Goal: Task Accomplishment & Management: Manage account settings

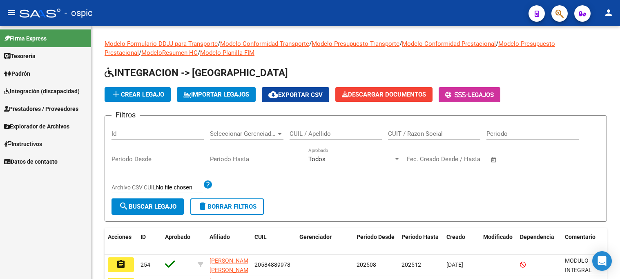
click at [33, 85] on link "Integración (discapacidad)" at bounding box center [45, 91] width 91 height 18
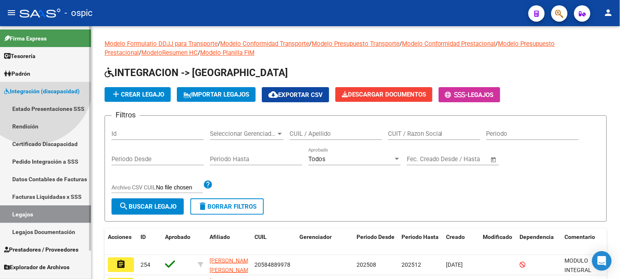
scroll to position [55, 0]
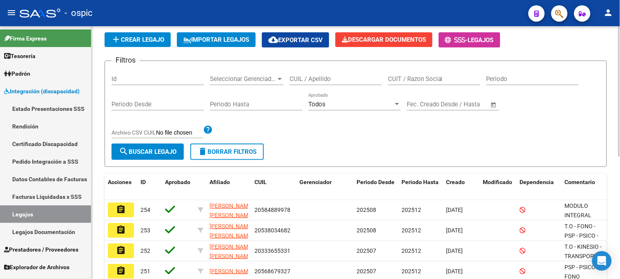
click at [353, 83] on div "CUIL / Apellido" at bounding box center [336, 76] width 92 height 18
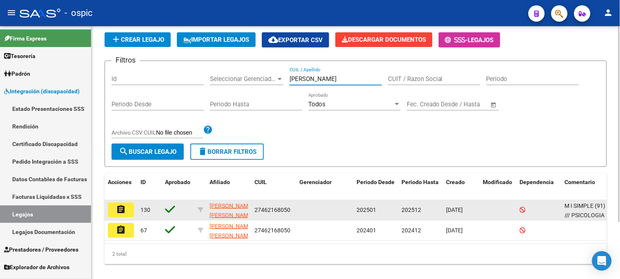
type input "[PERSON_NAME]"
drag, startPoint x: 255, startPoint y: 209, endPoint x: 290, endPoint y: 209, distance: 35.5
click at [290, 209] on div "27462168050" at bounding box center [274, 209] width 38 height 9
copy span "27462168050"
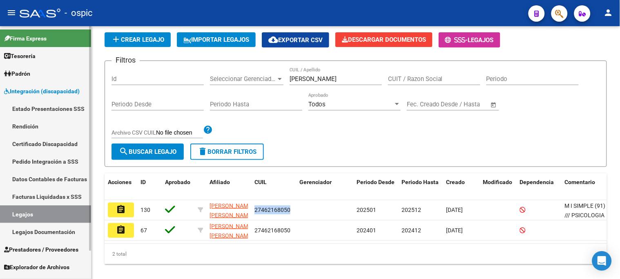
click at [50, 145] on link "Certificado Discapacidad" at bounding box center [45, 144] width 91 height 18
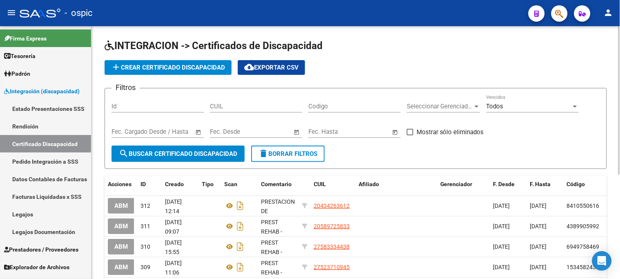
click at [238, 104] on input "CUIL" at bounding box center [256, 106] width 92 height 7
paste input "27-46216805-0"
type input "27-46216805-0"
click at [228, 155] on span "search Buscar Certificado Discapacidad" at bounding box center [178, 153] width 118 height 7
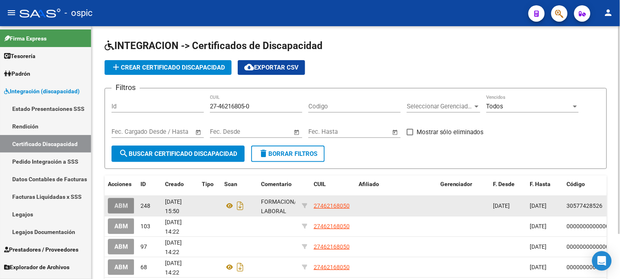
click at [128, 210] on button "ABM" at bounding box center [121, 205] width 27 height 15
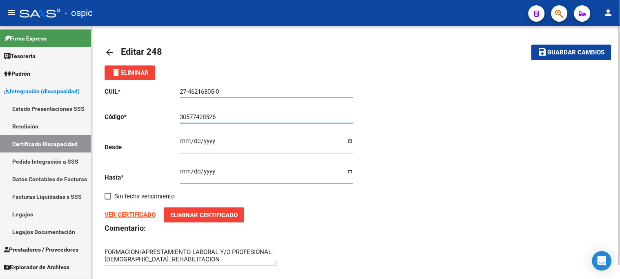
drag, startPoint x: 181, startPoint y: 116, endPoint x: 221, endPoint y: 116, distance: 40.0
click at [221, 116] on input "30577428526" at bounding box center [266, 116] width 173 height 7
click at [107, 52] on mat-icon "arrow_back" at bounding box center [110, 52] width 10 height 10
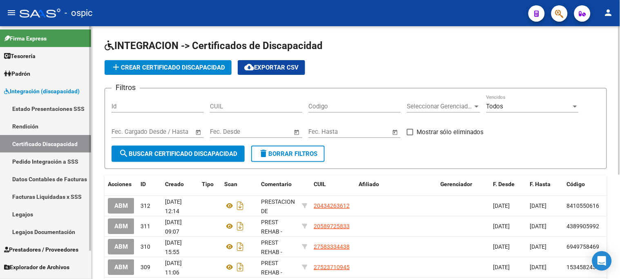
click at [48, 90] on span "Integración (discapacidad)" at bounding box center [42, 91] width 76 height 9
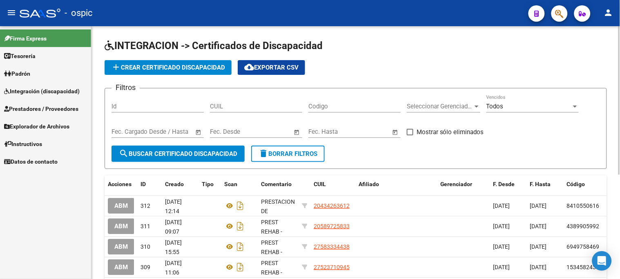
click at [51, 108] on span "Prestadores / Proveedores" at bounding box center [41, 108] width 74 height 9
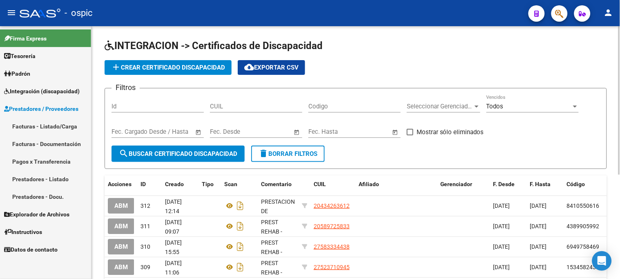
drag, startPoint x: 52, startPoint y: 128, endPoint x: 59, endPoint y: 127, distance: 7.0
click at [52, 127] on link "Facturas - Listado/Carga" at bounding box center [45, 126] width 91 height 18
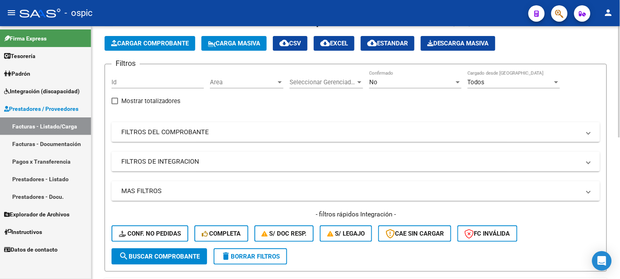
scroll to position [45, 0]
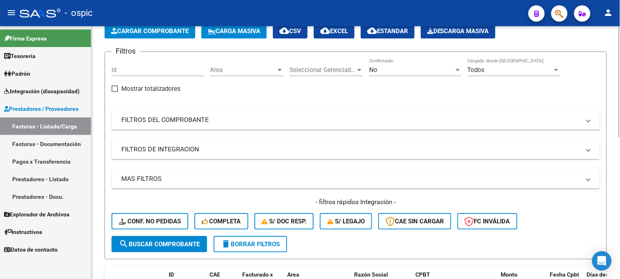
click at [387, 64] on div "No Confirmado" at bounding box center [415, 67] width 92 height 18
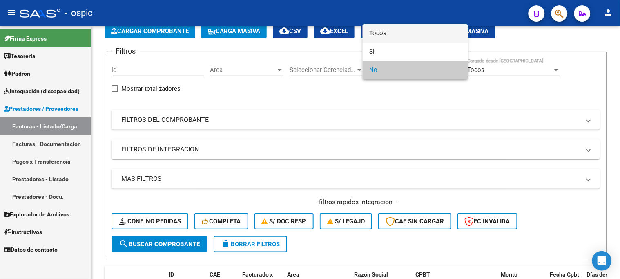
click at [390, 28] on span "Todos" at bounding box center [415, 33] width 92 height 18
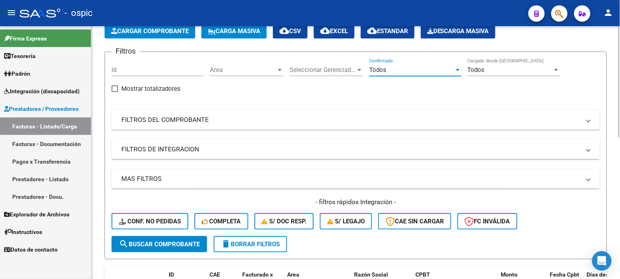
click at [210, 115] on mat-expansion-panel-header "FILTROS DEL COMPROBANTE" at bounding box center [356, 120] width 489 height 20
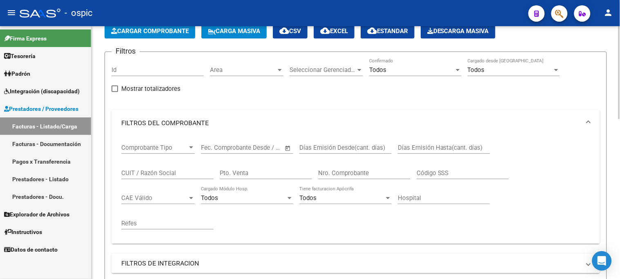
click at [179, 174] on input "CUIT / Razón Social" at bounding box center [167, 172] width 92 height 7
paste input "30-57742852-6"
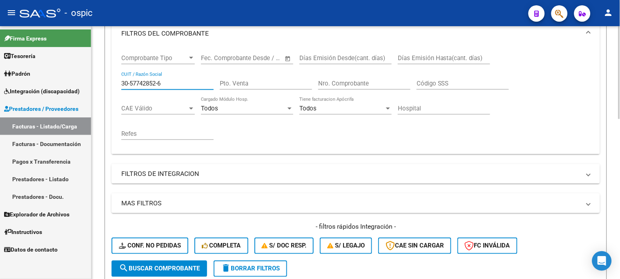
scroll to position [136, 0]
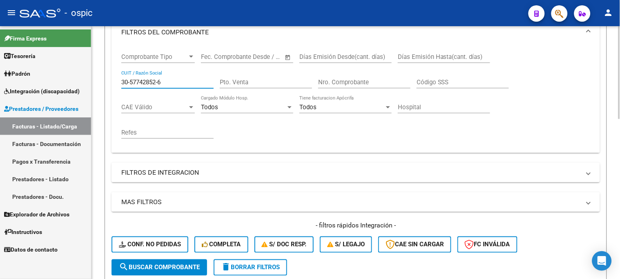
type input "30-57742852-6"
click at [180, 265] on span "search Buscar Comprobante" at bounding box center [159, 267] width 81 height 7
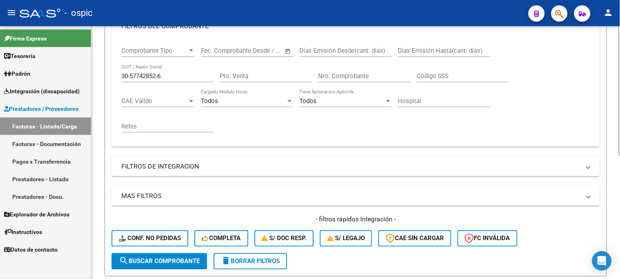
scroll to position [91, 0]
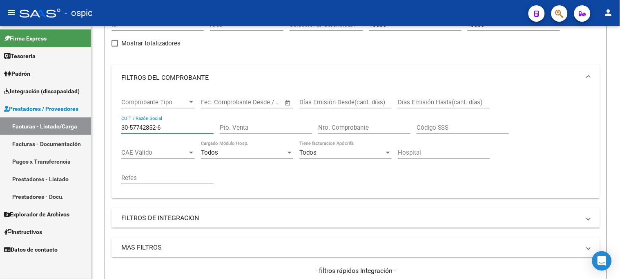
drag, startPoint x: 178, startPoint y: 127, endPoint x: 73, endPoint y: 129, distance: 105.4
click at [74, 129] on mat-sidenav-container "Firma Express Tesorería Extractos Procesados (csv) Extractos Originales (pdf) P…" at bounding box center [310, 152] width 620 height 252
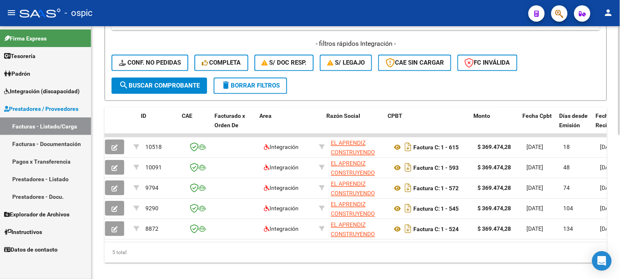
scroll to position [0, 39]
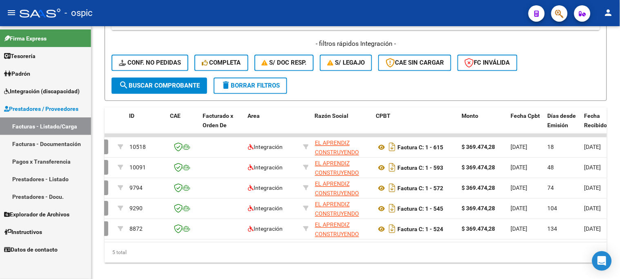
type input "el apre"
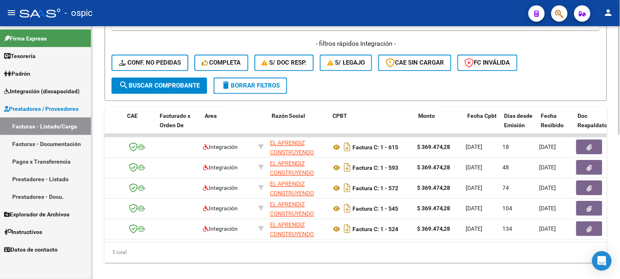
scroll to position [0, 0]
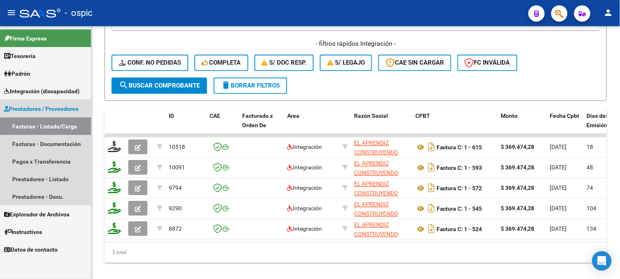
click at [41, 108] on span "Prestadores / Proveedores" at bounding box center [41, 108] width 74 height 9
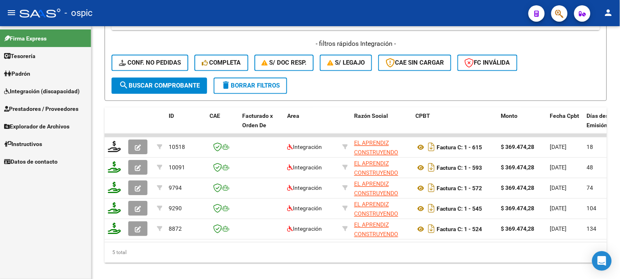
click at [43, 127] on span "Explorador de Archivos" at bounding box center [36, 126] width 65 height 9
click at [34, 142] on link "Integración" at bounding box center [45, 144] width 91 height 18
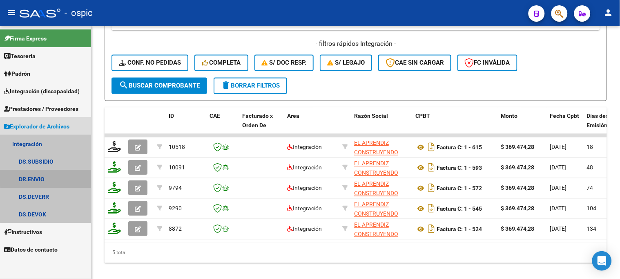
click at [63, 177] on link "DR.ENVIO" at bounding box center [45, 179] width 91 height 18
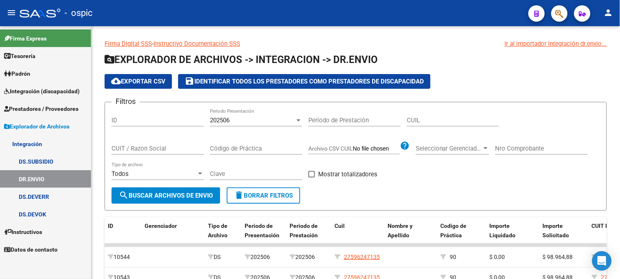
click at [40, 228] on span "Instructivos" at bounding box center [23, 231] width 38 height 9
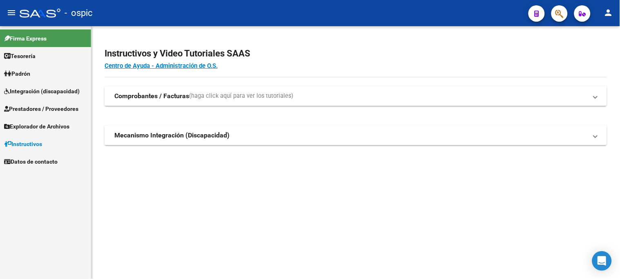
click at [48, 106] on span "Prestadores / Proveedores" at bounding box center [41, 108] width 74 height 9
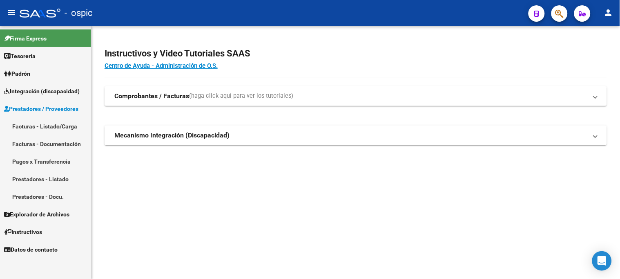
click at [46, 122] on link "Facturas - Listado/Carga" at bounding box center [45, 126] width 91 height 18
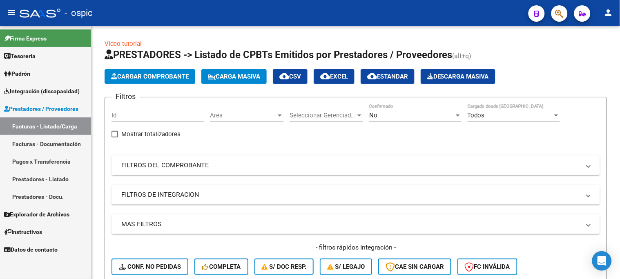
click at [70, 123] on link "Facturas - Listado/Carga" at bounding box center [45, 126] width 91 height 18
click at [66, 88] on span "Integración (discapacidad)" at bounding box center [42, 91] width 76 height 9
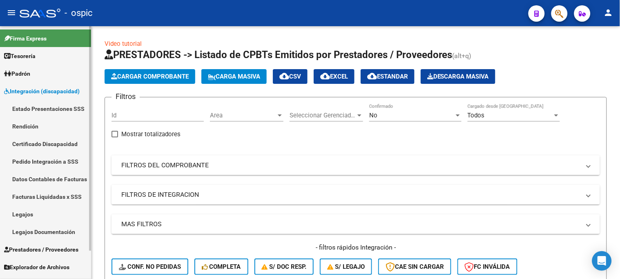
click at [72, 158] on link "Pedido Integración a SSS" at bounding box center [45, 161] width 91 height 18
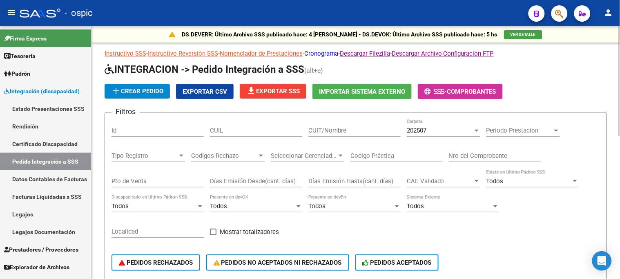
click at [324, 54] on link "Cronograma" at bounding box center [321, 53] width 34 height 7
click at [36, 92] on span "Integración (discapacidad)" at bounding box center [42, 91] width 76 height 9
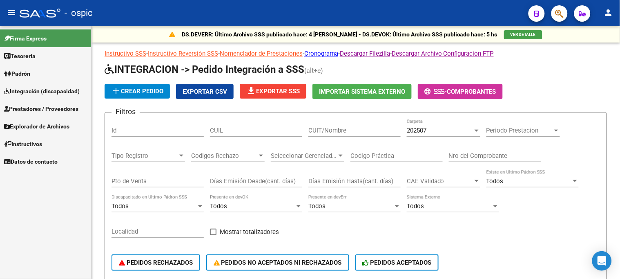
click at [31, 111] on span "Prestadores / Proveedores" at bounding box center [41, 108] width 74 height 9
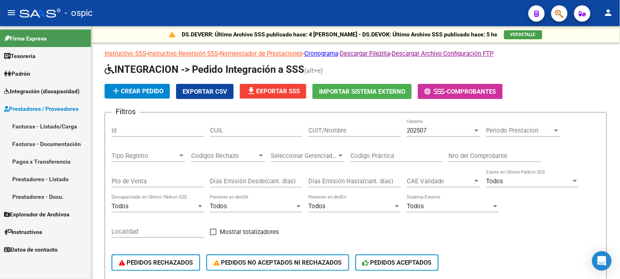
click at [29, 125] on link "Facturas - Listado/Carga" at bounding box center [45, 126] width 91 height 18
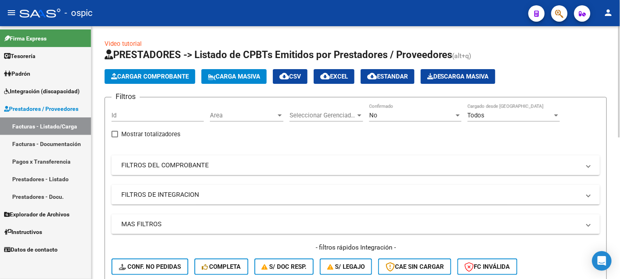
click at [173, 166] on mat-panel-title "FILTROS DEL COMPROBANTE" at bounding box center [350, 165] width 459 height 9
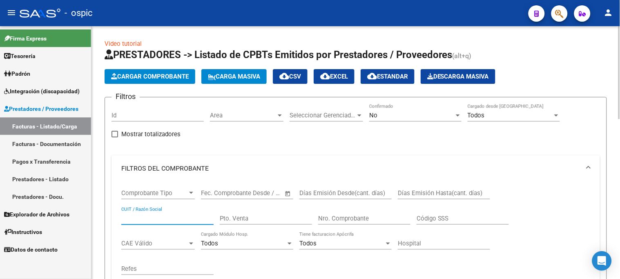
click at [154, 215] on input "CUIT / Razón Social" at bounding box center [167, 218] width 92 height 7
type input "c"
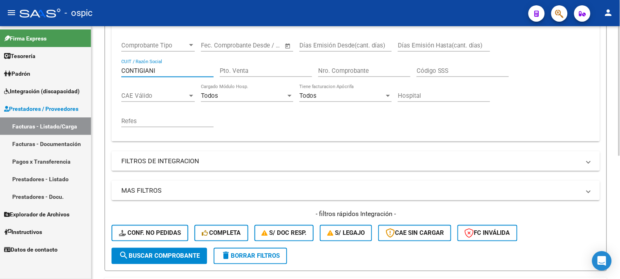
scroll to position [148, 0]
type input "CONTIGIANI"
click at [136, 252] on span "search Buscar Comprobante" at bounding box center [159, 255] width 81 height 7
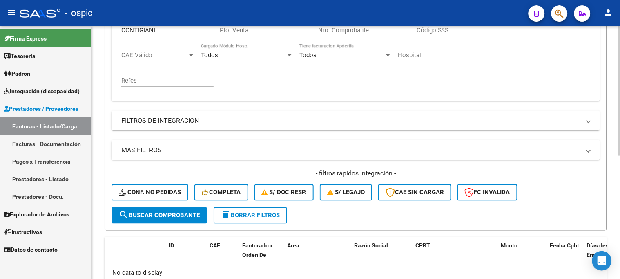
scroll to position [239, 0]
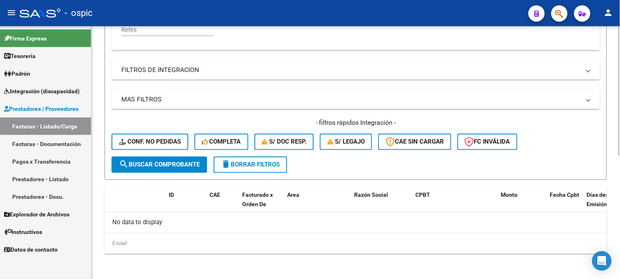
click at [268, 163] on span "delete Borrar Filtros" at bounding box center [250, 164] width 59 height 7
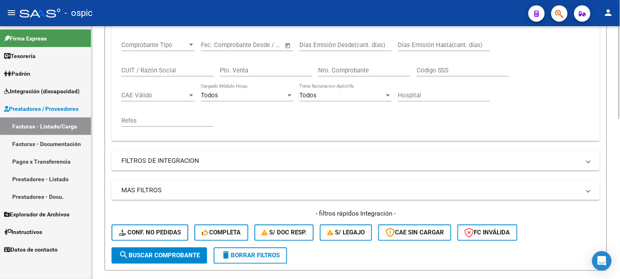
scroll to position [103, 0]
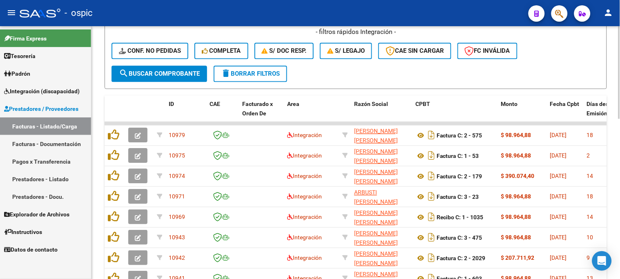
click at [268, 73] on span "delete Borrar Filtros" at bounding box center [250, 73] width 59 height 7
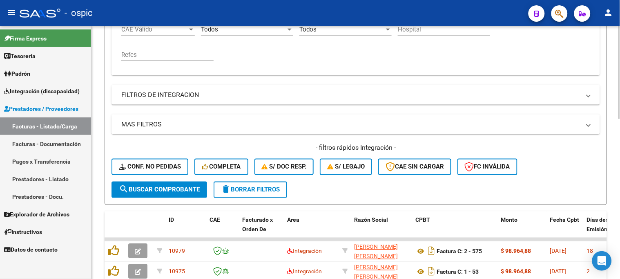
scroll to position [209, 0]
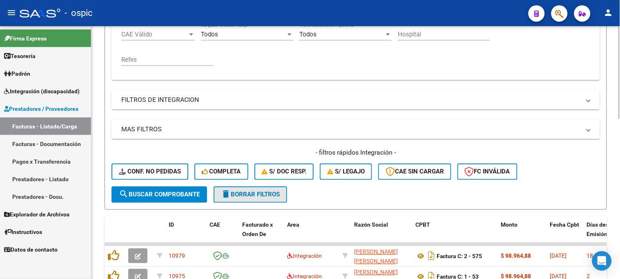
click at [268, 191] on span "delete Borrar Filtros" at bounding box center [250, 194] width 59 height 7
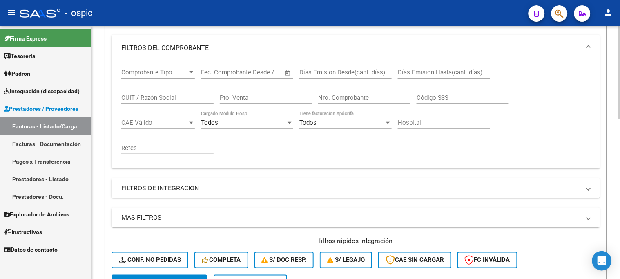
scroll to position [118, 0]
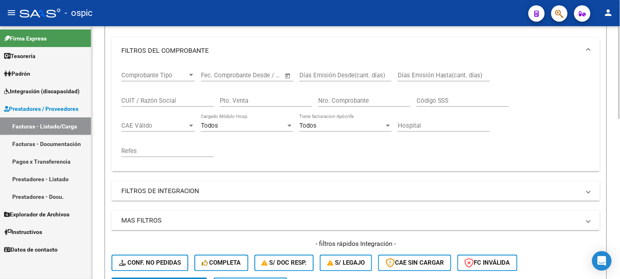
click at [168, 100] on input "CUIT / Razón Social" at bounding box center [167, 100] width 92 height 7
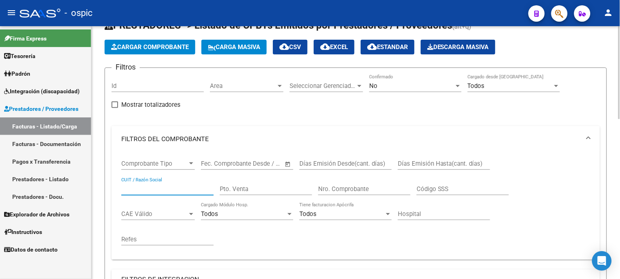
scroll to position [27, 0]
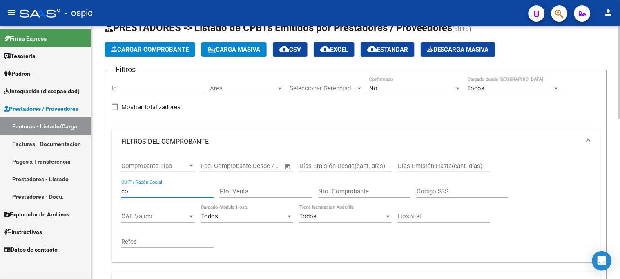
type input "c"
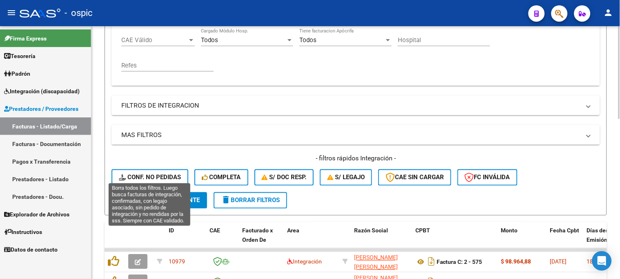
scroll to position [209, 0]
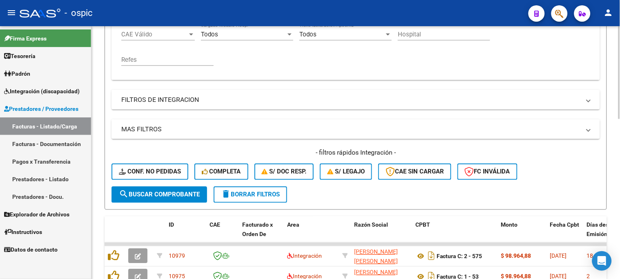
click at [180, 189] on button "search Buscar Comprobante" at bounding box center [160, 194] width 96 height 16
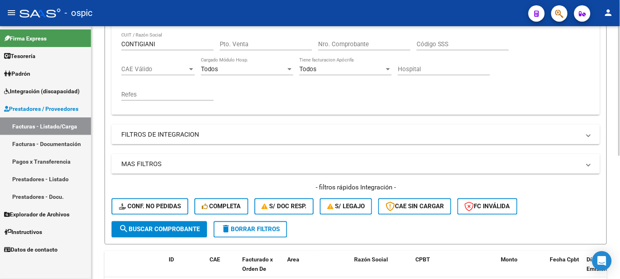
scroll to position [103, 0]
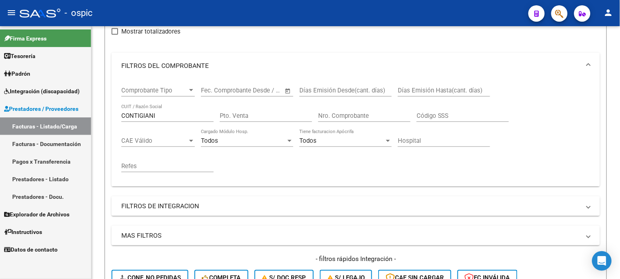
drag, startPoint x: 168, startPoint y: 110, endPoint x: 59, endPoint y: 112, distance: 109.5
click at [59, 112] on mat-sidenav-container "Firma Express Tesorería Extractos Procesados (csv) Extractos Originales (pdf) P…" at bounding box center [310, 152] width 620 height 252
click at [167, 113] on input "CONTIGIANI" at bounding box center [167, 115] width 92 height 7
click at [72, 113] on mat-sidenav-container "Firma Express Tesorería Extractos Procesados (csv) Extractos Originales (pdf) P…" at bounding box center [310, 152] width 620 height 252
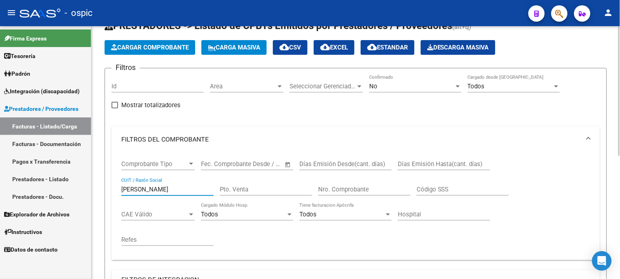
scroll to position [11, 0]
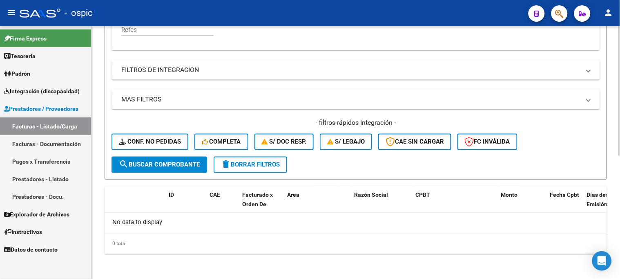
type input "LOPEZ MARIEL"
click at [174, 169] on button "search Buscar Comprobante" at bounding box center [160, 164] width 96 height 16
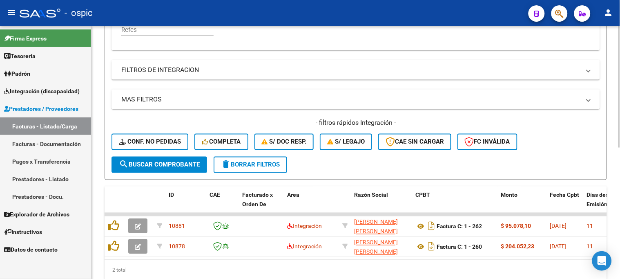
scroll to position [272, 0]
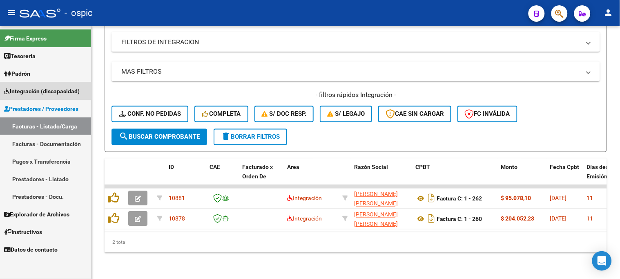
click at [42, 90] on span "Integración (discapacidad)" at bounding box center [42, 91] width 76 height 9
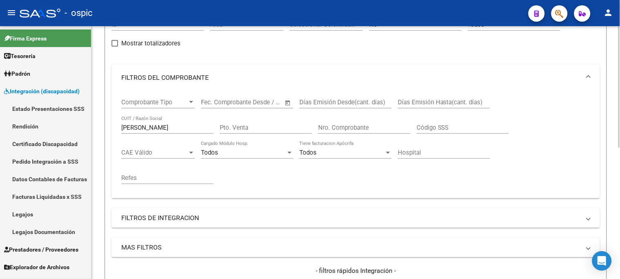
scroll to position [181, 0]
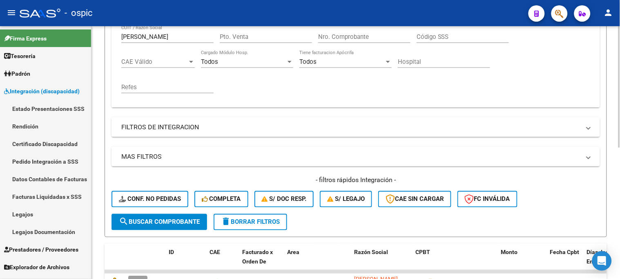
click at [273, 221] on span "delete Borrar Filtros" at bounding box center [250, 221] width 59 height 7
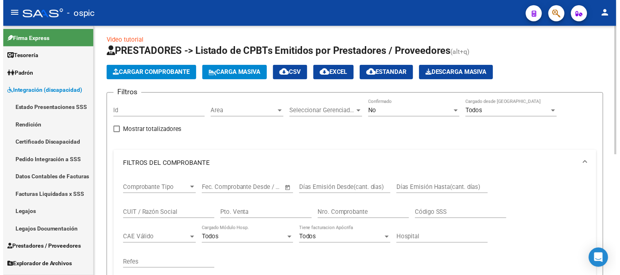
scroll to position [0, 0]
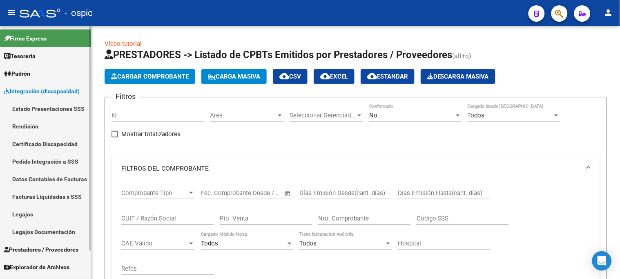
click at [75, 141] on link "Certificado Discapacidad" at bounding box center [45, 144] width 91 height 18
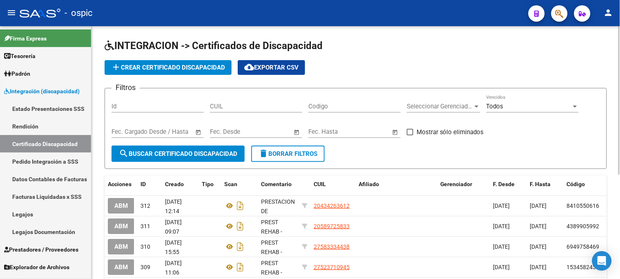
click at [209, 68] on span "add Crear Certificado Discapacidad" at bounding box center [168, 67] width 114 height 7
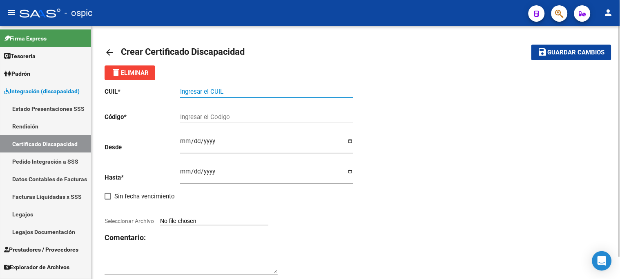
click at [230, 89] on input "Ingresar el CUIL" at bounding box center [266, 91] width 173 height 7
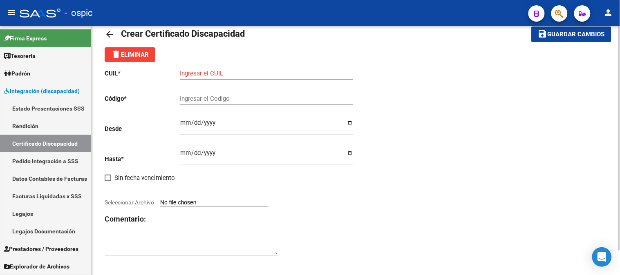
scroll to position [27, 0]
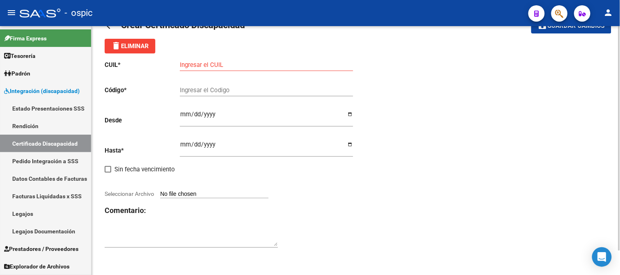
drag, startPoint x: 528, startPoint y: 93, endPoint x: 518, endPoint y: 95, distance: 10.0
click at [527, 93] on div "CUIL * Ingresar el CUIL Código * Ingresar el Codigo Desde Ingresar fec. Desde H…" at bounding box center [356, 155] width 502 height 202
click at [207, 62] on input "Ingresar el CUIL" at bounding box center [266, 64] width 173 height 7
click at [230, 64] on input "Ingresar el CUIL" at bounding box center [266, 64] width 173 height 7
click at [250, 66] on input "Ingresar el CUIL" at bounding box center [266, 64] width 173 height 7
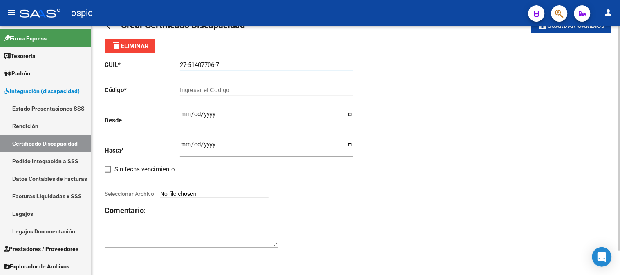
type input "27-51407706-7"
click at [239, 85] on div "Ingresar el Codigo" at bounding box center [266, 88] width 173 height 18
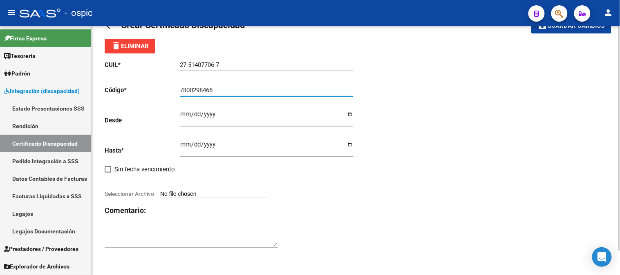
type input "7800298466"
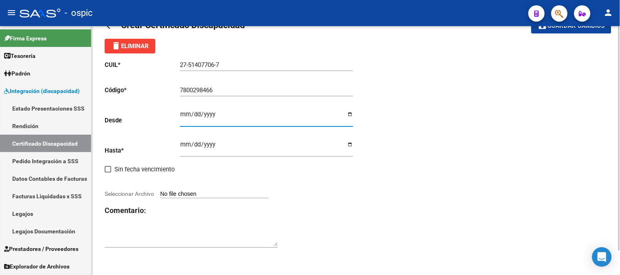
click at [183, 114] on input "Ingresar fec. Desde" at bounding box center [266, 117] width 173 height 13
type input "2025-07-31"
click at [183, 141] on input "Ingresar fec. Hasta" at bounding box center [266, 147] width 173 height 13
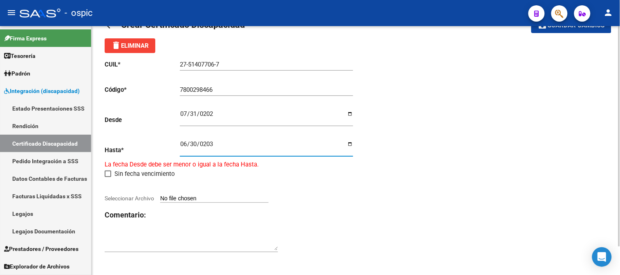
type input "2030-06-30"
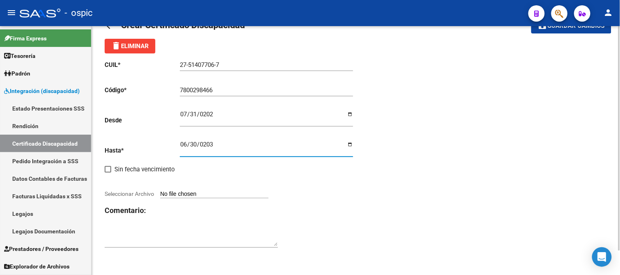
click at [325, 182] on div at bounding box center [230, 185] width 251 height 9
click at [214, 192] on input "Seleccionar Archivo" at bounding box center [214, 195] width 108 height 8
type input "C:\fakepath\SEQUEIRA MILENA ALMA.pdf"
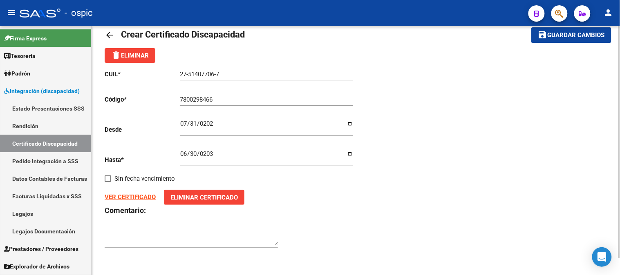
scroll to position [18, 0]
click at [150, 253] on div at bounding box center [191, 239] width 173 height 33
click at [168, 232] on textarea at bounding box center [191, 238] width 173 height 16
type textarea "PREST REHAB - PREST EDUCAT - SAIE"
click at [577, 32] on span "Guardar cambios" at bounding box center [575, 35] width 57 height 7
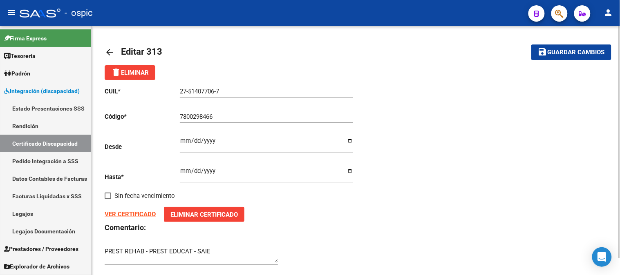
click at [577, 54] on span "Guardar cambios" at bounding box center [575, 52] width 57 height 7
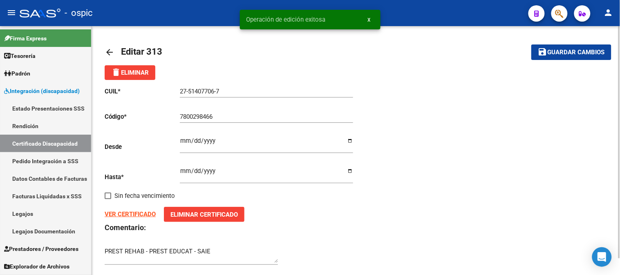
click at [112, 52] on mat-icon "arrow_back" at bounding box center [110, 52] width 10 height 10
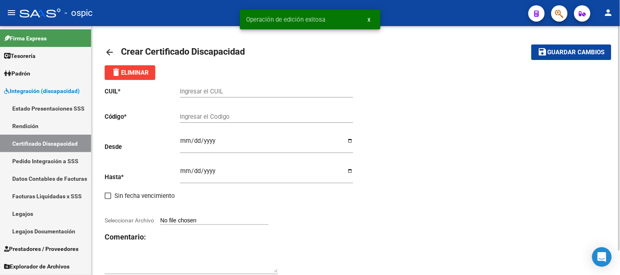
click at [111, 54] on mat-icon "arrow_back" at bounding box center [110, 52] width 10 height 10
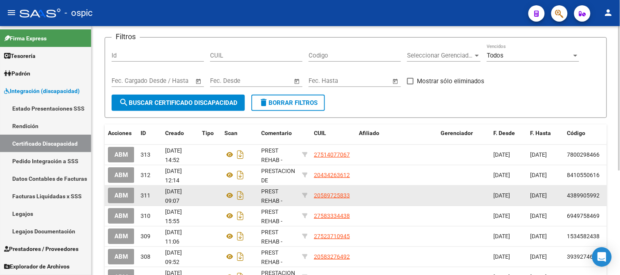
scroll to position [45, 0]
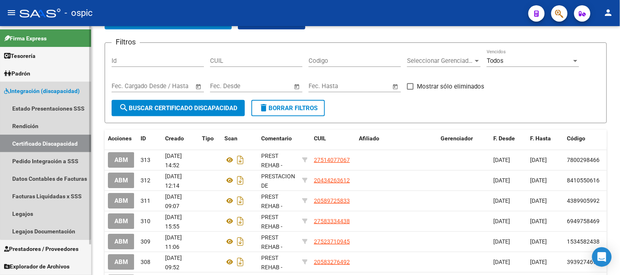
click at [45, 89] on span "Integración (discapacidad)" at bounding box center [42, 91] width 76 height 9
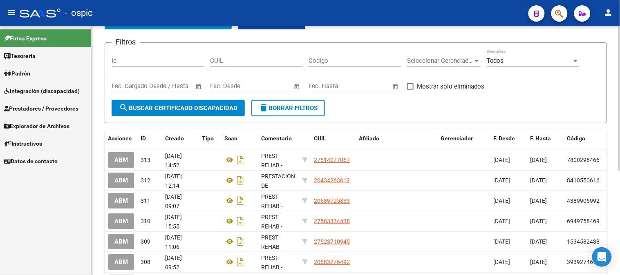
scroll to position [0, 0]
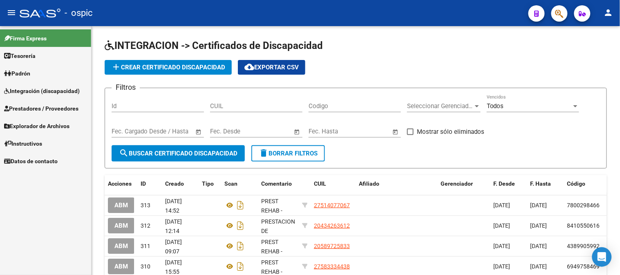
click at [46, 91] on span "Integración (discapacidad)" at bounding box center [42, 91] width 76 height 9
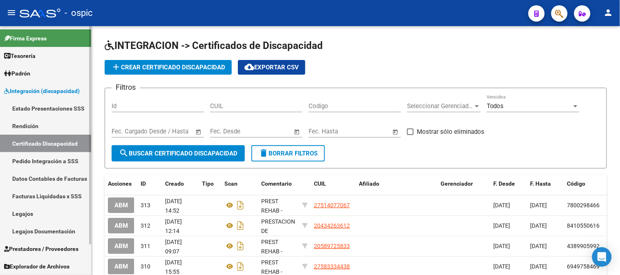
click at [79, 106] on link "Estado Presentaciones SSS" at bounding box center [45, 109] width 91 height 18
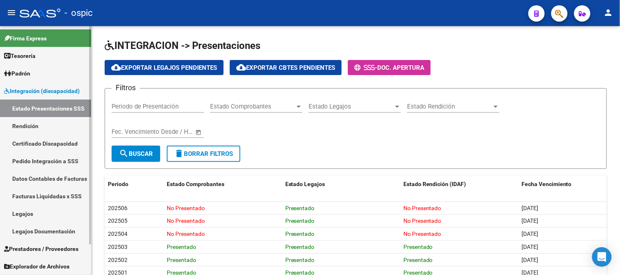
click at [44, 154] on link "Pedido Integración a SSS" at bounding box center [45, 161] width 91 height 18
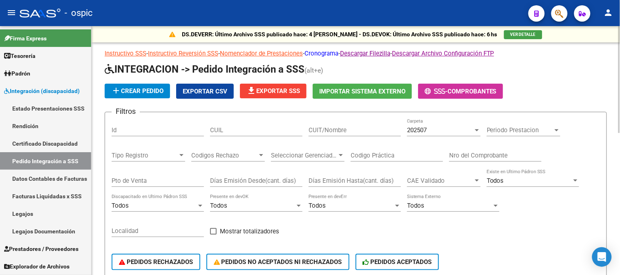
click at [324, 56] on link "Cronograma" at bounding box center [321, 53] width 34 height 7
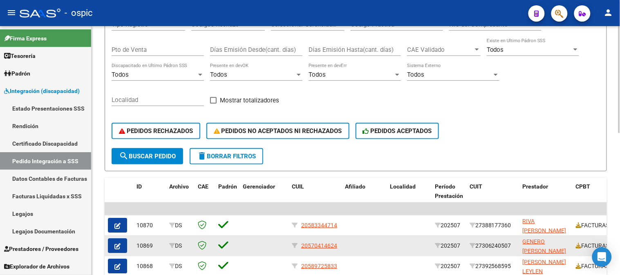
scroll to position [227, 0]
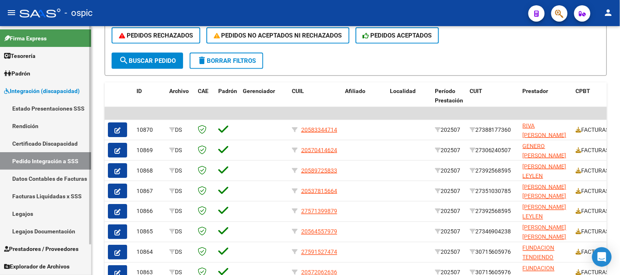
click at [56, 87] on span "Integración (discapacidad)" at bounding box center [42, 91] width 76 height 9
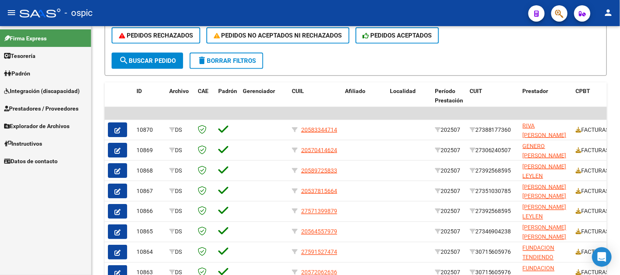
click at [54, 109] on span "Prestadores / Proveedores" at bounding box center [41, 108] width 74 height 9
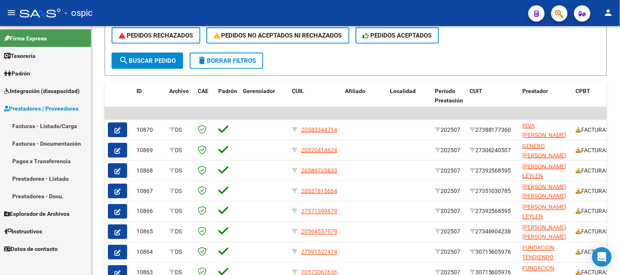
click at [54, 127] on link "Facturas - Listado/Carga" at bounding box center [45, 126] width 91 height 18
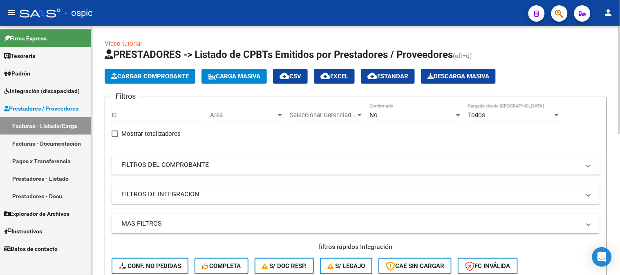
click at [185, 165] on mat-panel-title "FILTROS DEL COMPROBANTE" at bounding box center [350, 165] width 459 height 9
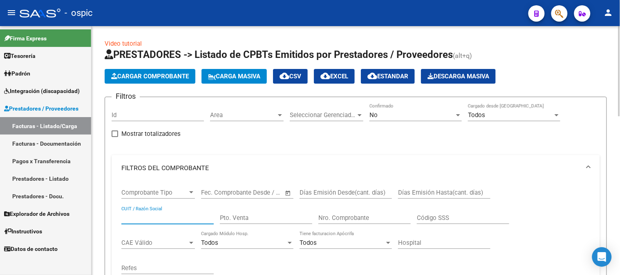
click at [172, 218] on input "CUIT / Razón Social" at bounding box center [167, 218] width 92 height 7
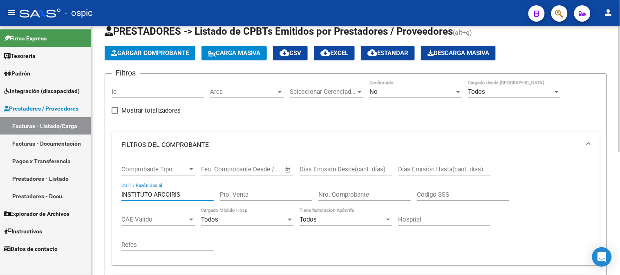
scroll to position [15, 0]
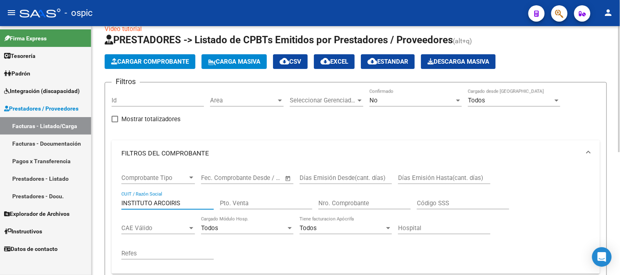
click at [412, 97] on div "No" at bounding box center [411, 100] width 85 height 7
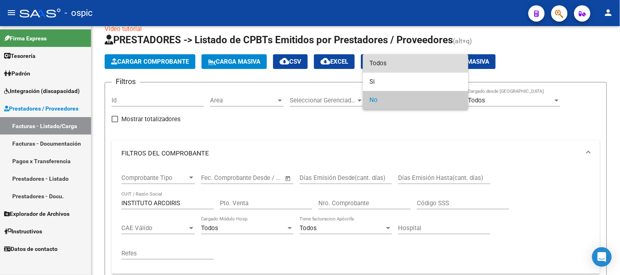
click at [409, 63] on span "Todos" at bounding box center [415, 63] width 92 height 18
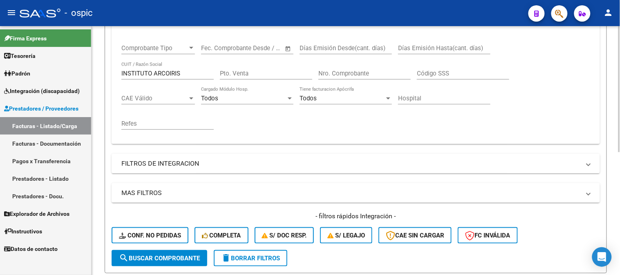
scroll to position [151, 0]
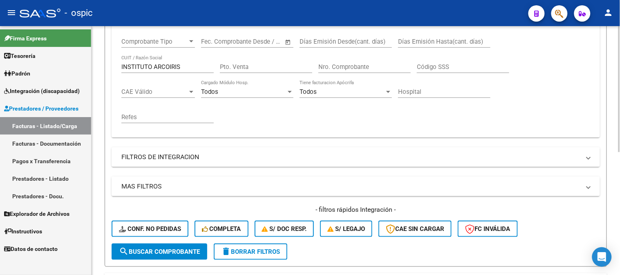
click at [196, 252] on span "search Buscar Comprobante" at bounding box center [159, 251] width 81 height 7
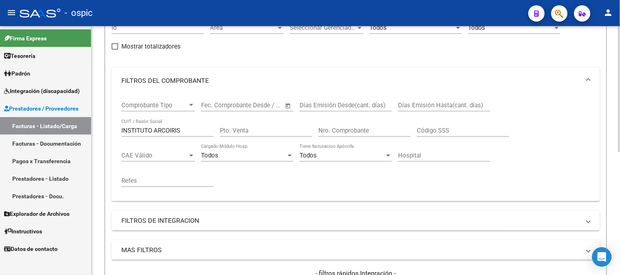
scroll to position [0, 0]
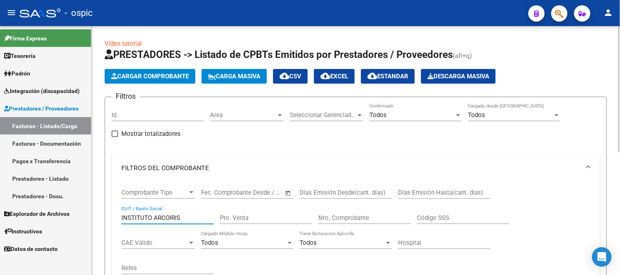
drag, startPoint x: 190, startPoint y: 216, endPoint x: 154, endPoint y: 215, distance: 35.1
click at [154, 215] on input "INSTITUTO ARCOIRIS" at bounding box center [167, 218] width 92 height 7
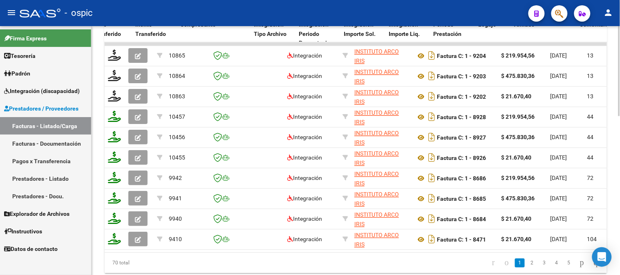
scroll to position [0, 1604]
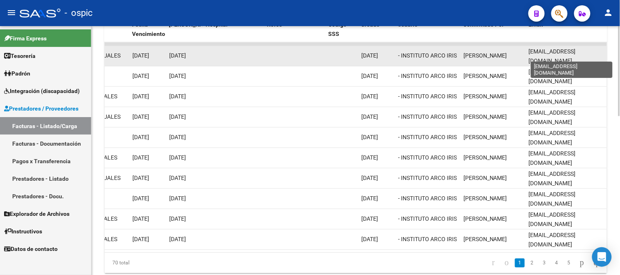
type input "INSTITUTO ARCO"
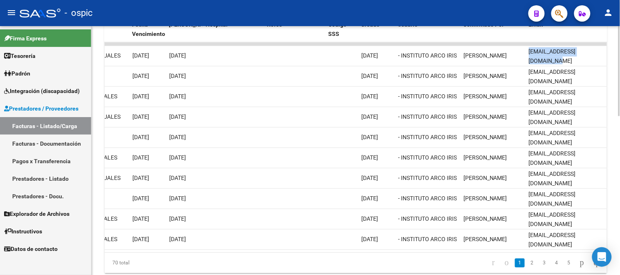
scroll to position [0, 11]
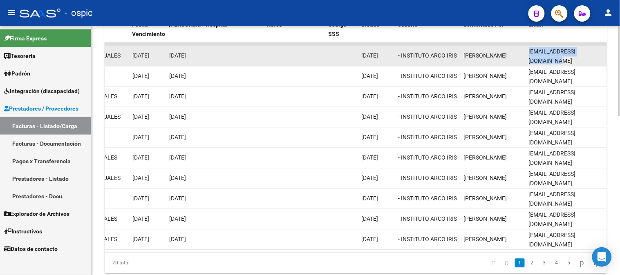
drag, startPoint x: 529, startPoint y: 56, endPoint x: 606, endPoint y: 54, distance: 76.8
click at [606, 54] on datatable-body-cell "instituto.arcoiris.adm@gmail.com" at bounding box center [566, 56] width 82 height 20
copy span "instituto.arcoiris.adm@gmail.com"
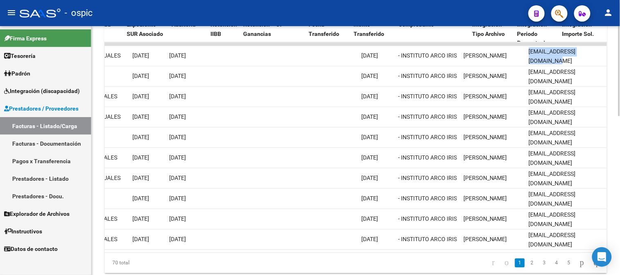
scroll to position [0, 0]
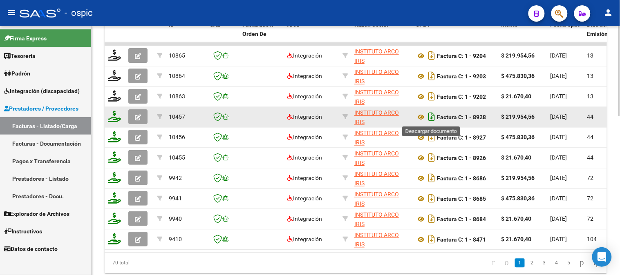
click at [430, 115] on icon "Descargar documento" at bounding box center [431, 117] width 11 height 13
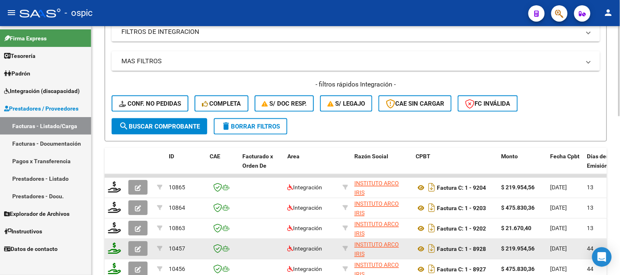
scroll to position [272, 0]
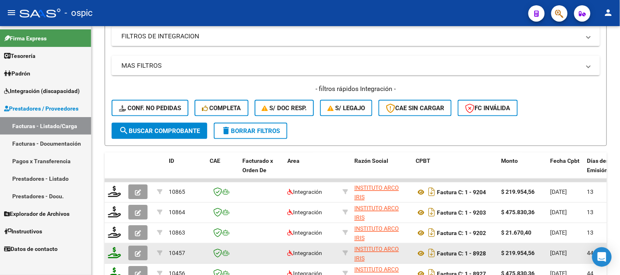
click at [45, 113] on span "Prestadores / Proveedores" at bounding box center [41, 108] width 74 height 9
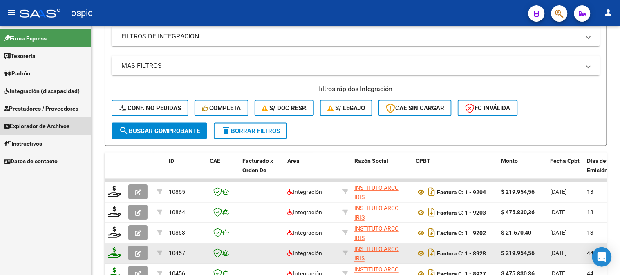
click at [56, 123] on span "Explorador de Archivos" at bounding box center [36, 126] width 65 height 9
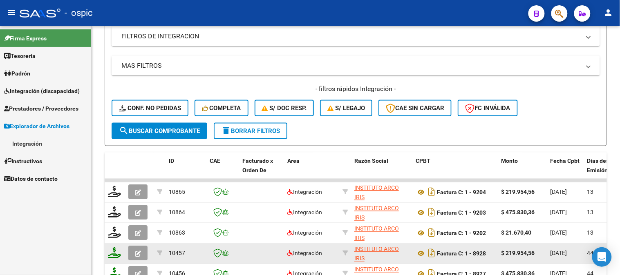
click at [48, 144] on link "Integración" at bounding box center [45, 144] width 91 height 18
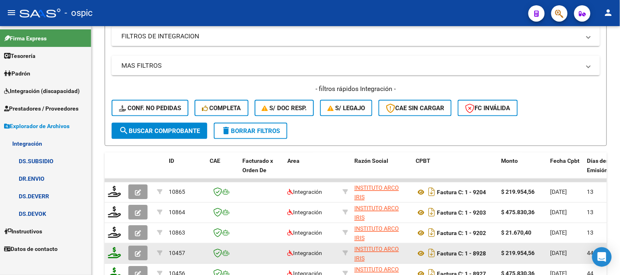
click at [52, 179] on link "DR.ENVIO" at bounding box center [45, 179] width 91 height 18
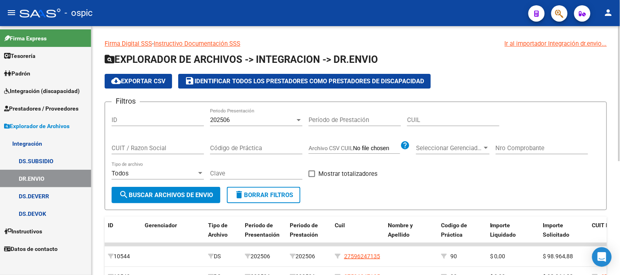
click at [176, 152] on input "CUIT / Razon Social" at bounding box center [158, 148] width 92 height 7
type input "arcoiris"
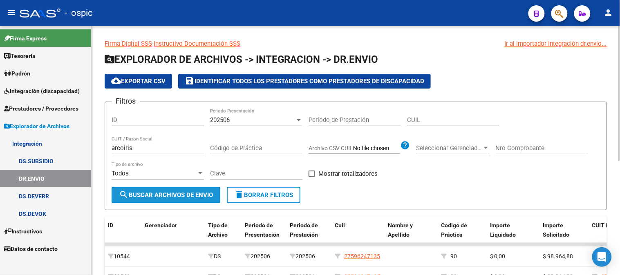
click at [185, 190] on button "search Buscar Archivos de Envio" at bounding box center [166, 195] width 109 height 16
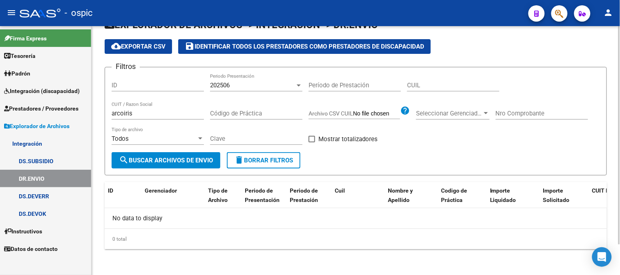
scroll to position [34, 0]
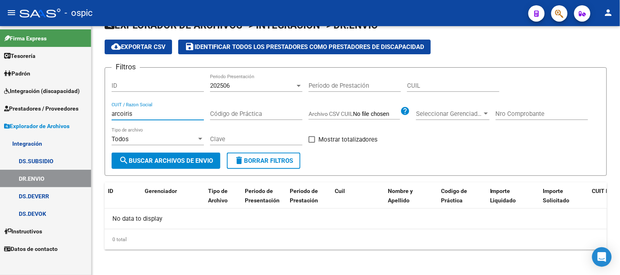
drag, startPoint x: 52, startPoint y: 118, endPoint x: 0, endPoint y: 118, distance: 51.9
click at [0, 118] on mat-sidenav-container "Firma Express Tesorería Extractos Procesados (csv) Extractos Originales (pdf) P…" at bounding box center [310, 150] width 620 height 249
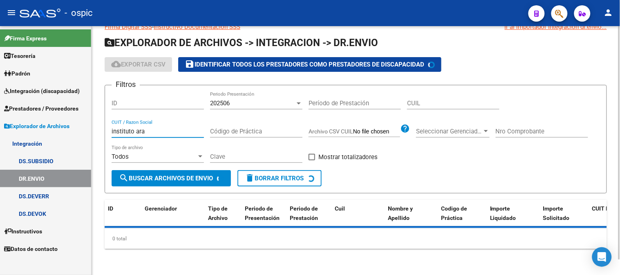
click at [170, 145] on div "Todos Tipo de archivo" at bounding box center [158, 154] width 92 height 18
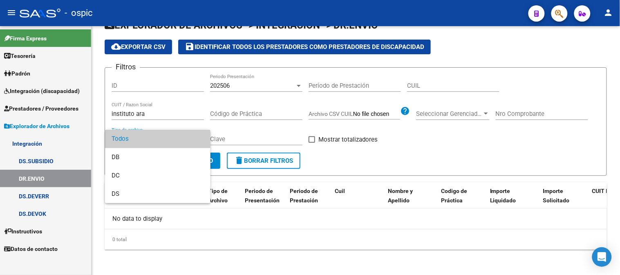
click at [176, 115] on div at bounding box center [310, 137] width 620 height 275
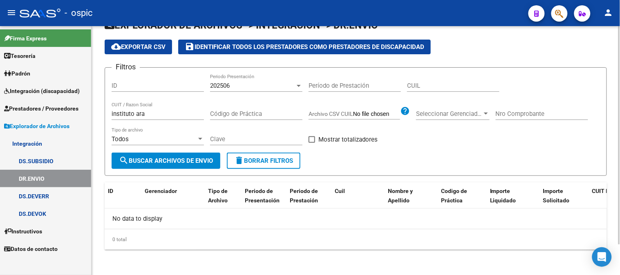
click at [176, 112] on input "instituto ara" at bounding box center [158, 113] width 92 height 7
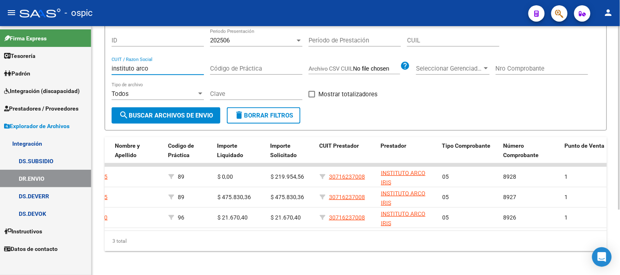
scroll to position [0, 274]
type input "instituto arco"
click at [268, 119] on span "delete Borrar Filtros" at bounding box center [263, 115] width 59 height 7
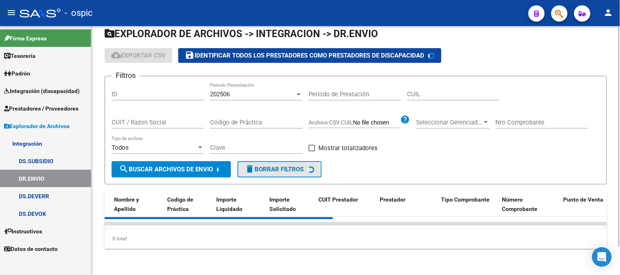
scroll to position [32, 0]
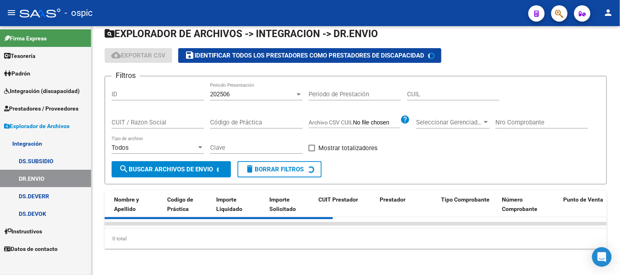
click at [44, 121] on link "Explorador de Archivos" at bounding box center [45, 126] width 91 height 18
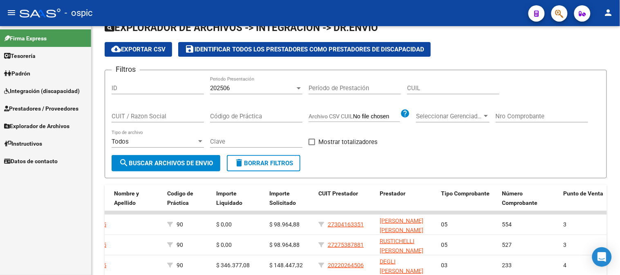
scroll to position [80, 0]
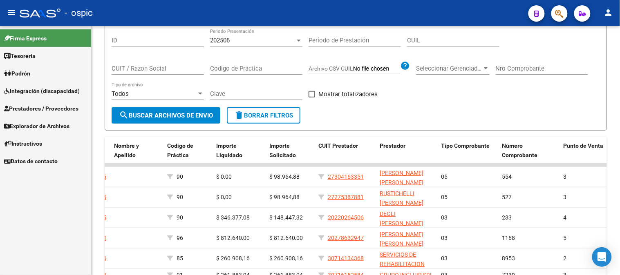
click at [47, 102] on link "Prestadores / Proveedores" at bounding box center [45, 109] width 91 height 18
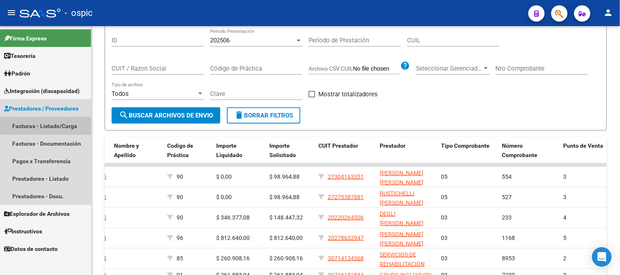
click at [56, 128] on link "Facturas - Listado/Carga" at bounding box center [45, 126] width 91 height 18
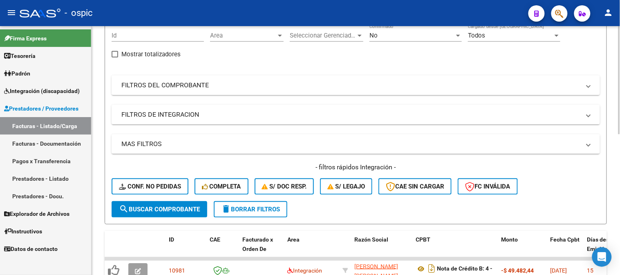
click at [190, 87] on mat-panel-title "FILTROS DEL COMPROBANTE" at bounding box center [350, 85] width 459 height 9
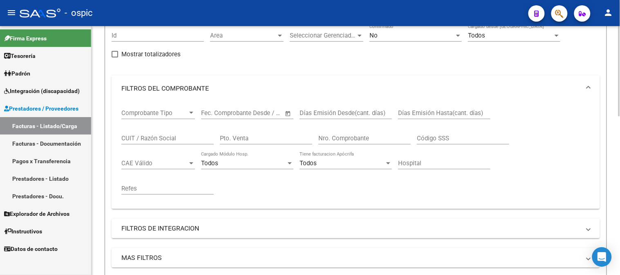
click at [185, 140] on input "CUIT / Razón Social" at bounding box center [167, 138] width 92 height 7
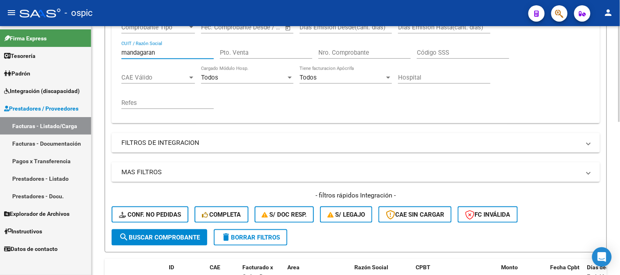
scroll to position [170, 0]
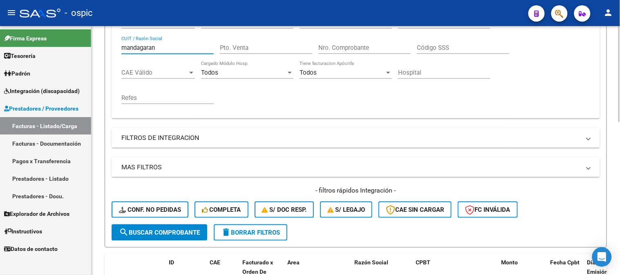
type input "mandagaran"
click at [161, 226] on button "search Buscar Comprobante" at bounding box center [160, 233] width 96 height 16
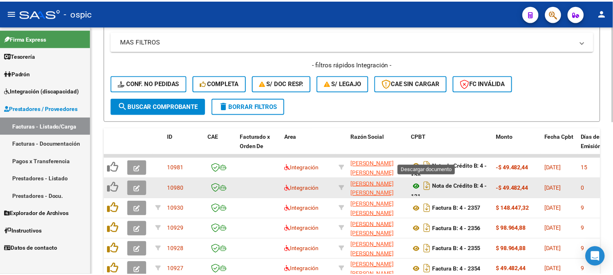
scroll to position [307, 0]
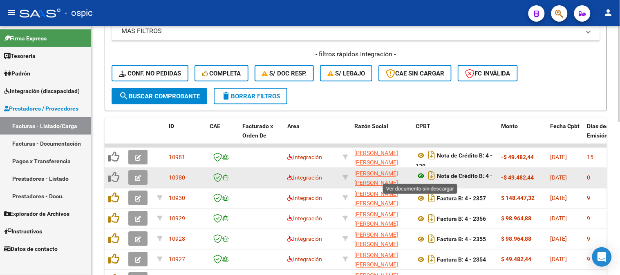
click at [420, 176] on icon at bounding box center [421, 177] width 11 height 10
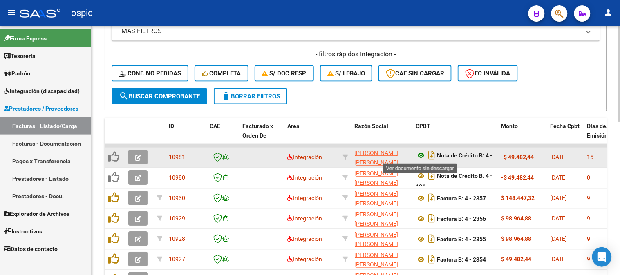
click at [422, 156] on icon at bounding box center [421, 156] width 11 height 10
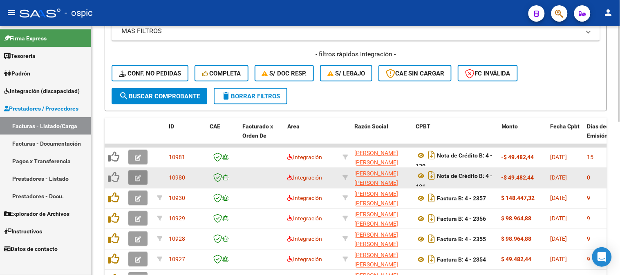
click at [143, 174] on button "button" at bounding box center [137, 178] width 19 height 15
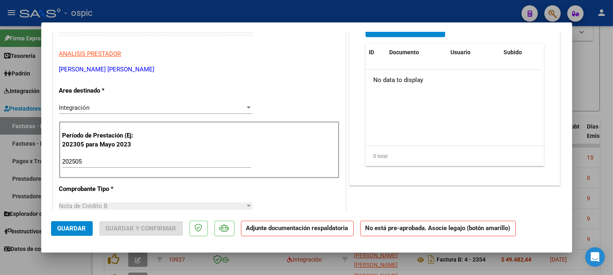
scroll to position [91, 0]
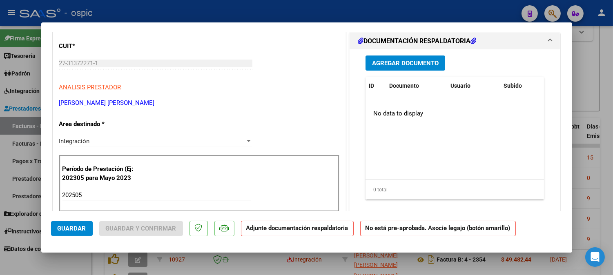
click at [108, 141] on div "Integración" at bounding box center [152, 141] width 186 height 7
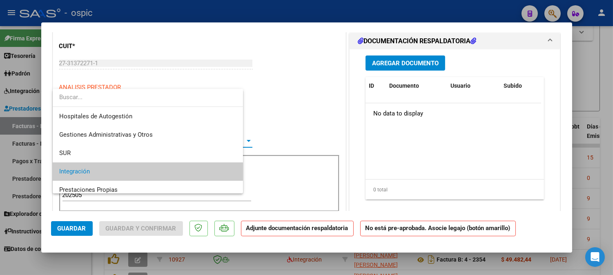
scroll to position [30, 0]
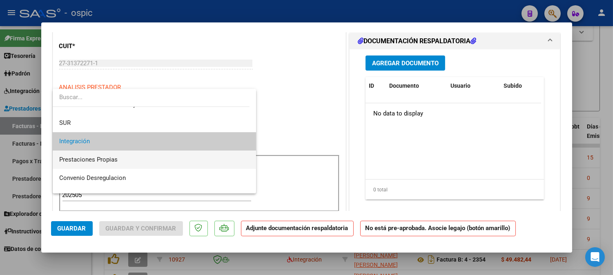
click at [107, 154] on span "Prestaciones Propias" at bounding box center [154, 160] width 191 height 18
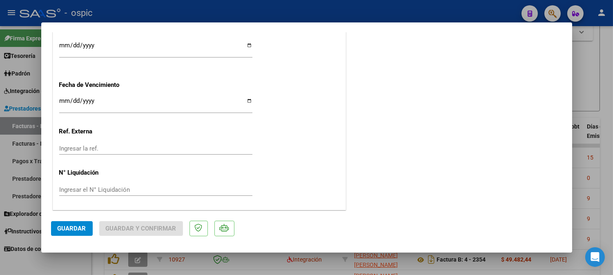
scroll to position [0, 0]
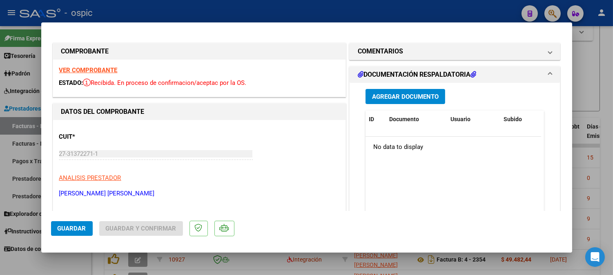
click at [393, 52] on h1 "COMENTARIOS" at bounding box center [380, 52] width 45 height 10
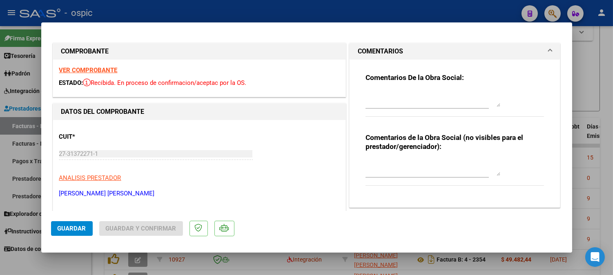
click at [405, 157] on div "Comentarios de la Obra Social (no visibles para el prestador/gerenciador):" at bounding box center [455, 164] width 179 height 62
click at [372, 171] on textarea at bounding box center [433, 168] width 135 height 16
type textarea "c"
type textarea "CORRESPONDE A FC 4-2285"
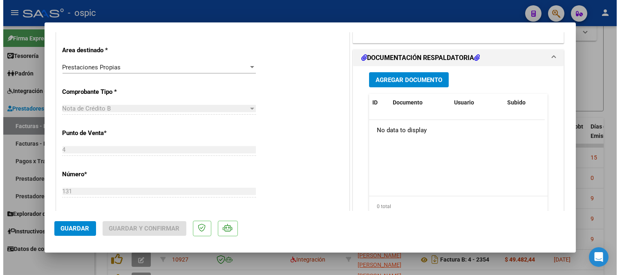
scroll to position [166, 0]
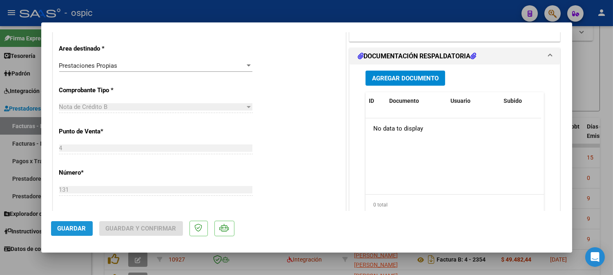
click at [83, 226] on span "Guardar" at bounding box center [72, 228] width 29 height 7
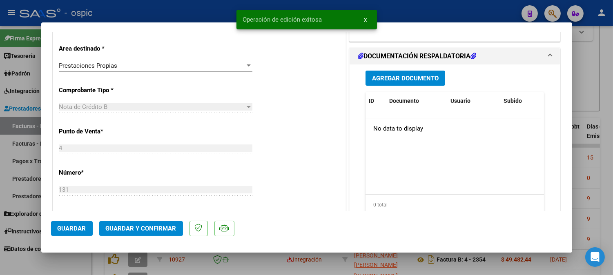
click at [144, 231] on span "Guardar y Confirmar" at bounding box center [141, 228] width 71 height 7
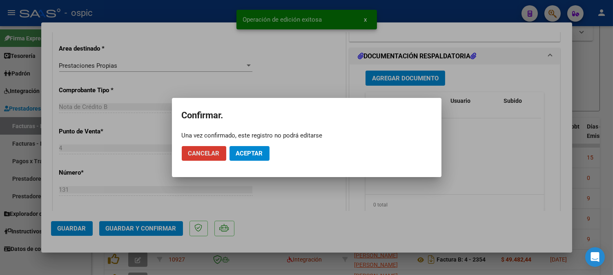
click at [248, 150] on span "Aceptar" at bounding box center [249, 153] width 27 height 7
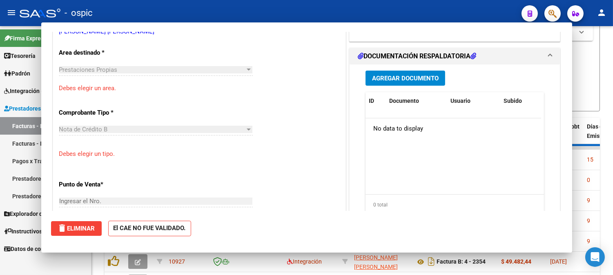
scroll to position [0, 0]
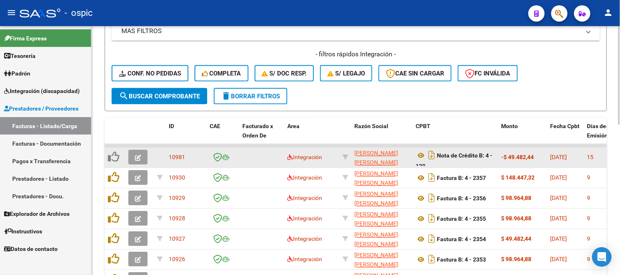
click at [141, 151] on button "button" at bounding box center [137, 157] width 19 height 15
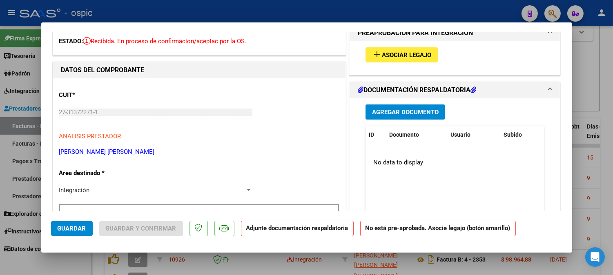
scroll to position [45, 0]
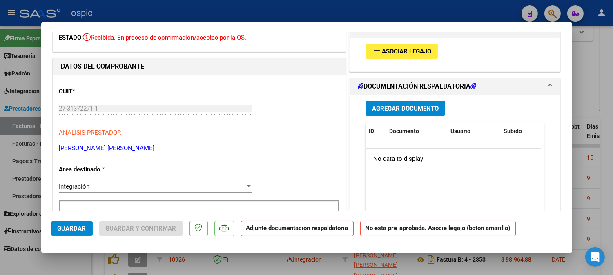
click at [98, 183] on div "Integración" at bounding box center [152, 186] width 186 height 7
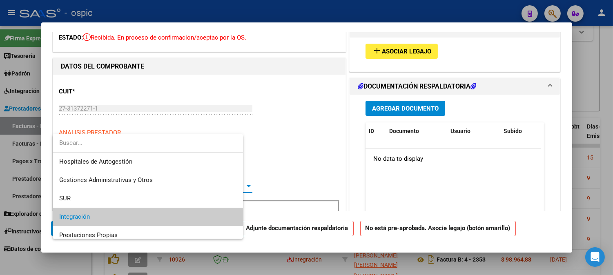
scroll to position [30, 0]
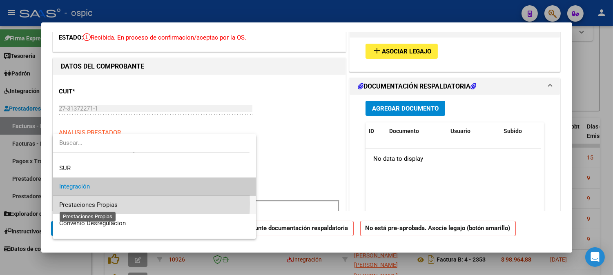
click at [100, 203] on span "Prestaciones Propias" at bounding box center [88, 204] width 58 height 7
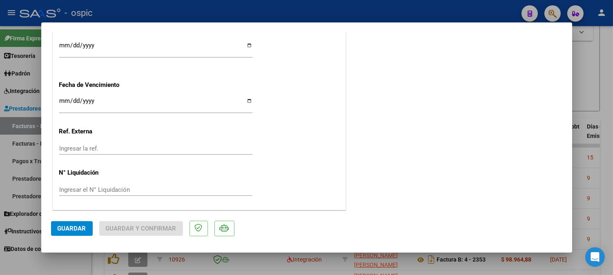
scroll to position [0, 0]
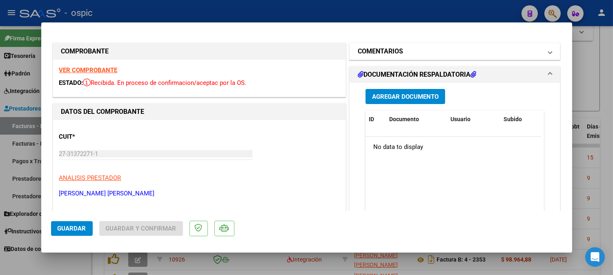
click at [372, 56] on h1 "COMENTARIOS" at bounding box center [380, 52] width 45 height 10
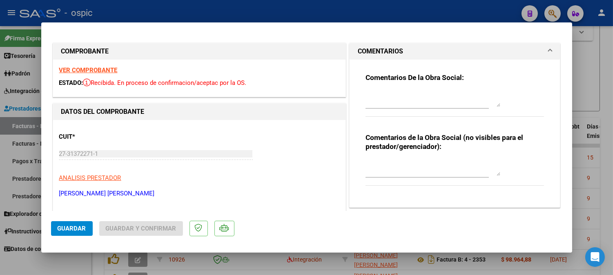
click at [418, 161] on textarea at bounding box center [433, 168] width 135 height 16
type textarea "CORRESPONDE A FC 4-2279"
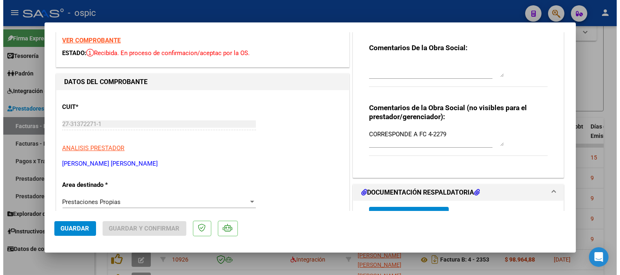
scroll to position [22, 0]
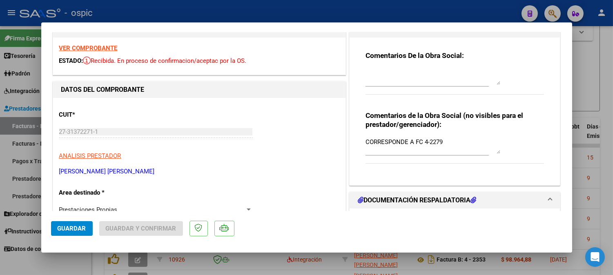
click at [82, 233] on button "Guardar" at bounding box center [72, 228] width 42 height 15
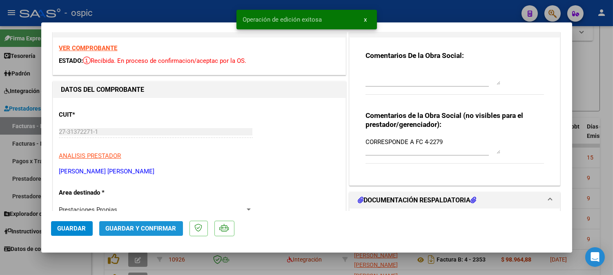
click at [168, 232] on span "Guardar y Confirmar" at bounding box center [141, 228] width 71 height 7
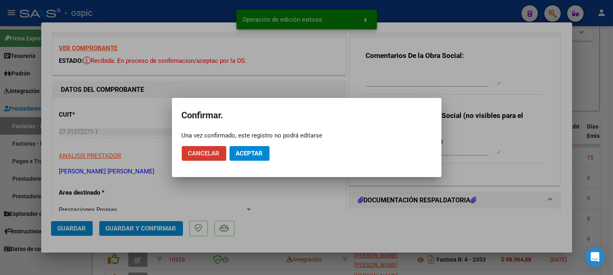
click at [251, 152] on span "Aceptar" at bounding box center [249, 153] width 27 height 7
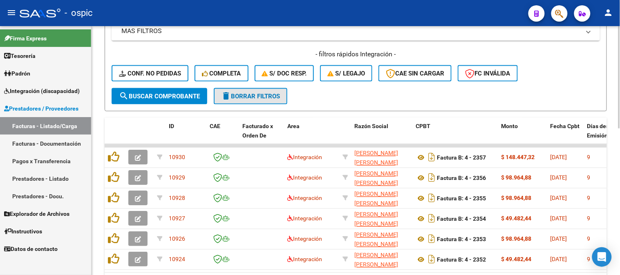
click at [275, 98] on span "delete Borrar Filtros" at bounding box center [250, 96] width 59 height 7
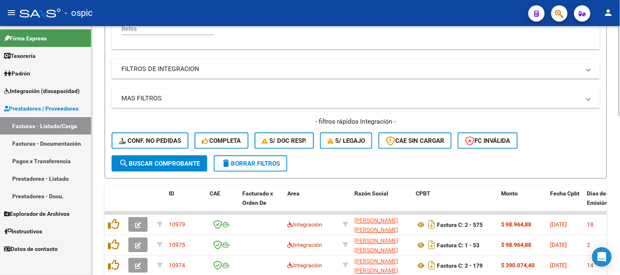
scroll to position [307, 0]
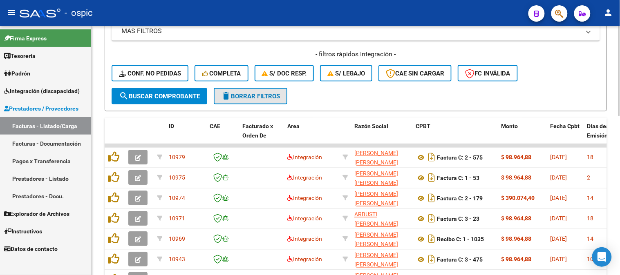
click at [262, 89] on button "delete Borrar Filtros" at bounding box center [251, 96] width 74 height 16
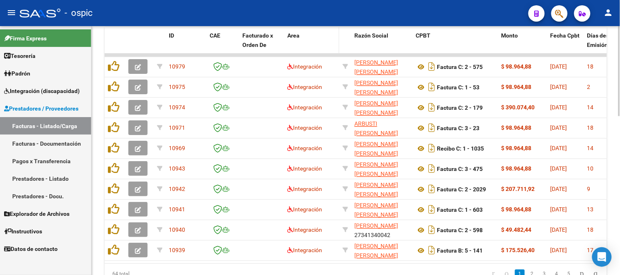
scroll to position [439, 0]
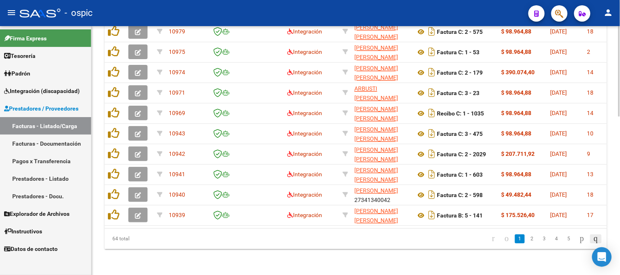
click at [594, 241] on icon "go to last page" at bounding box center [595, 239] width 7 height 10
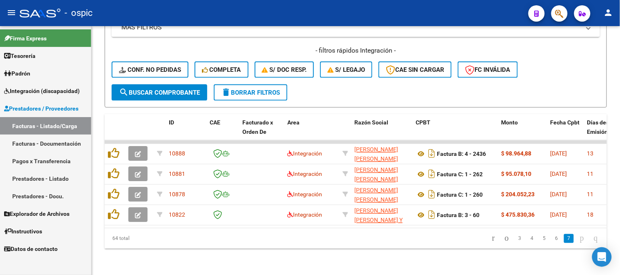
scroll to position [317, 0]
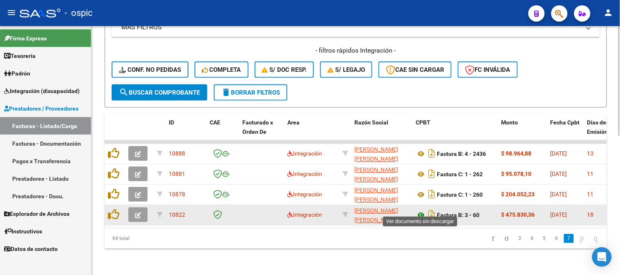
click at [422, 211] on icon at bounding box center [421, 216] width 11 height 10
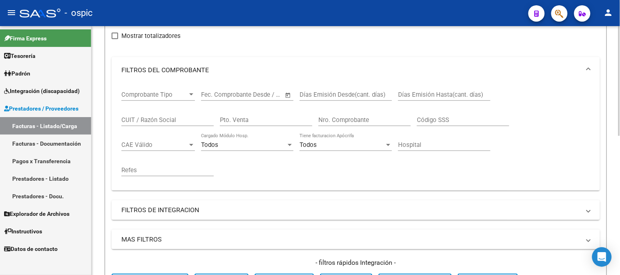
scroll to position [44, 0]
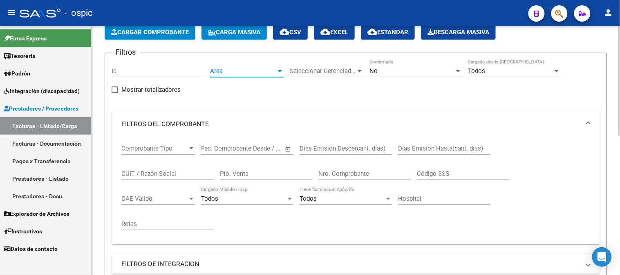
click at [219, 70] on span "Area" at bounding box center [243, 70] width 66 height 7
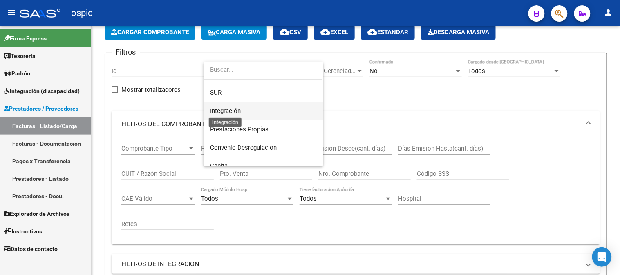
scroll to position [91, 0]
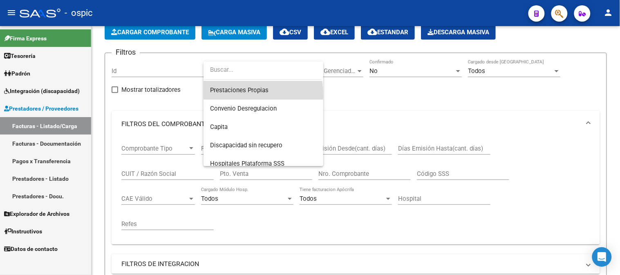
click at [237, 95] on span "Prestaciones Propias" at bounding box center [263, 90] width 107 height 18
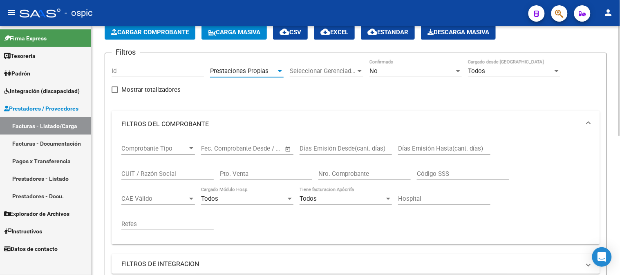
click at [385, 71] on div "No" at bounding box center [411, 70] width 85 height 7
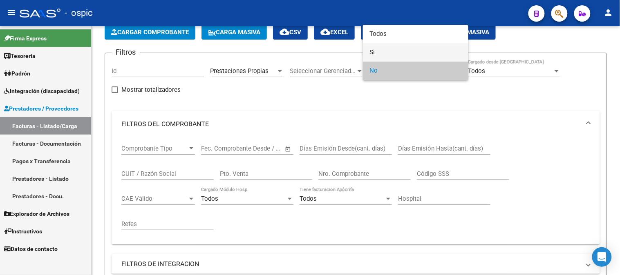
click at [385, 50] on span "Si" at bounding box center [415, 52] width 92 height 18
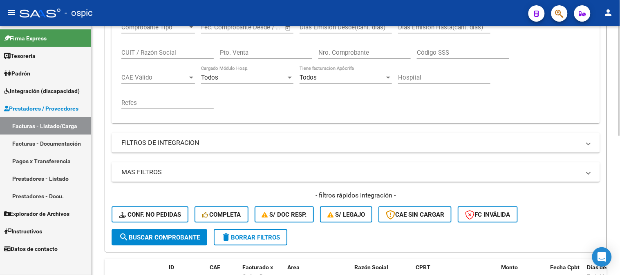
scroll to position [181, 0]
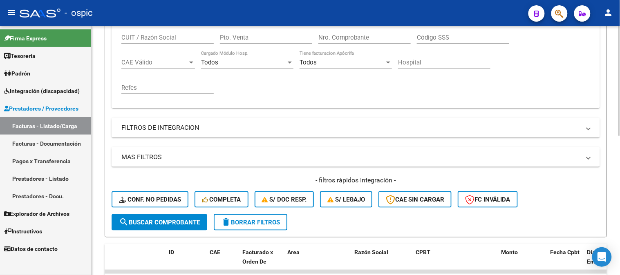
click at [147, 221] on span "search Buscar Comprobante" at bounding box center [159, 222] width 81 height 7
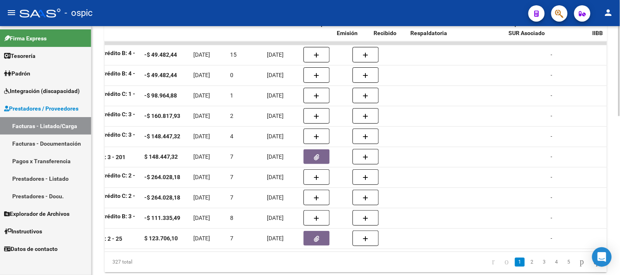
scroll to position [0, 13]
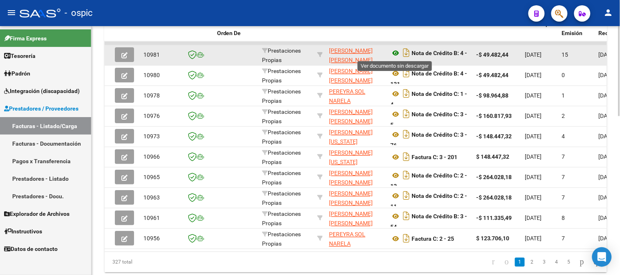
click at [394, 51] on icon at bounding box center [395, 54] width 11 height 10
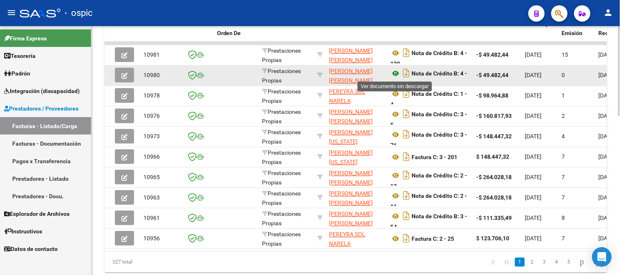
click at [397, 71] on icon at bounding box center [395, 74] width 11 height 10
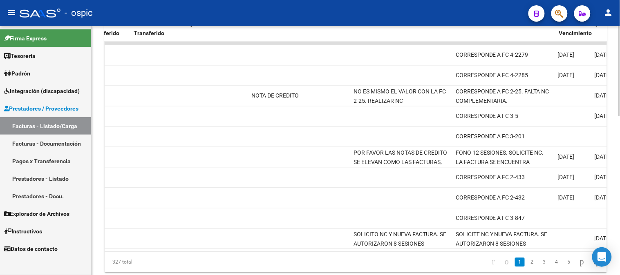
scroll to position [0, 0]
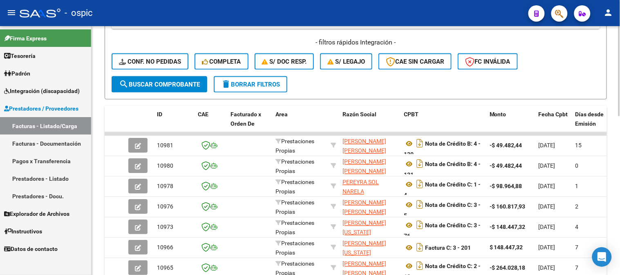
click at [244, 87] on span "delete Borrar Filtros" at bounding box center [250, 84] width 59 height 7
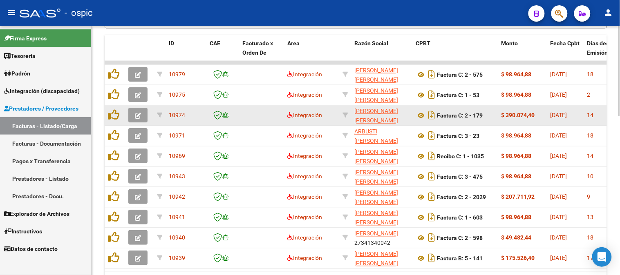
scroll to position [409, 0]
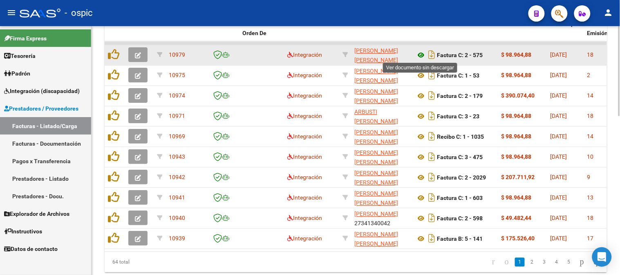
click at [422, 53] on icon at bounding box center [421, 56] width 11 height 10
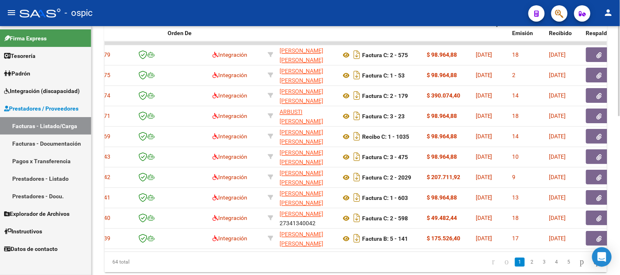
scroll to position [0, 0]
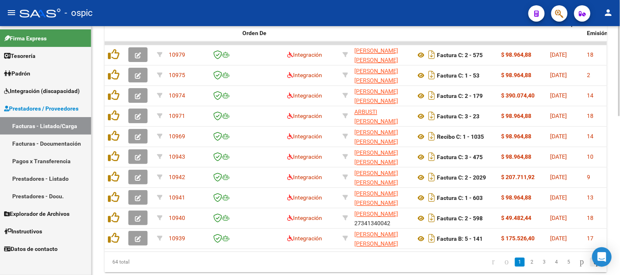
click at [593, 267] on icon "go to last page" at bounding box center [595, 262] width 7 height 10
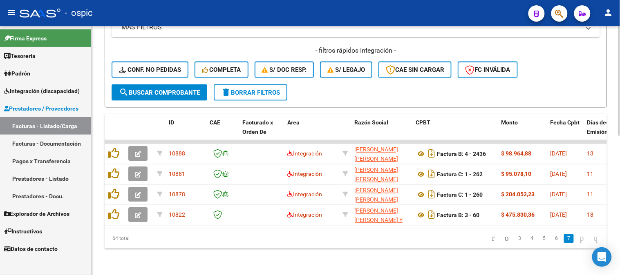
scroll to position [317, 0]
click at [491, 239] on icon "go to first page" at bounding box center [493, 239] width 5 height 10
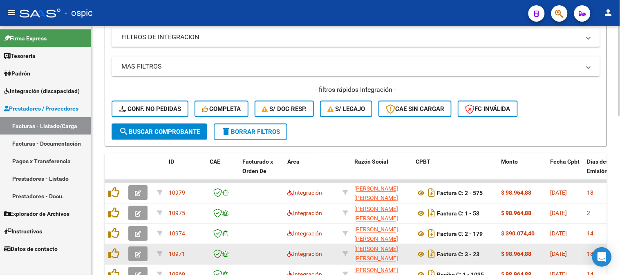
scroll to position [0, 0]
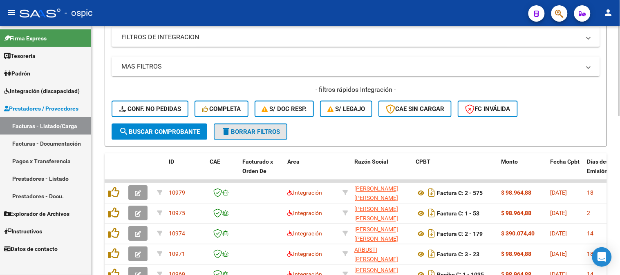
click at [265, 129] on span "delete Borrar Filtros" at bounding box center [250, 131] width 59 height 7
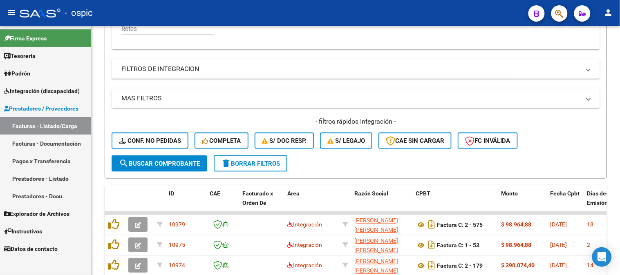
scroll to position [271, 0]
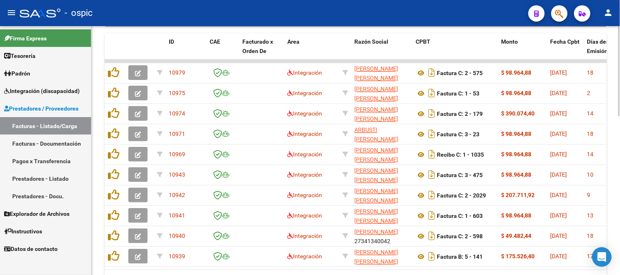
click at [619, 173] on div at bounding box center [619, 215] width 2 height 90
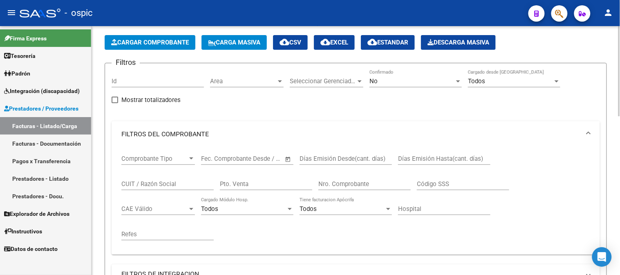
scroll to position [26, 0]
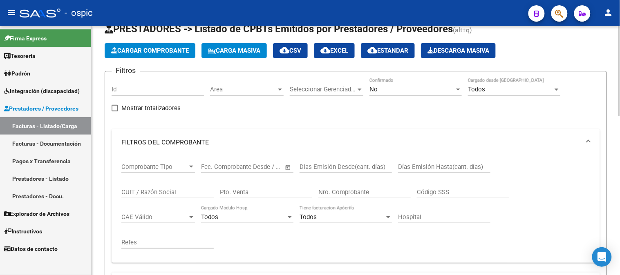
click at [251, 87] on span "Area" at bounding box center [243, 89] width 66 height 7
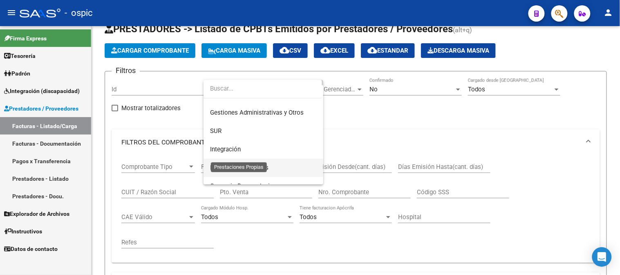
scroll to position [45, 0]
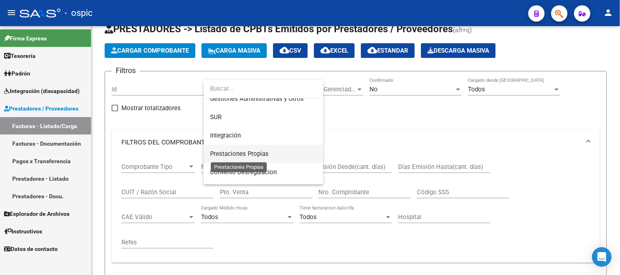
click at [239, 155] on span "Prestaciones Propias" at bounding box center [239, 153] width 58 height 7
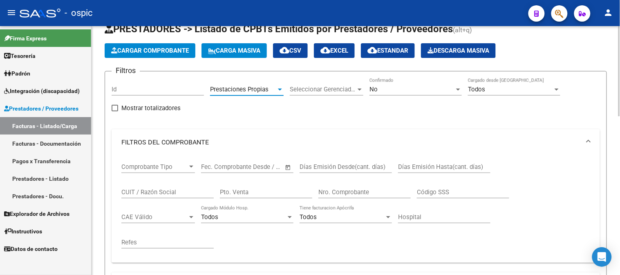
click at [384, 85] on div "No Confirmado" at bounding box center [415, 87] width 92 height 18
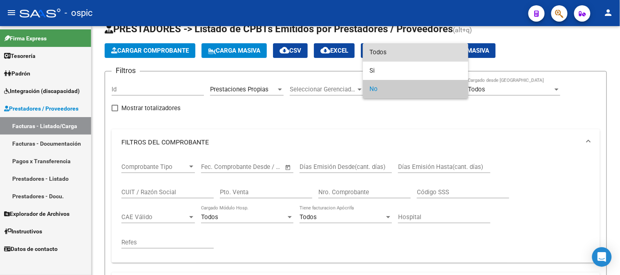
click at [384, 56] on span "Todos" at bounding box center [415, 52] width 92 height 18
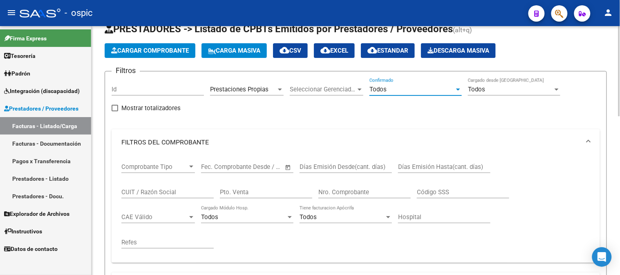
click at [389, 87] on div "Todos" at bounding box center [411, 89] width 85 height 7
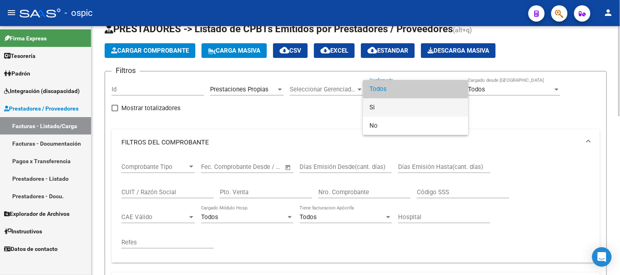
click at [378, 105] on span "Si" at bounding box center [415, 107] width 92 height 18
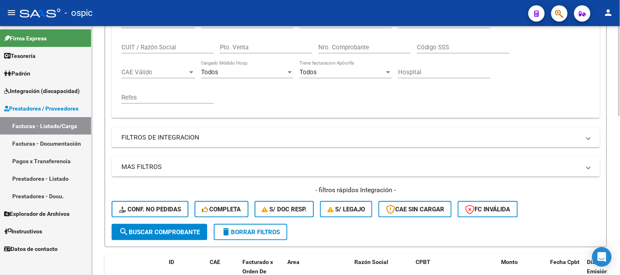
scroll to position [207, 0]
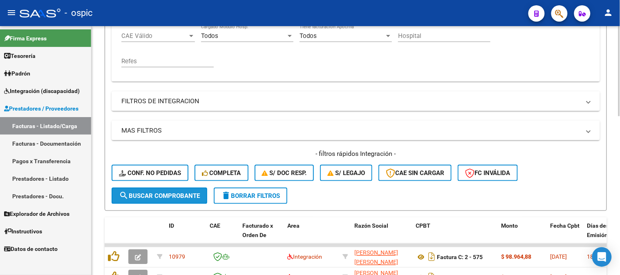
click at [165, 189] on button "search Buscar Comprobante" at bounding box center [160, 196] width 96 height 16
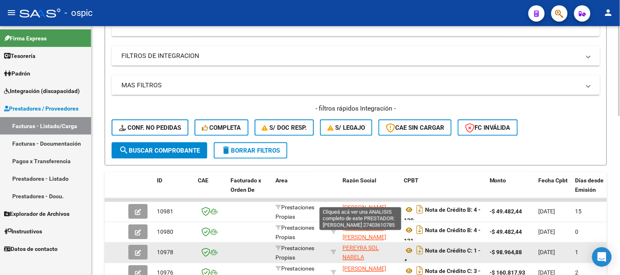
scroll to position [0, 0]
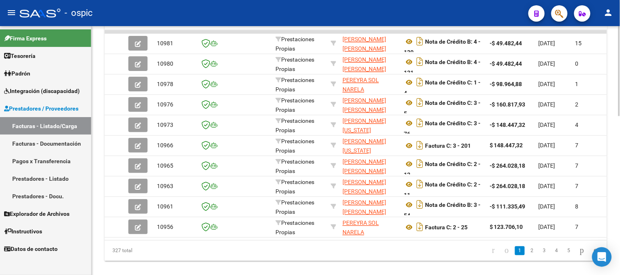
click at [619, 187] on div at bounding box center [619, 226] width 2 height 90
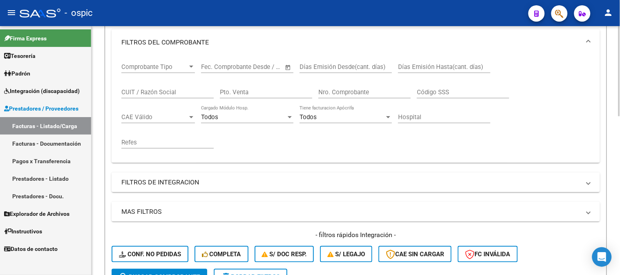
scroll to position [147, 0]
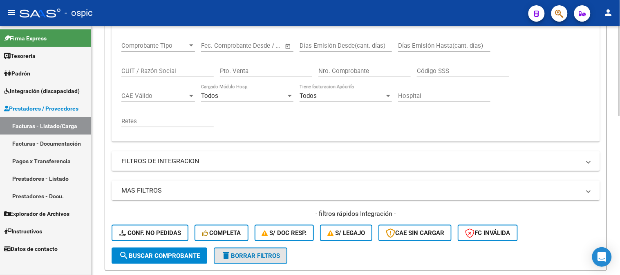
click at [259, 251] on button "delete Borrar Filtros" at bounding box center [251, 256] width 74 height 16
click at [360, 72] on input "Nro. Comprobante" at bounding box center [364, 70] width 92 height 7
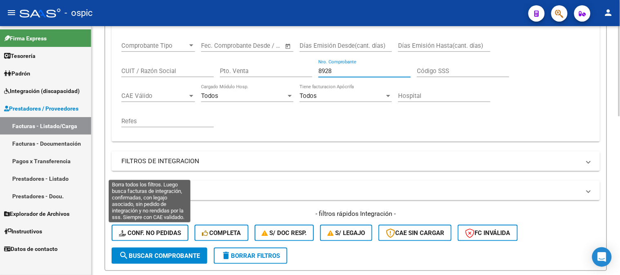
type input "8928"
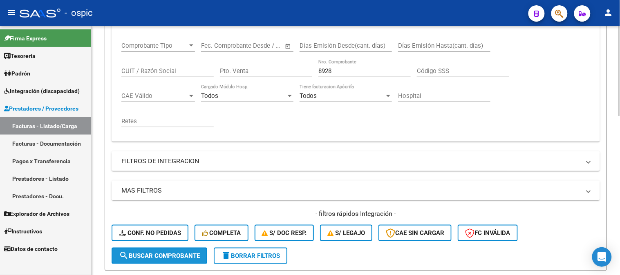
click at [166, 255] on span "search Buscar Comprobante" at bounding box center [159, 255] width 81 height 7
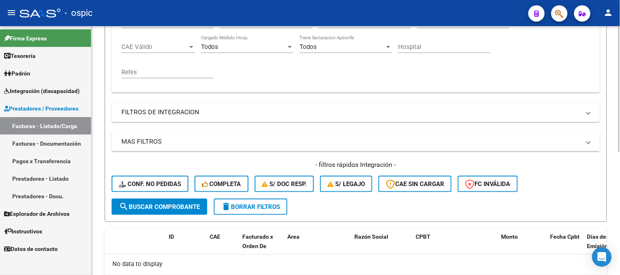
scroll to position [151, 0]
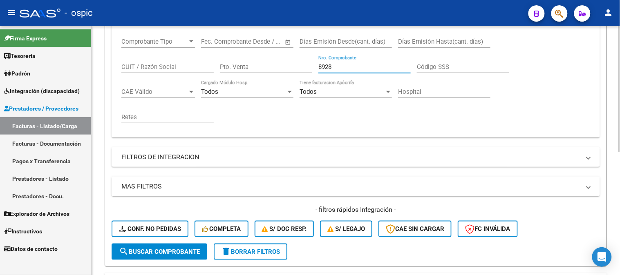
drag, startPoint x: 341, startPoint y: 70, endPoint x: 230, endPoint y: 70, distance: 111.5
click at [238, 70] on div "Comprobante Tipo Comprobante Tipo Start date – End date Fec. Comprobante Desde …" at bounding box center [355, 80] width 469 height 101
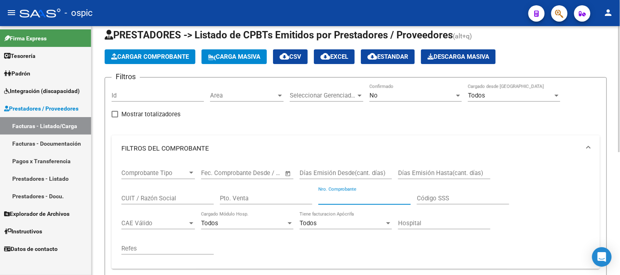
scroll to position [0, 0]
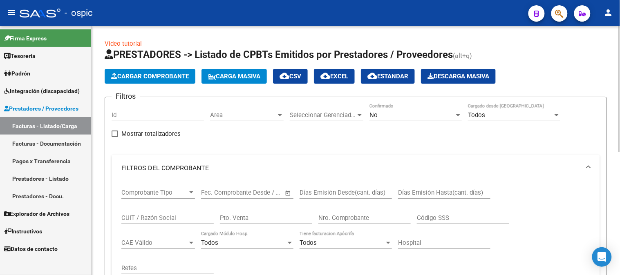
click at [383, 111] on div "No Confirmado" at bounding box center [415, 113] width 92 height 18
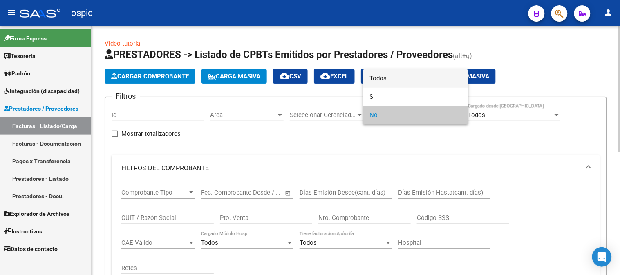
click at [386, 78] on span "Todos" at bounding box center [415, 78] width 92 height 18
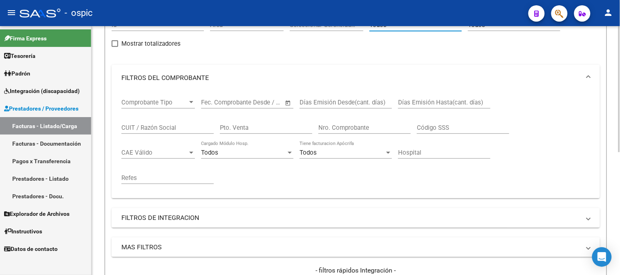
scroll to position [91, 0]
click at [349, 129] on input "Nro. Comprobante" at bounding box center [364, 127] width 92 height 7
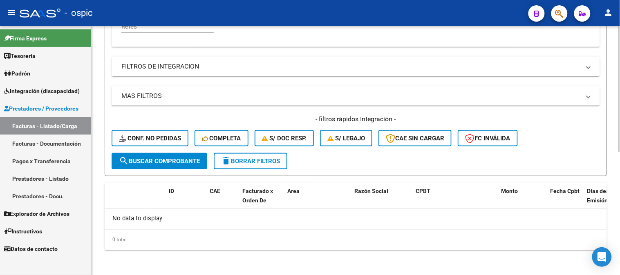
type input "8928"
click at [186, 161] on span "search Buscar Comprobante" at bounding box center [159, 161] width 81 height 7
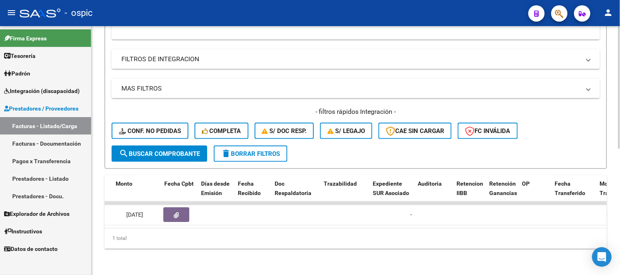
scroll to position [0, 0]
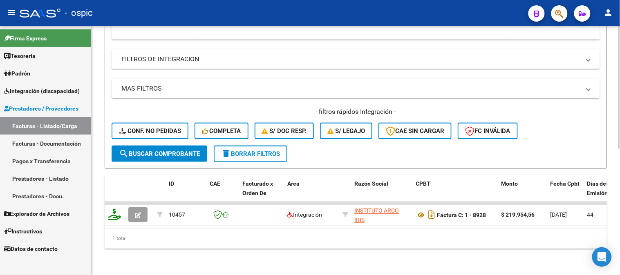
click at [258, 152] on button "delete Borrar Filtros" at bounding box center [251, 154] width 74 height 16
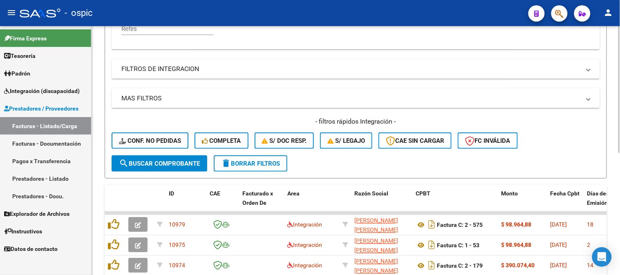
scroll to position [255, 0]
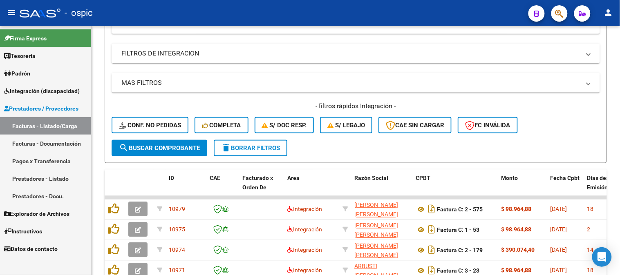
click at [34, 105] on span "Prestadores / Proveedores" at bounding box center [41, 108] width 74 height 9
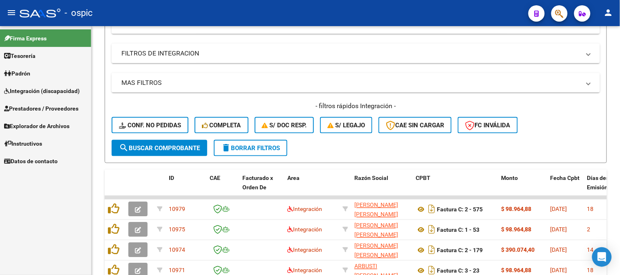
click at [58, 124] on span "Explorador de Archivos" at bounding box center [36, 126] width 65 height 9
click at [47, 141] on link "Integración" at bounding box center [45, 144] width 91 height 18
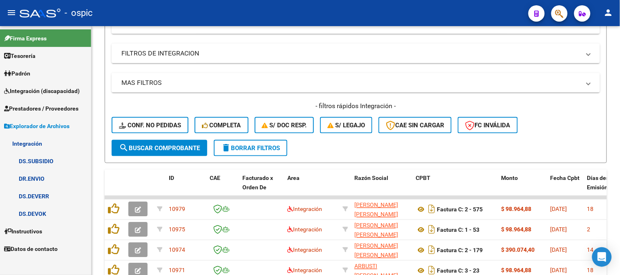
click at [59, 194] on link "DS.DEVERR" at bounding box center [45, 197] width 91 height 18
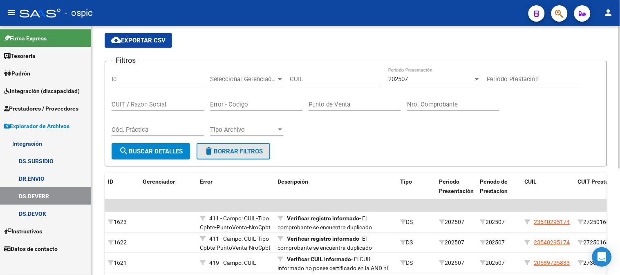
click at [233, 145] on button "delete Borrar Filtros" at bounding box center [234, 151] width 74 height 16
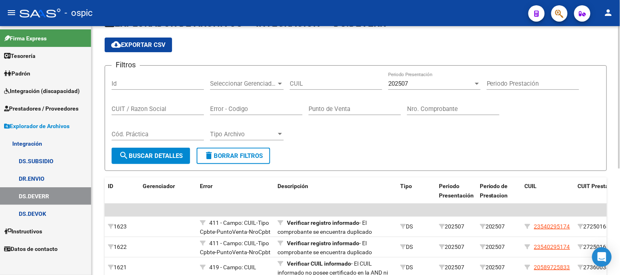
scroll to position [50, 0]
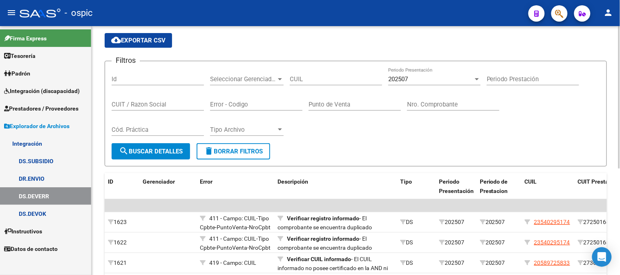
click at [239, 147] on button "delete Borrar Filtros" at bounding box center [234, 151] width 74 height 16
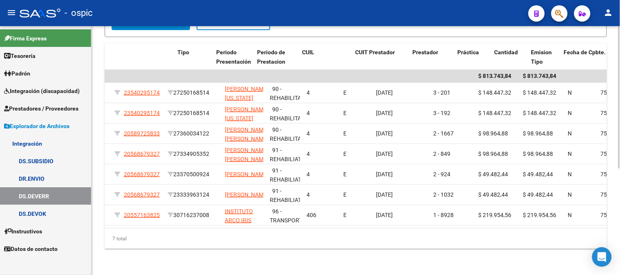
scroll to position [0, 0]
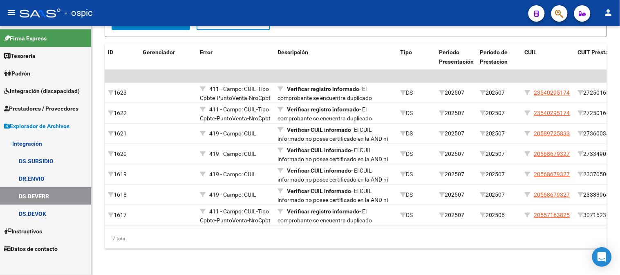
click at [51, 131] on link "Explorador de Archivos" at bounding box center [45, 126] width 91 height 18
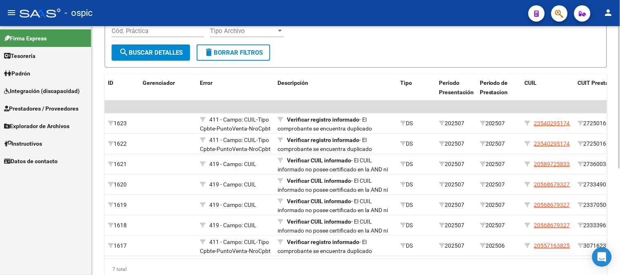
scroll to position [95, 0]
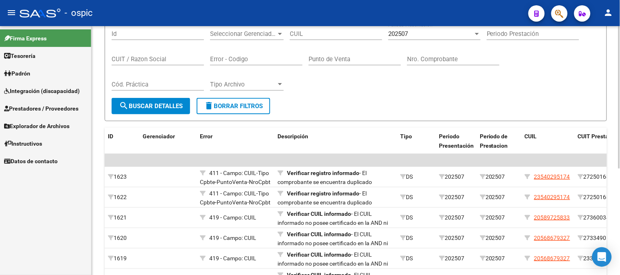
click at [244, 108] on span "delete Borrar Filtros" at bounding box center [233, 106] width 59 height 7
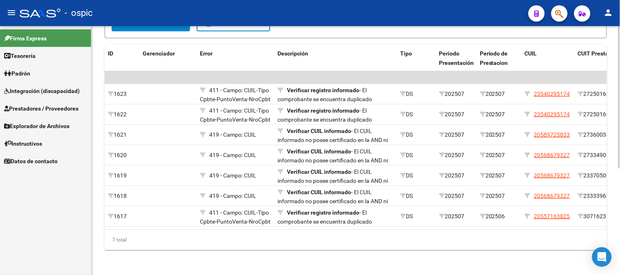
scroll to position [186, 0]
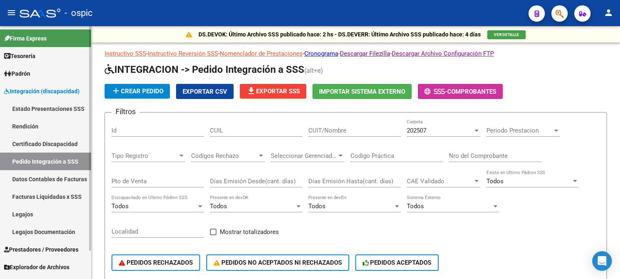
click at [51, 93] on span "Integración (discapacidad)" at bounding box center [42, 91] width 76 height 9
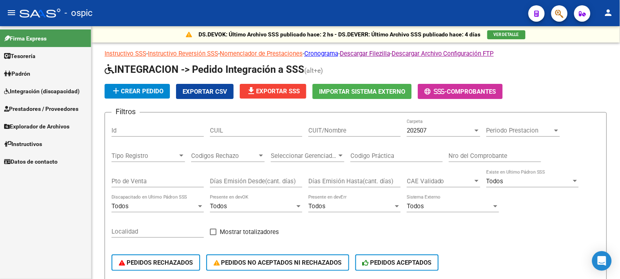
scroll to position [0, 283]
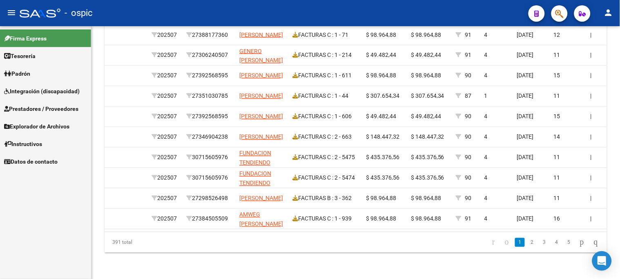
click at [50, 93] on span "Integración (discapacidad)" at bounding box center [42, 91] width 76 height 9
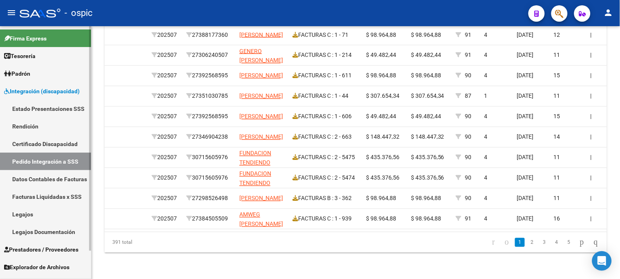
click at [54, 163] on link "Pedido Integración a SSS" at bounding box center [45, 161] width 91 height 18
click at [52, 92] on span "Integración (discapacidad)" at bounding box center [42, 91] width 76 height 9
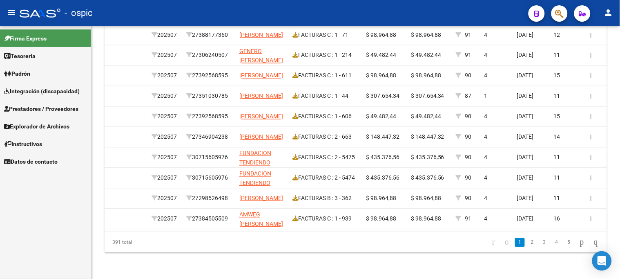
click at [34, 145] on span "Instructivos" at bounding box center [23, 143] width 38 height 9
click at [36, 144] on span "Instructivos" at bounding box center [23, 143] width 38 height 9
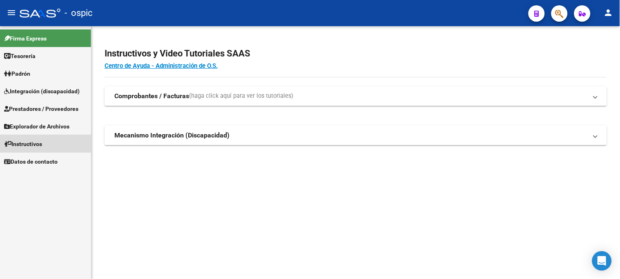
click at [38, 142] on span "Instructivos" at bounding box center [23, 143] width 38 height 9
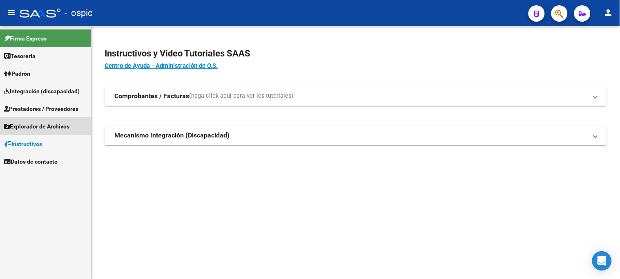
click at [47, 121] on link "Explorador de Archivos" at bounding box center [45, 126] width 91 height 18
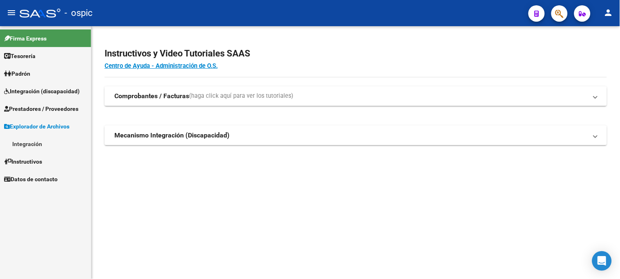
click at [43, 139] on link "Integración" at bounding box center [45, 144] width 91 height 18
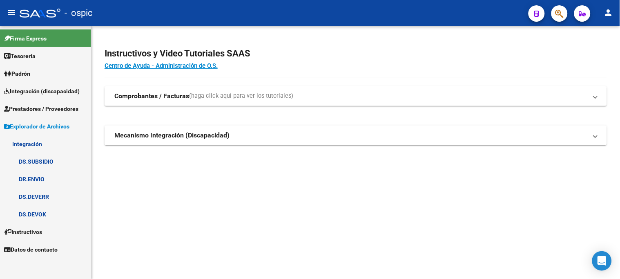
click at [55, 177] on link "DR.ENVIO" at bounding box center [45, 179] width 91 height 18
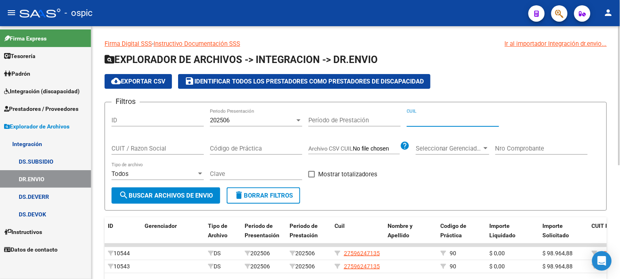
click at [440, 120] on input "CUIL" at bounding box center [453, 119] width 92 height 7
paste input "30-57742852-6"
type input "30-57742852-6"
click at [157, 194] on span "search Buscar Archivos de Envio" at bounding box center [166, 195] width 94 height 7
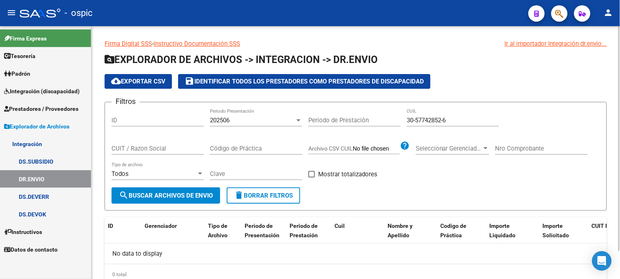
click at [285, 123] on div "202506" at bounding box center [252, 119] width 85 height 7
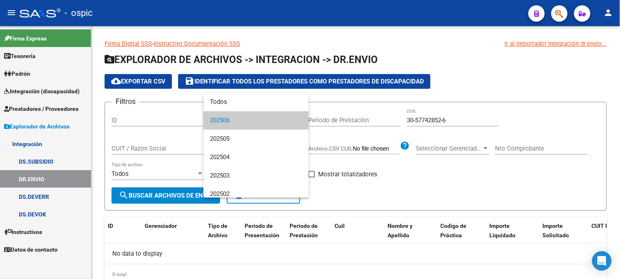
click at [297, 119] on mat-option "202506" at bounding box center [255, 120] width 105 height 18
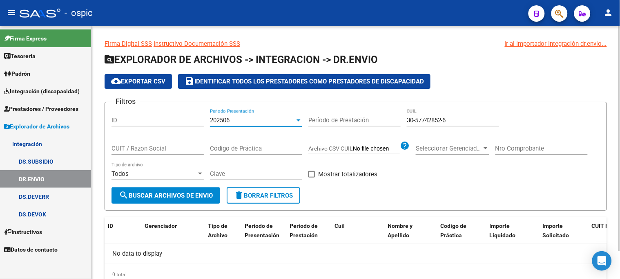
click at [297, 118] on div at bounding box center [298, 120] width 7 height 7
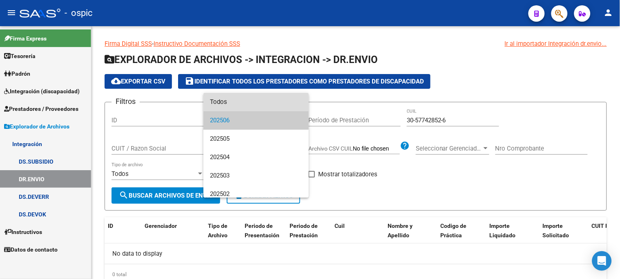
click at [279, 103] on span "Todos" at bounding box center [256, 102] width 92 height 18
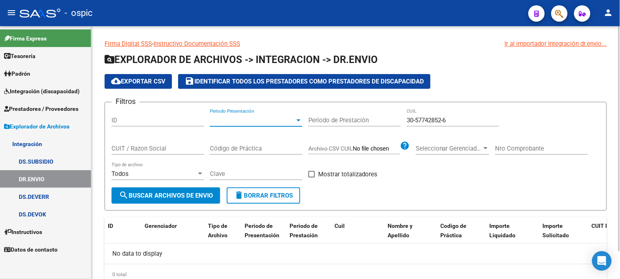
click at [194, 192] on span "search Buscar Archivos de Envio" at bounding box center [166, 195] width 94 height 7
drag, startPoint x: 465, startPoint y: 121, endPoint x: 402, endPoint y: 121, distance: 62.5
click at [402, 121] on div "Filtros ID Periodo Presentación Periodo Presentación Período de Prestación 30-5…" at bounding box center [356, 148] width 489 height 78
click at [172, 146] on input "CUIT / Razon Social" at bounding box center [158, 148] width 92 height 7
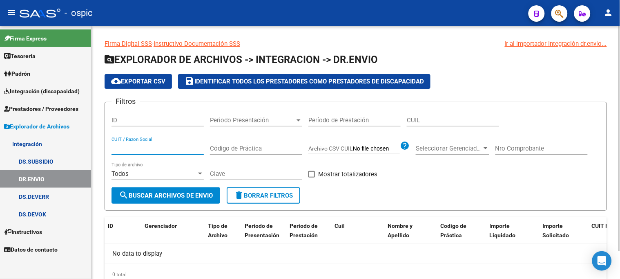
paste input "30-57742852-6"
click at [231, 117] on span "Periodo Presentación" at bounding box center [252, 119] width 85 height 7
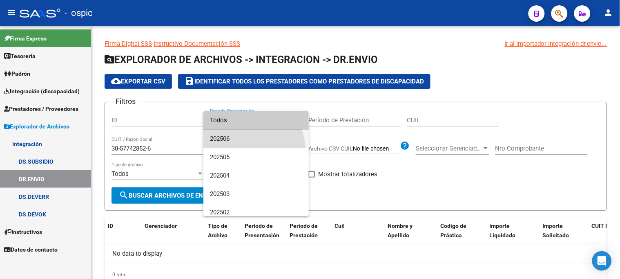
click at [231, 135] on span "202506" at bounding box center [256, 139] width 92 height 18
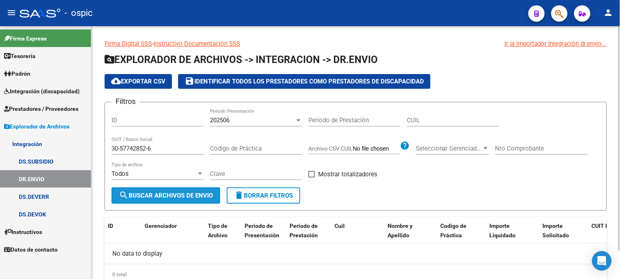
click at [173, 193] on span "search Buscar Archivos de Envio" at bounding box center [166, 195] width 94 height 7
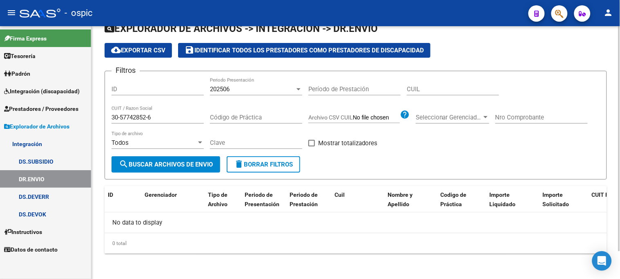
click at [232, 91] on div "202506" at bounding box center [252, 88] width 85 height 7
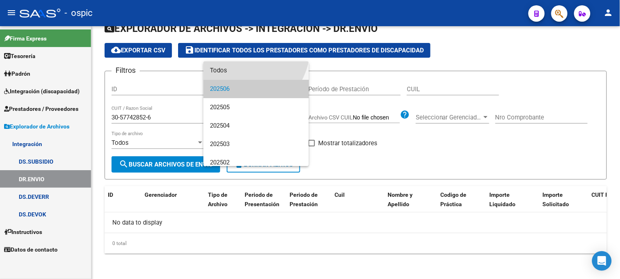
click at [232, 75] on span "Todos" at bounding box center [256, 70] width 92 height 18
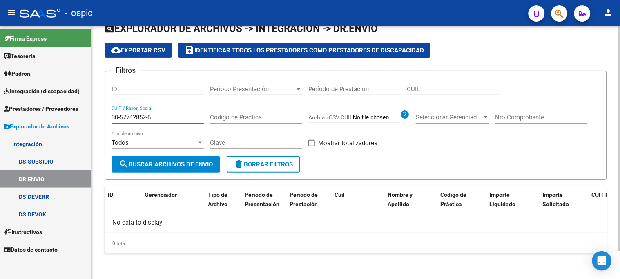
drag, startPoint x: 184, startPoint y: 117, endPoint x: 94, endPoint y: 120, distance: 89.9
click at [94, 120] on div "Firma Digital SSS - Instructivo Documentación SSS Ir al importador Integración …" at bounding box center [356, 137] width 529 height 284
type input "el aprendiz"
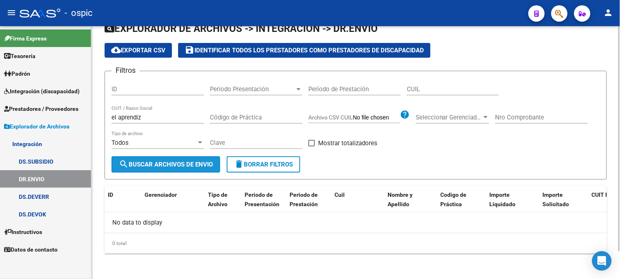
click at [163, 165] on span "search Buscar Archivos de Envio" at bounding box center [166, 164] width 94 height 7
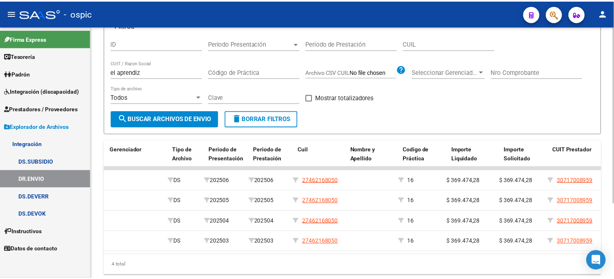
scroll to position [0, 34]
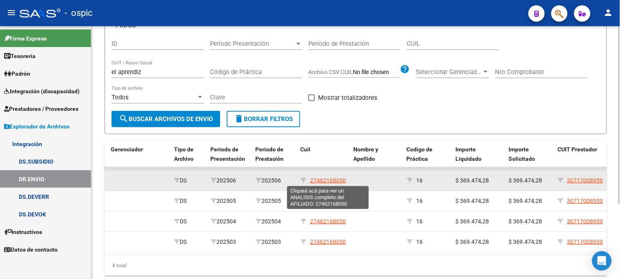
click at [330, 178] on span "27462168050" at bounding box center [328, 180] width 36 height 7
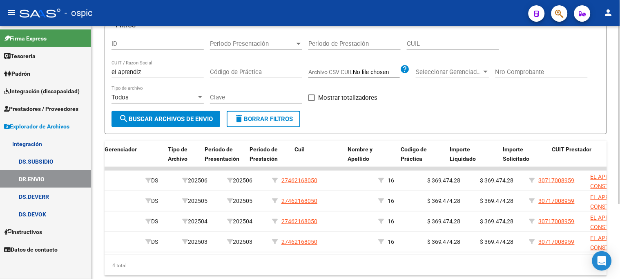
scroll to position [0, 0]
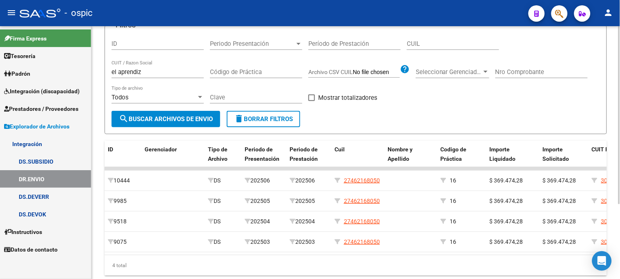
click at [273, 118] on span "delete Borrar Filtros" at bounding box center [263, 118] width 59 height 7
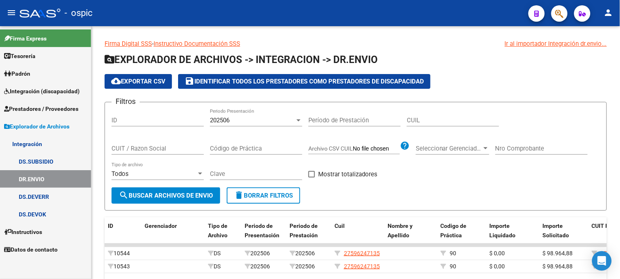
click at [63, 125] on span "Explorador de Archivos" at bounding box center [36, 126] width 65 height 9
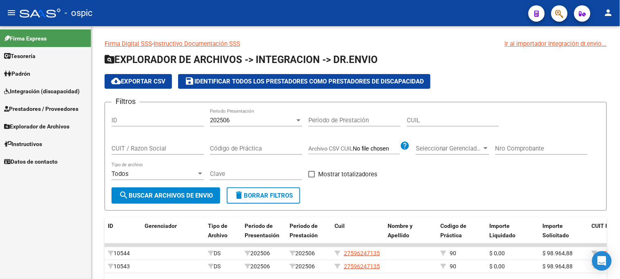
click at [66, 95] on span "Integración (discapacidad)" at bounding box center [42, 91] width 76 height 9
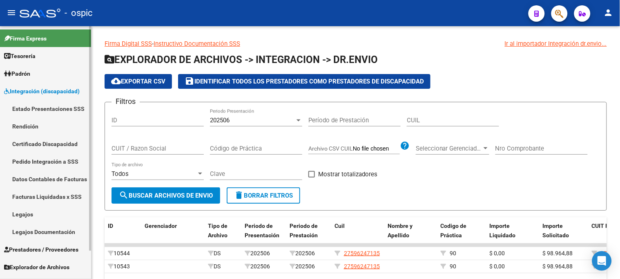
click at [55, 157] on link "Pedido Integración a SSS" at bounding box center [45, 161] width 91 height 18
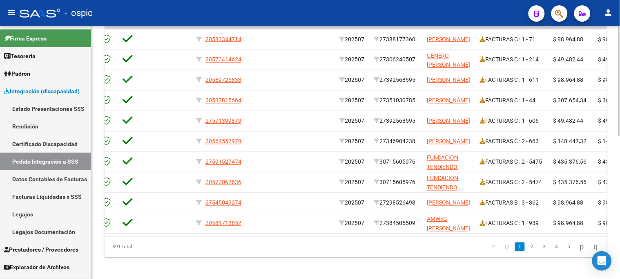
scroll to position [311, 0]
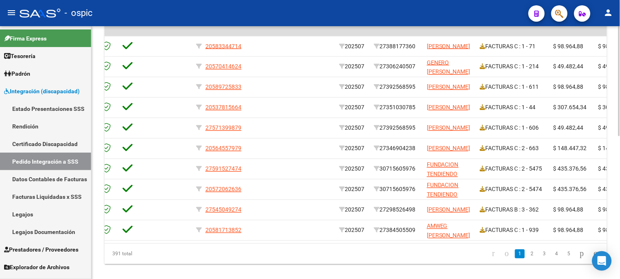
click at [619, 176] on div at bounding box center [620, 219] width 2 height 110
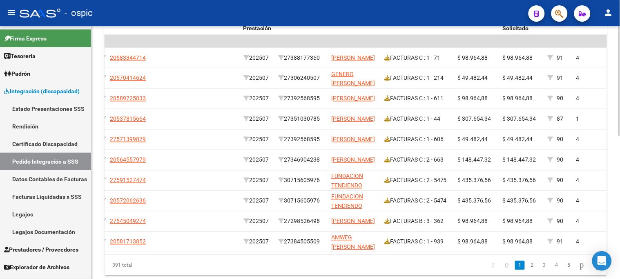
scroll to position [305, 0]
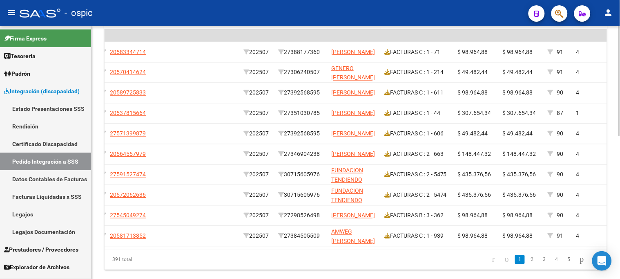
click at [619, 195] on div at bounding box center [620, 216] width 2 height 110
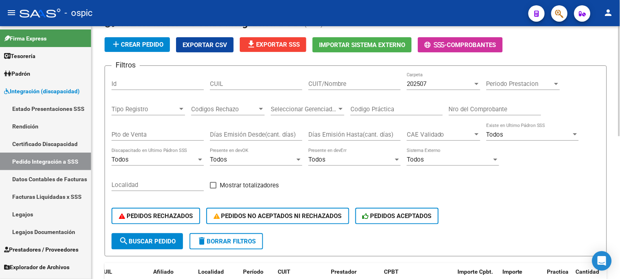
scroll to position [33, 0]
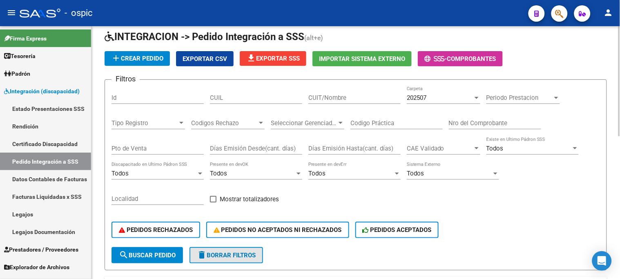
click at [235, 251] on span "delete Borrar Filtros" at bounding box center [226, 254] width 59 height 7
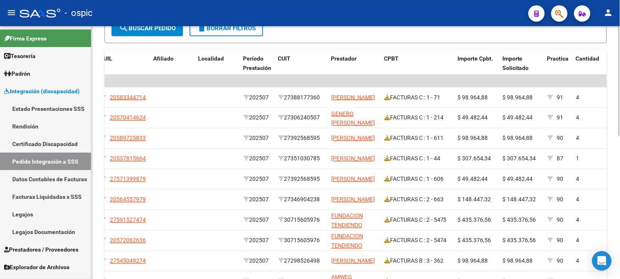
scroll to position [305, 0]
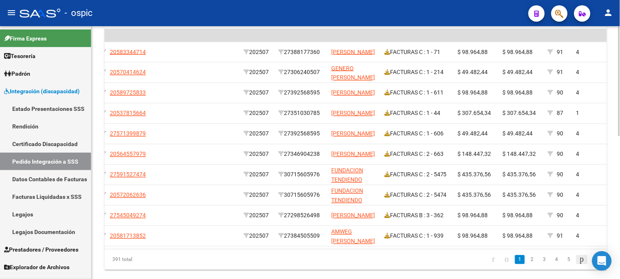
click at [579, 264] on icon "go to next page" at bounding box center [582, 259] width 7 height 10
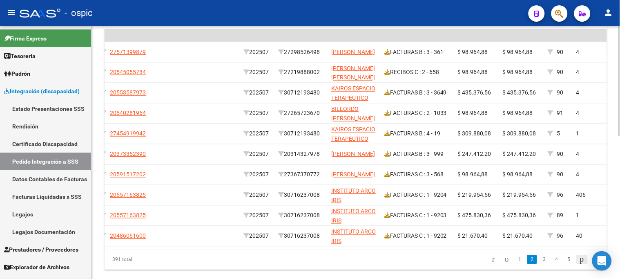
click at [579, 264] on icon "go to next page" at bounding box center [582, 259] width 7 height 10
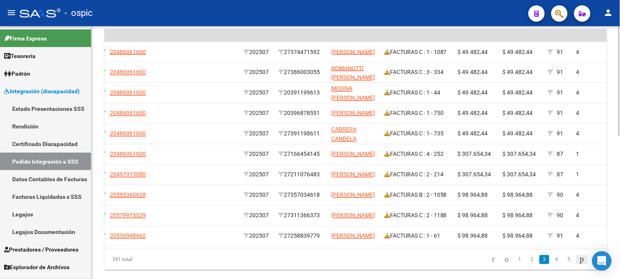
click at [579, 264] on icon "go to next page" at bounding box center [582, 259] width 7 height 10
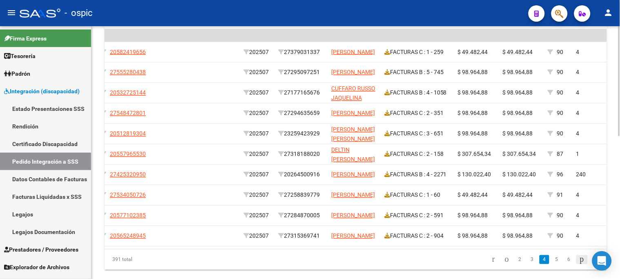
click at [579, 264] on icon "go to next page" at bounding box center [582, 259] width 7 height 10
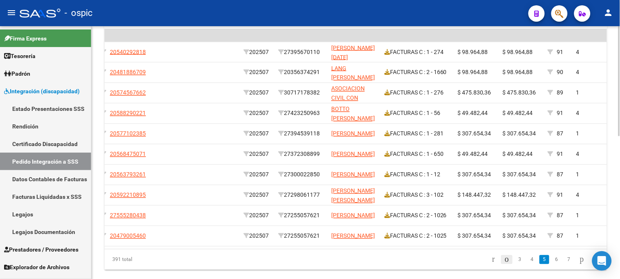
click at [504, 264] on icon "go to previous page" at bounding box center [507, 259] width 7 height 10
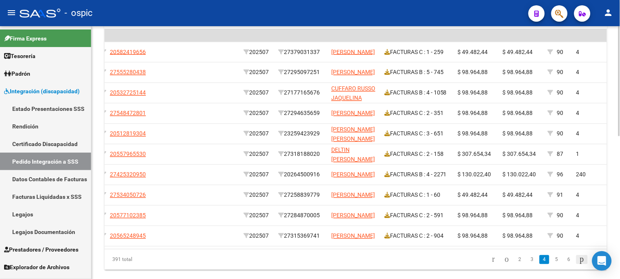
click at [579, 263] on icon "go to next page" at bounding box center [582, 259] width 7 height 10
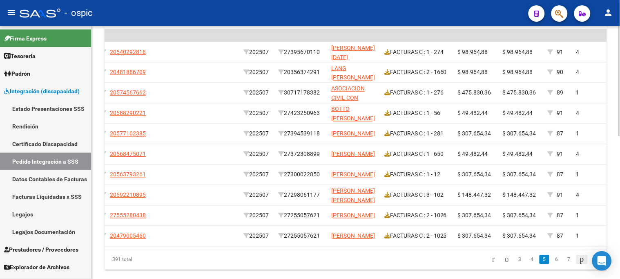
click at [579, 263] on icon "go to next page" at bounding box center [582, 259] width 7 height 10
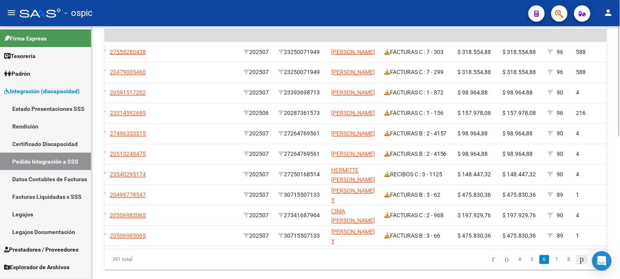
click at [579, 263] on icon "go to next page" at bounding box center [582, 259] width 7 height 10
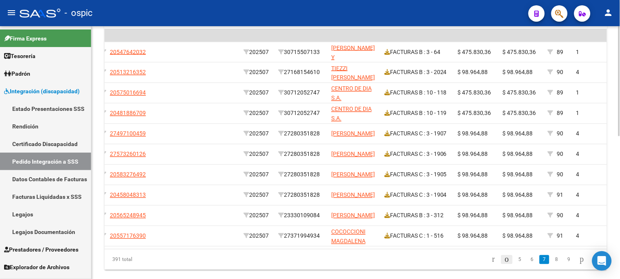
click at [504, 263] on icon "go to previous page" at bounding box center [507, 259] width 7 height 10
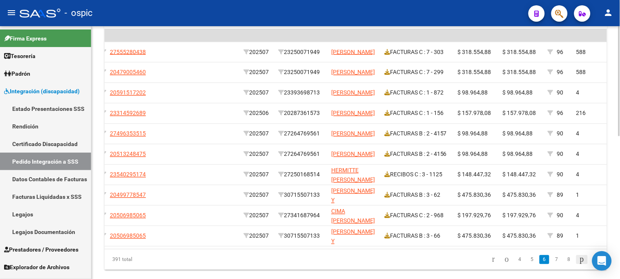
click at [579, 263] on icon "go to next page" at bounding box center [582, 259] width 7 height 10
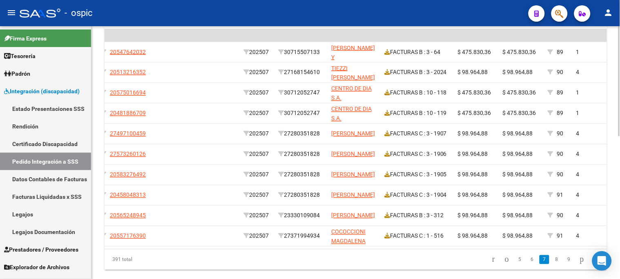
click at [579, 262] on icon "go to next page" at bounding box center [582, 259] width 7 height 10
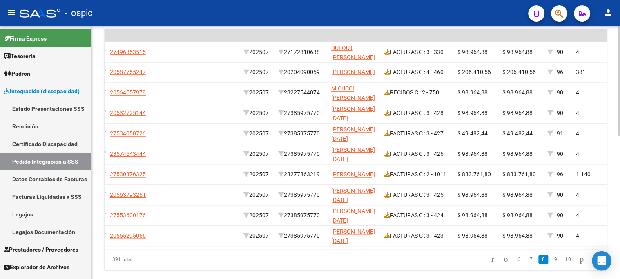
click at [579, 262] on icon "go to next page" at bounding box center [582, 259] width 7 height 10
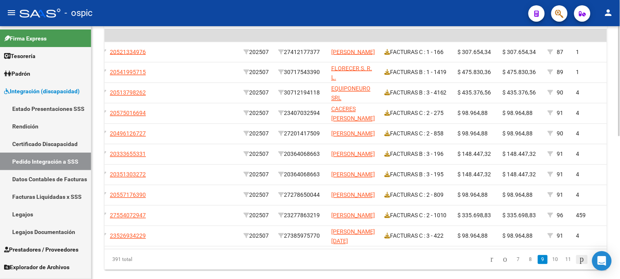
click at [579, 264] on icon "go to next page" at bounding box center [582, 259] width 7 height 10
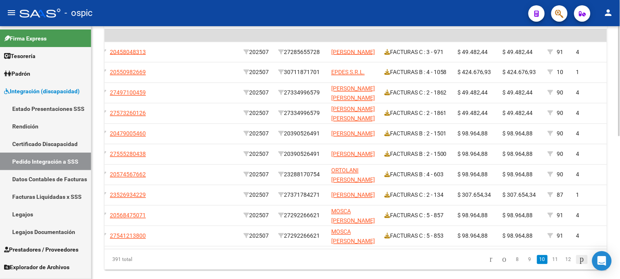
click at [579, 264] on icon "go to next page" at bounding box center [582, 259] width 7 height 10
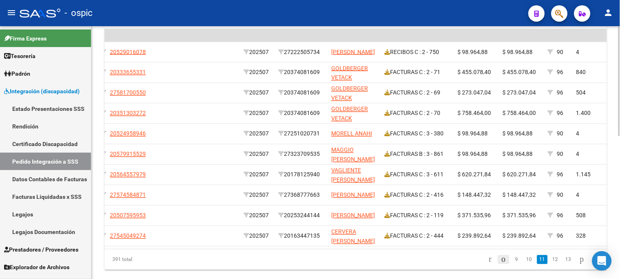
click at [501, 264] on icon "go to previous page" at bounding box center [504, 259] width 7 height 10
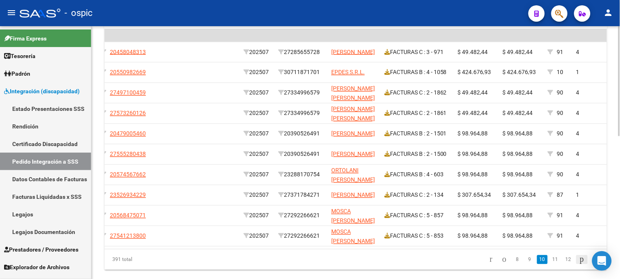
click at [579, 264] on icon "go to next page" at bounding box center [582, 259] width 7 height 10
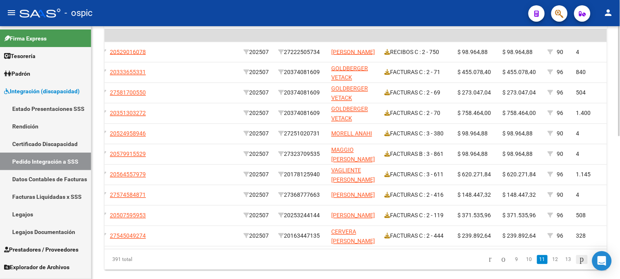
click at [579, 264] on icon "go to next page" at bounding box center [582, 259] width 7 height 10
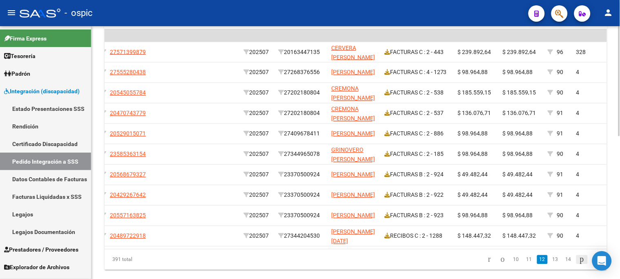
click at [579, 264] on icon "go to next page" at bounding box center [582, 259] width 7 height 10
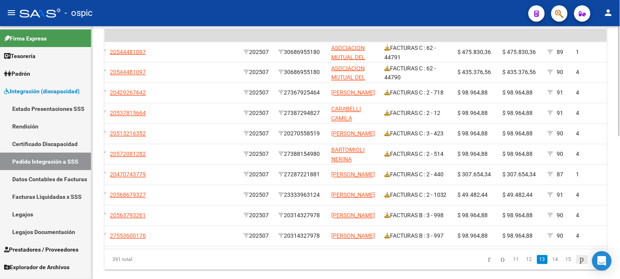
click at [579, 264] on icon "go to next page" at bounding box center [582, 259] width 7 height 10
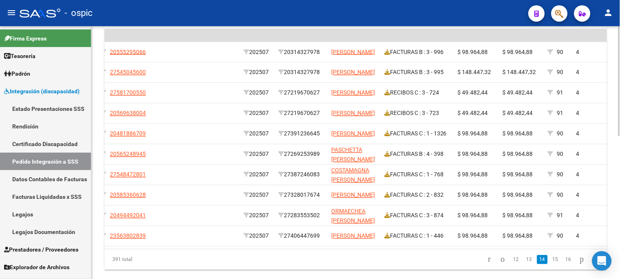
click at [579, 264] on icon "go to next page" at bounding box center [582, 259] width 7 height 10
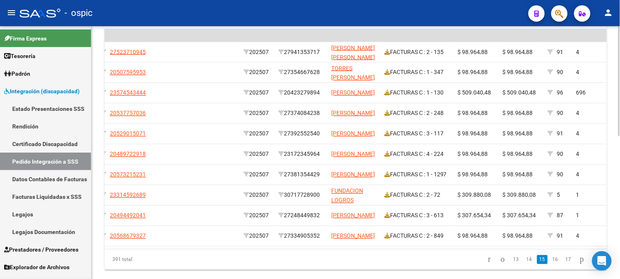
click at [579, 264] on icon "go to next page" at bounding box center [582, 259] width 7 height 10
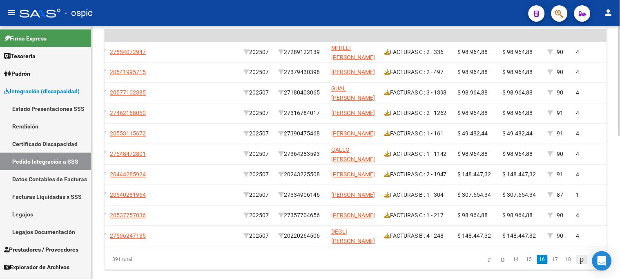
click at [579, 264] on icon "go to next page" at bounding box center [582, 259] width 7 height 10
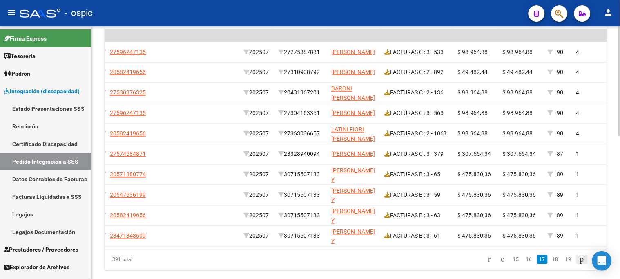
click at [579, 264] on icon "go to next page" at bounding box center [582, 259] width 7 height 10
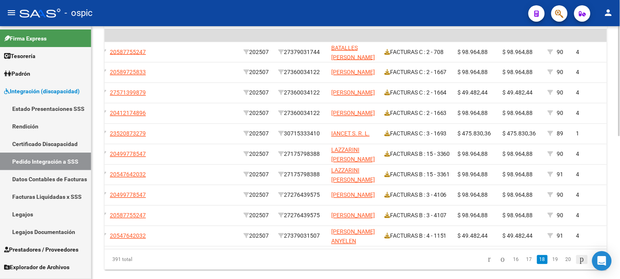
click at [579, 264] on icon "go to next page" at bounding box center [582, 259] width 7 height 10
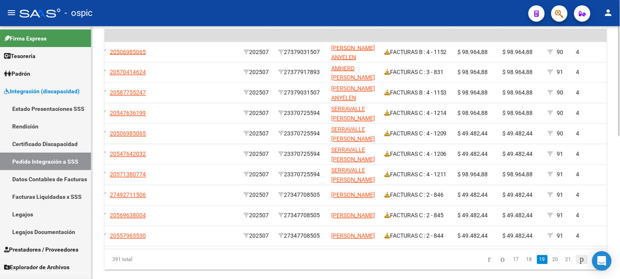
click at [579, 264] on icon "go to next page" at bounding box center [582, 259] width 7 height 10
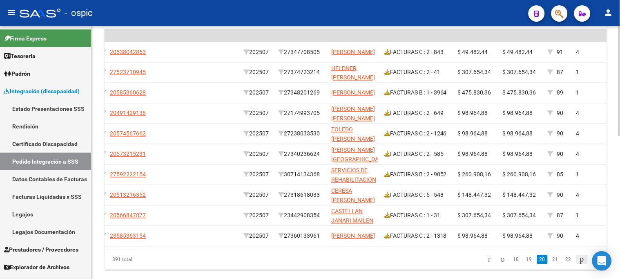
click at [579, 264] on icon "go to next page" at bounding box center [582, 259] width 7 height 10
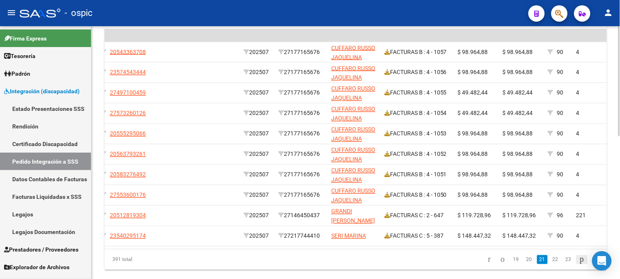
click at [579, 264] on icon "go to next page" at bounding box center [582, 259] width 7 height 10
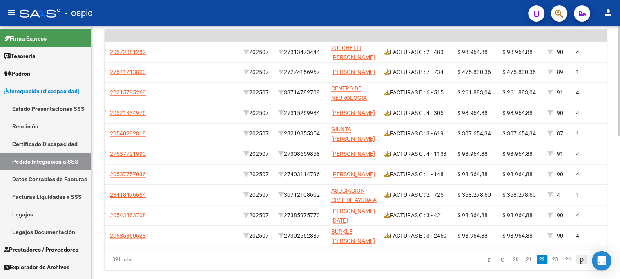
click at [579, 264] on icon "go to next page" at bounding box center [582, 259] width 7 height 10
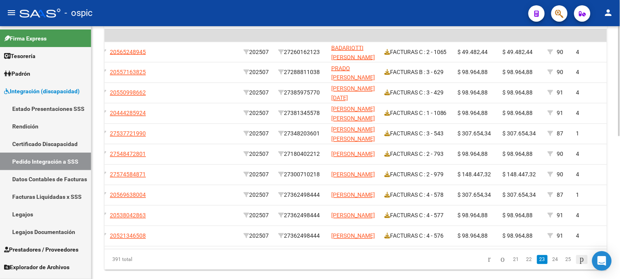
click at [579, 264] on icon "go to next page" at bounding box center [582, 259] width 7 height 10
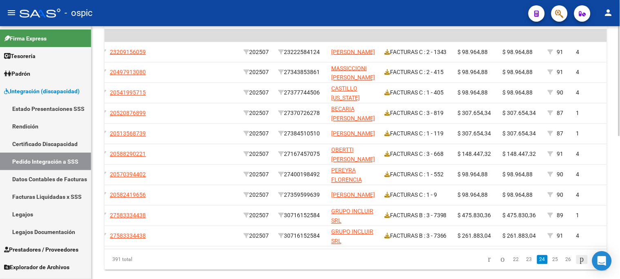
click at [579, 264] on icon "go to next page" at bounding box center [582, 259] width 7 height 10
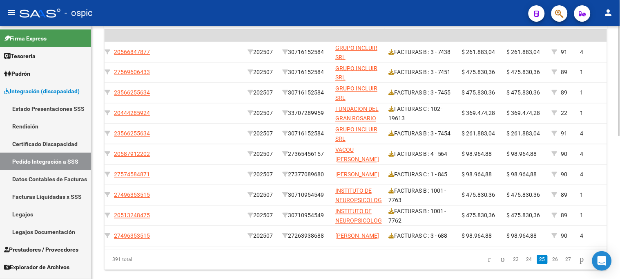
scroll to position [0, 186]
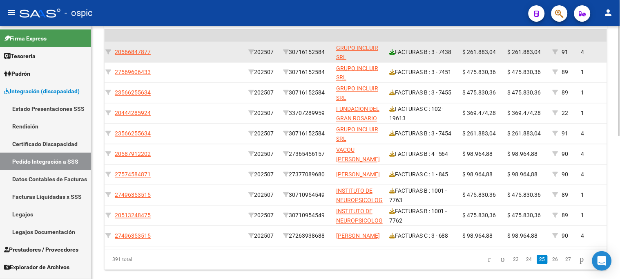
click at [393, 51] on icon at bounding box center [392, 52] width 6 height 6
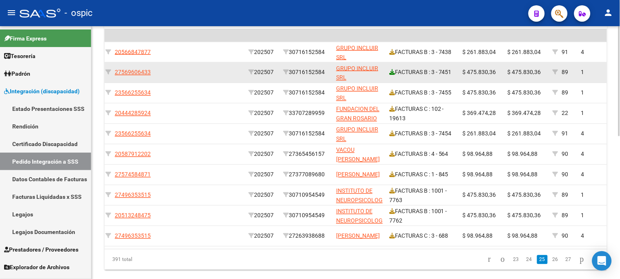
click at [392, 71] on icon at bounding box center [392, 72] width 6 height 6
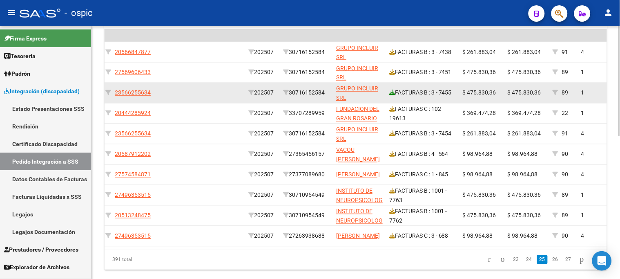
click at [393, 93] on icon at bounding box center [392, 93] width 6 height 6
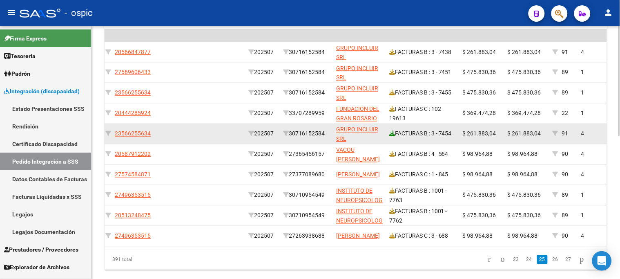
click at [393, 132] on icon at bounding box center [392, 134] width 6 height 6
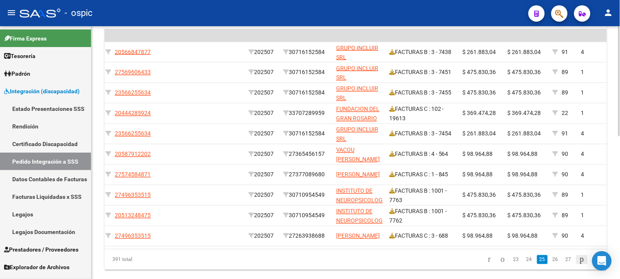
click at [579, 264] on icon "go to next page" at bounding box center [582, 259] width 7 height 10
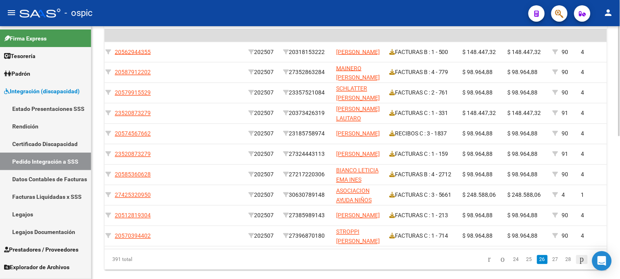
click at [579, 264] on icon "go to next page" at bounding box center [582, 259] width 7 height 10
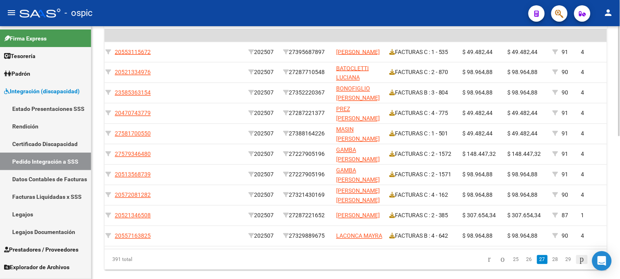
click at [579, 264] on icon "go to next page" at bounding box center [582, 259] width 7 height 10
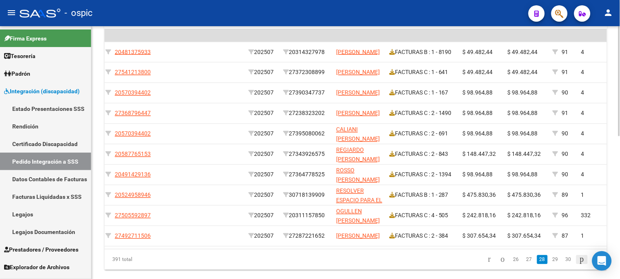
click at [579, 264] on icon "go to next page" at bounding box center [582, 259] width 7 height 10
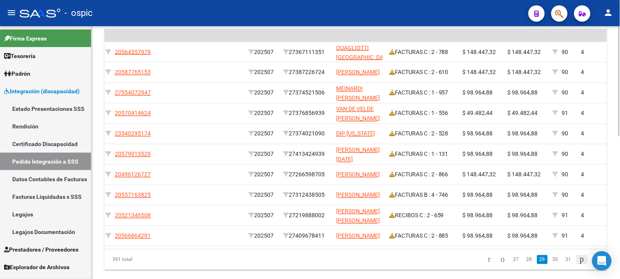
click at [579, 264] on icon "go to next page" at bounding box center [582, 259] width 7 height 10
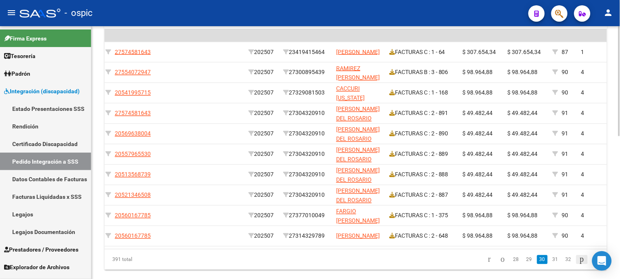
click at [579, 264] on icon "go to next page" at bounding box center [582, 259] width 7 height 10
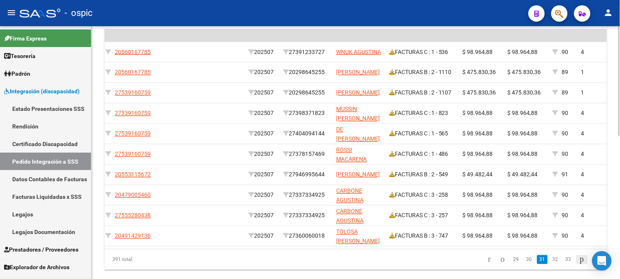
click at [579, 264] on icon "go to next page" at bounding box center [582, 259] width 7 height 10
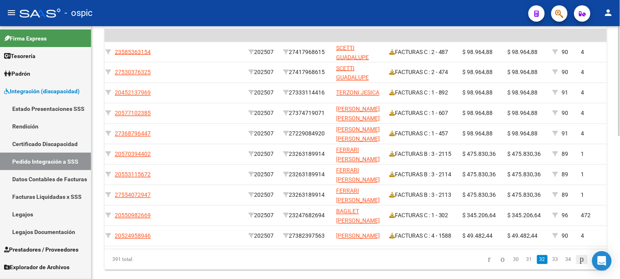
click at [579, 264] on icon "go to next page" at bounding box center [582, 259] width 7 height 10
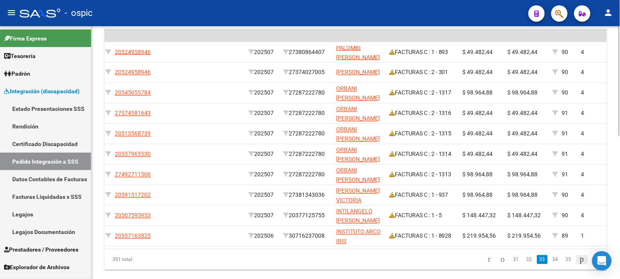
click at [579, 264] on icon "go to next page" at bounding box center [582, 259] width 7 height 10
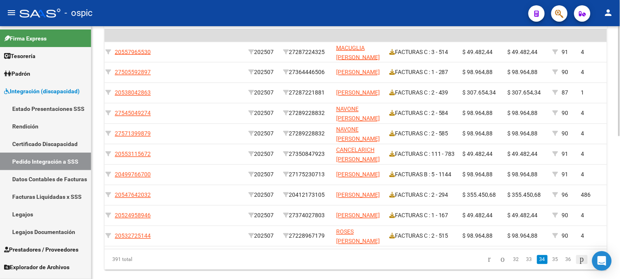
click at [579, 264] on icon "go to next page" at bounding box center [582, 259] width 7 height 10
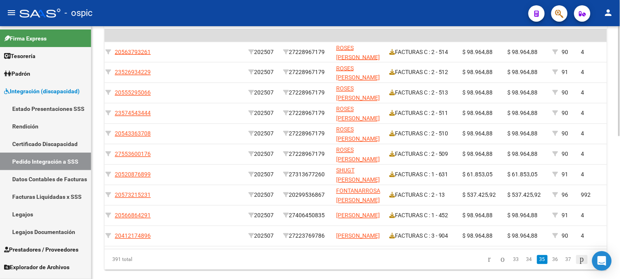
click at [579, 264] on icon "go to next page" at bounding box center [582, 259] width 7 height 10
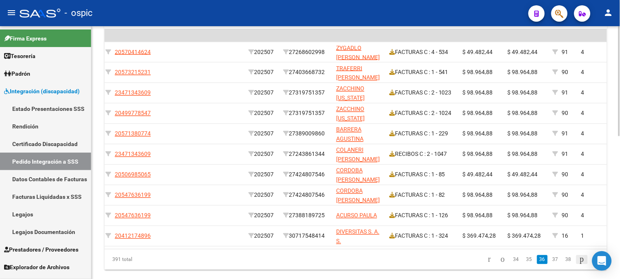
click at [579, 264] on icon "go to next page" at bounding box center [582, 259] width 7 height 10
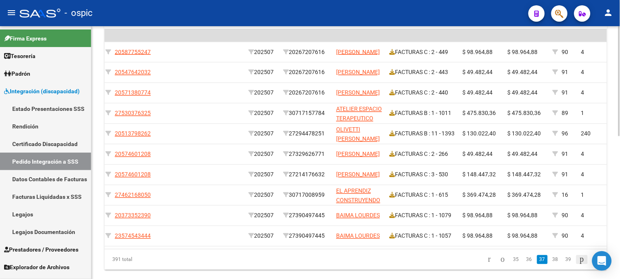
click at [579, 264] on icon "go to next page" at bounding box center [582, 259] width 7 height 10
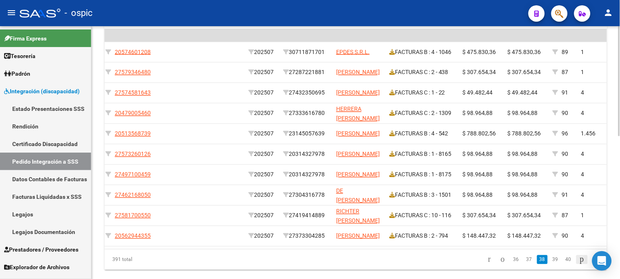
click at [579, 264] on icon "go to next page" at bounding box center [582, 259] width 7 height 10
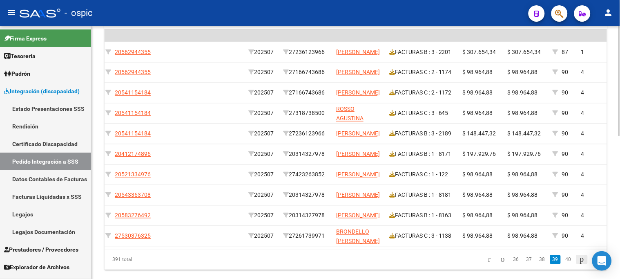
click at [579, 264] on icon "go to next page" at bounding box center [582, 259] width 7 height 10
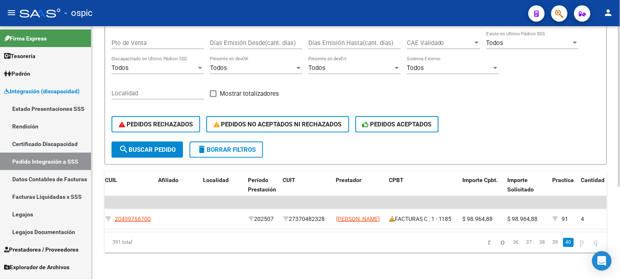
scroll to position [144, 0]
click at [52, 87] on span "Integración (discapacidad)" at bounding box center [42, 91] width 76 height 9
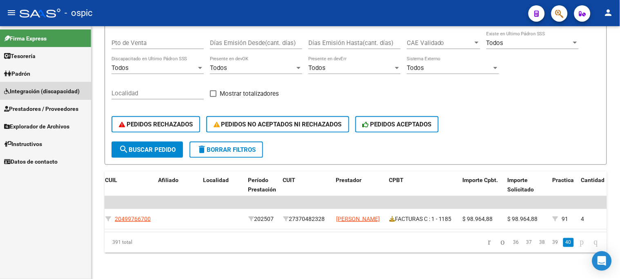
click at [51, 88] on span "Integración (discapacidad)" at bounding box center [42, 91] width 76 height 9
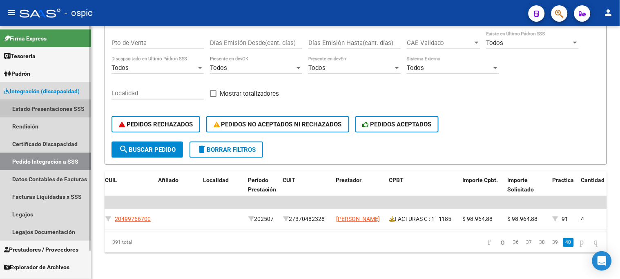
click at [42, 110] on link "Estado Presentaciones SSS" at bounding box center [45, 109] width 91 height 18
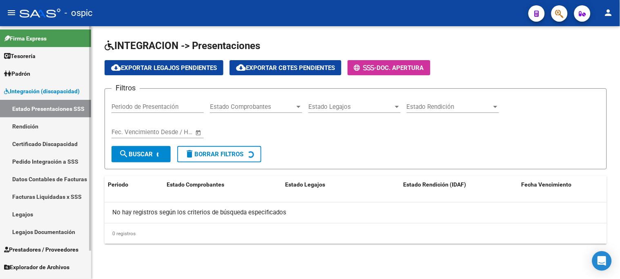
click at [49, 89] on span "Integración (discapacidad)" at bounding box center [42, 91] width 76 height 9
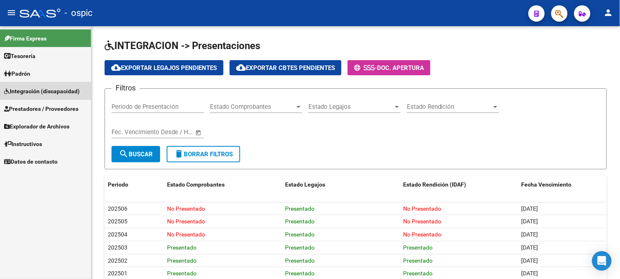
click at [52, 91] on span "Integración (discapacidad)" at bounding box center [42, 91] width 76 height 9
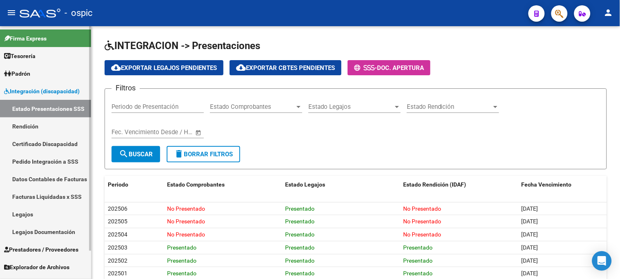
click at [43, 156] on link "Pedido Integración a SSS" at bounding box center [45, 161] width 91 height 18
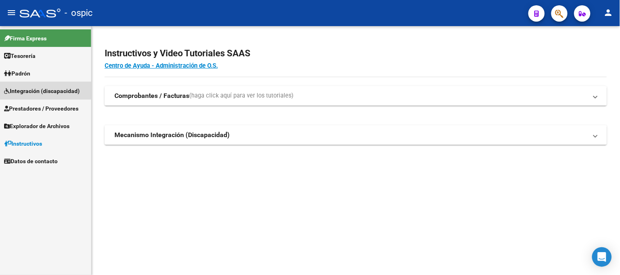
click at [42, 90] on span "Integración (discapacidad)" at bounding box center [42, 91] width 76 height 9
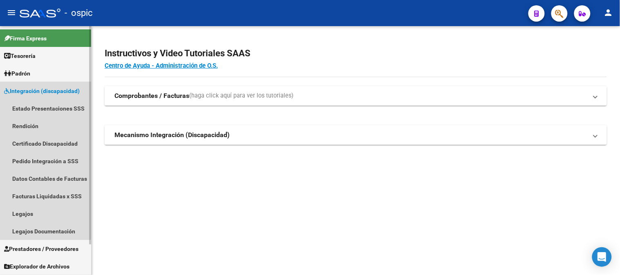
click at [42, 90] on span "Integración (discapacidad)" at bounding box center [42, 91] width 76 height 9
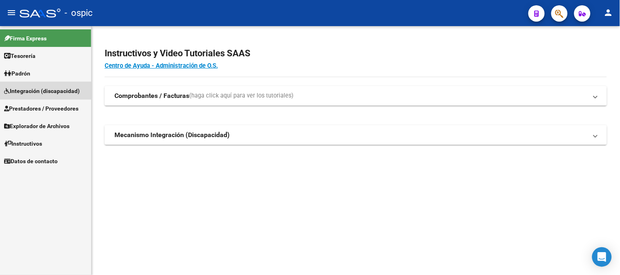
click at [38, 87] on span "Integración (discapacidad)" at bounding box center [42, 91] width 76 height 9
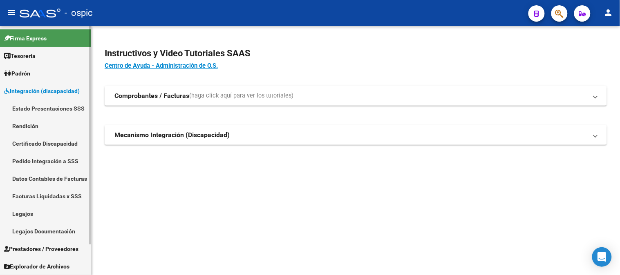
click at [38, 87] on span "Integración (discapacidad)" at bounding box center [42, 91] width 76 height 9
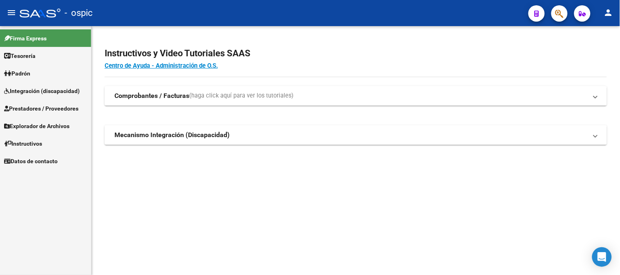
click at [35, 104] on span "Prestadores / Proveedores" at bounding box center [41, 108] width 74 height 9
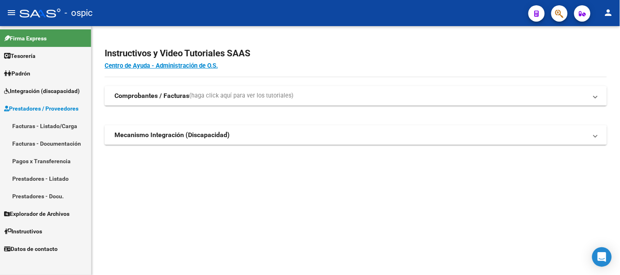
click at [42, 125] on link "Facturas - Listado/Carga" at bounding box center [45, 126] width 91 height 18
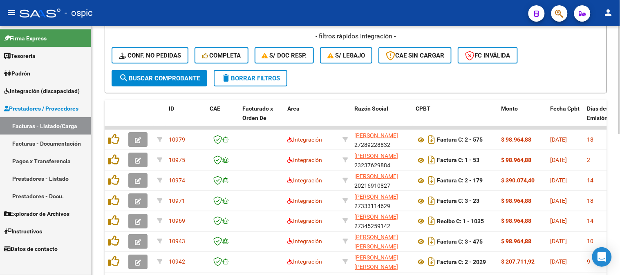
scroll to position [213, 0]
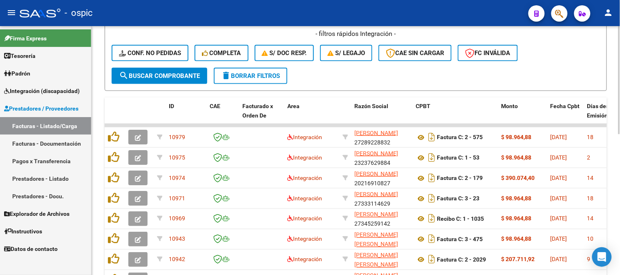
click at [607, 179] on div "Video tutorial PRESTADORES -> Listado de CPBTs Emitidos por Prestadores / Prove…" at bounding box center [357, 97] width 530 height 568
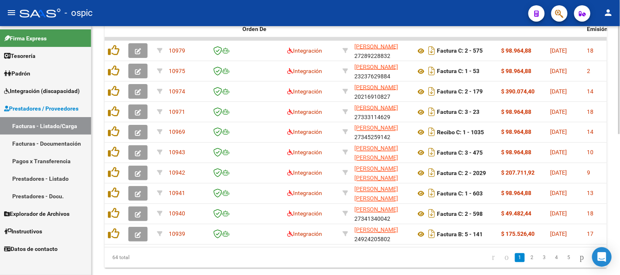
scroll to position [297, 0]
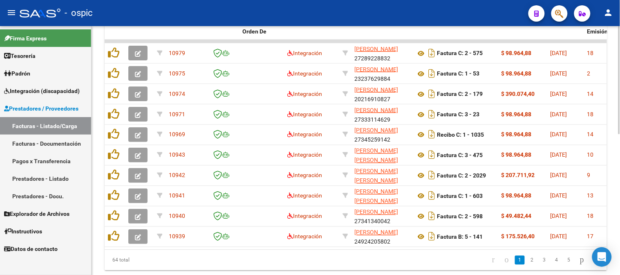
click at [617, 181] on div "Video tutorial PRESTADORES -> Listado de CPBTs Emitidos por Prestadores / Prove…" at bounding box center [357, 13] width 530 height 568
click at [595, 265] on icon "go to last page" at bounding box center [595, 260] width 7 height 10
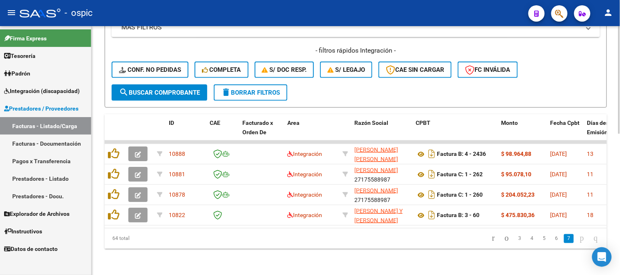
scroll to position [202, 0]
click at [41, 112] on span "Prestadores / Proveedores" at bounding box center [41, 108] width 74 height 9
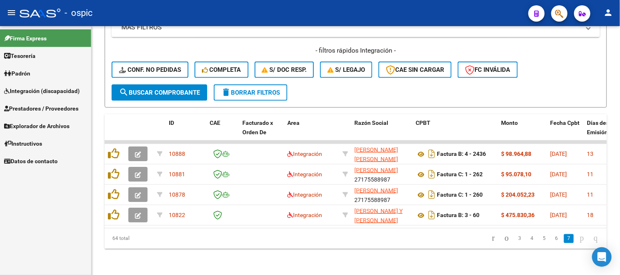
click at [51, 87] on span "Integración (discapacidad)" at bounding box center [42, 91] width 76 height 9
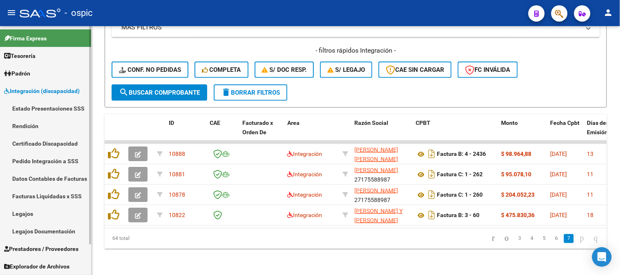
click at [42, 162] on link "Pedido Integración a SSS" at bounding box center [45, 161] width 91 height 18
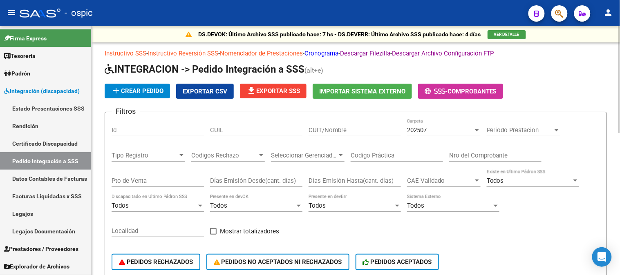
click at [209, 89] on span "Exportar CSV" at bounding box center [205, 91] width 45 height 7
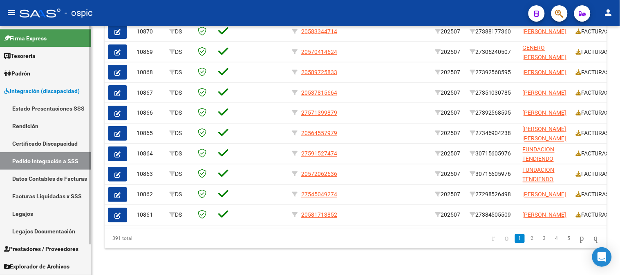
click at [53, 92] on span "Integración (discapacidad)" at bounding box center [42, 91] width 76 height 9
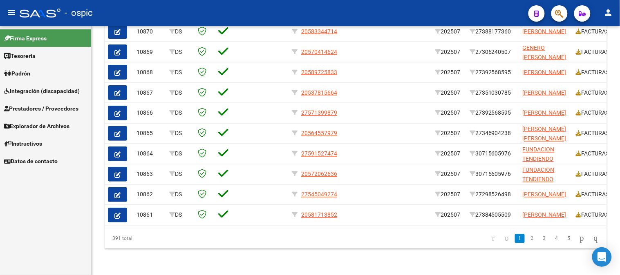
click at [59, 105] on span "Prestadores / Proveedores" at bounding box center [41, 108] width 74 height 9
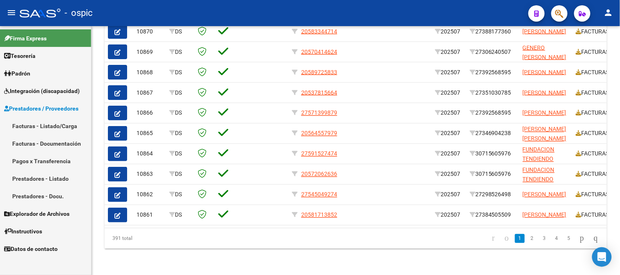
click at [49, 125] on link "Facturas - Listado/Carga" at bounding box center [45, 126] width 91 height 18
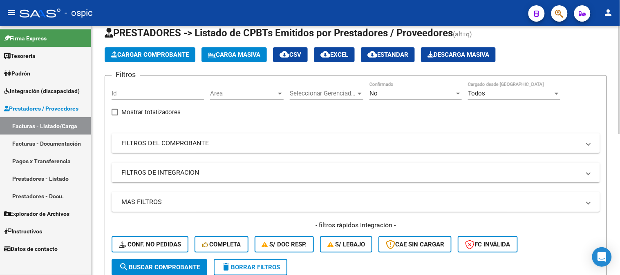
scroll to position [18, 0]
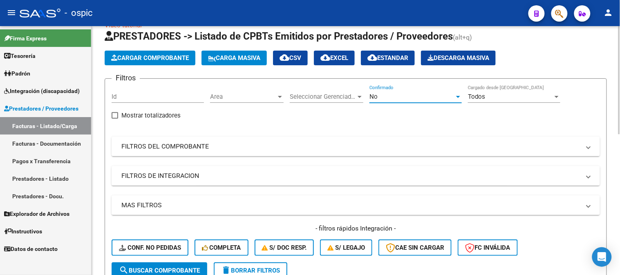
click at [384, 97] on div "No" at bounding box center [411, 96] width 85 height 7
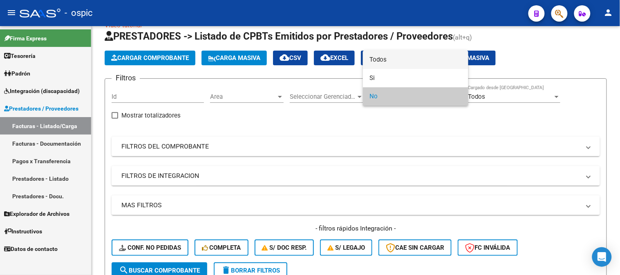
click at [387, 59] on span "Todos" at bounding box center [415, 60] width 92 height 18
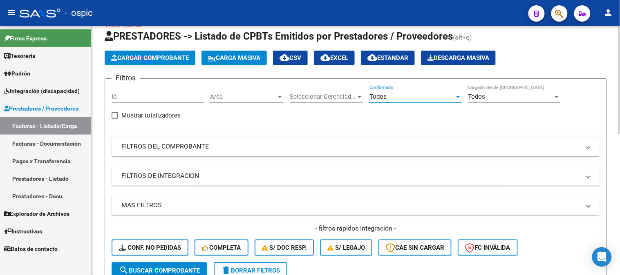
click at [208, 143] on mat-panel-title "FILTROS DEL COMPROBANTE" at bounding box center [350, 146] width 459 height 9
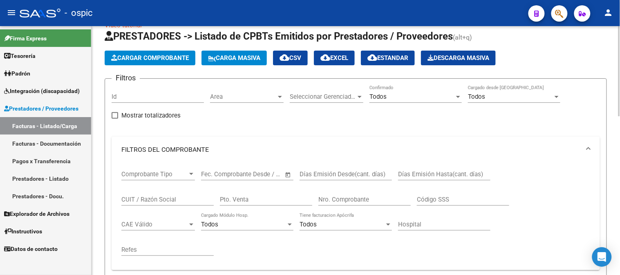
click at [186, 199] on input "CUIT / Razón Social" at bounding box center [167, 199] width 92 height 7
type input "l"
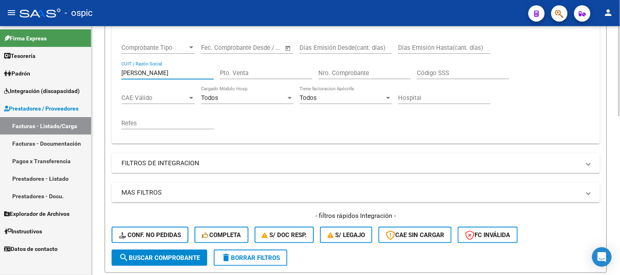
scroll to position [200, 0]
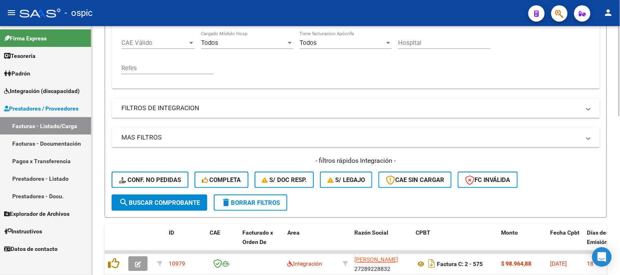
type input "LOPEZ MARIEL"
click at [172, 205] on span "search Buscar Comprobante" at bounding box center [159, 202] width 81 height 7
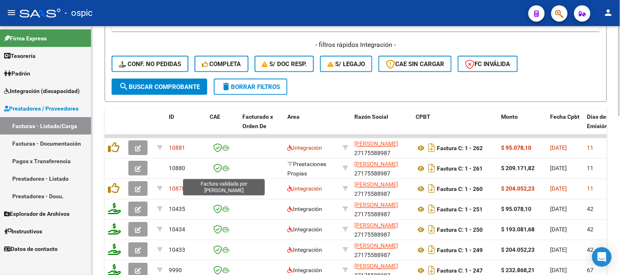
scroll to position [336, 0]
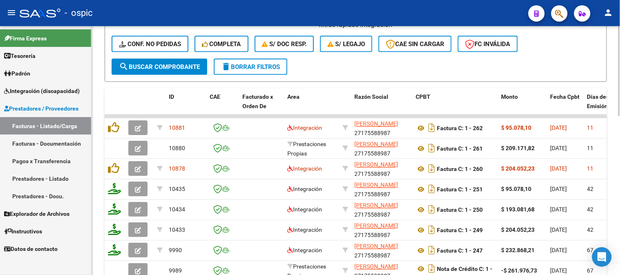
click at [279, 62] on button "delete Borrar Filtros" at bounding box center [251, 67] width 74 height 16
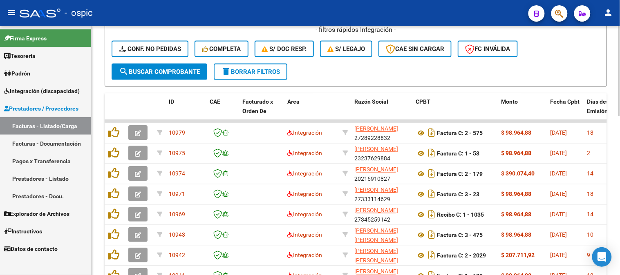
scroll to position [303, 0]
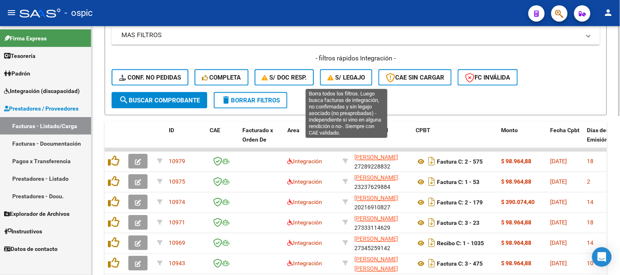
click at [344, 78] on span "S/ legajo" at bounding box center [346, 77] width 38 height 7
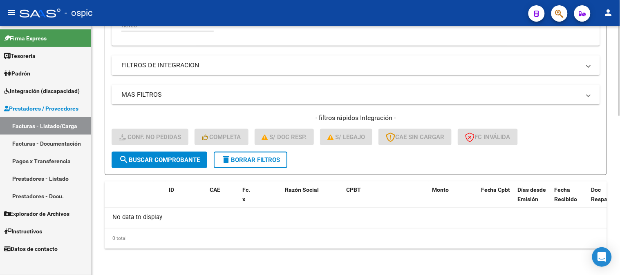
scroll to position [242, 0]
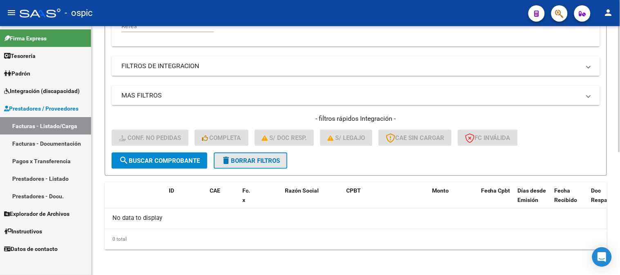
click at [269, 160] on span "delete Borrar Filtros" at bounding box center [250, 160] width 59 height 7
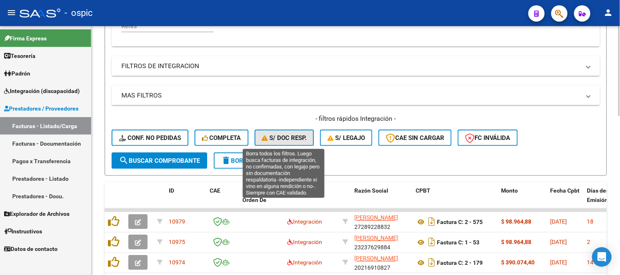
click at [292, 144] on button "S/ Doc Resp." at bounding box center [285, 138] width 60 height 16
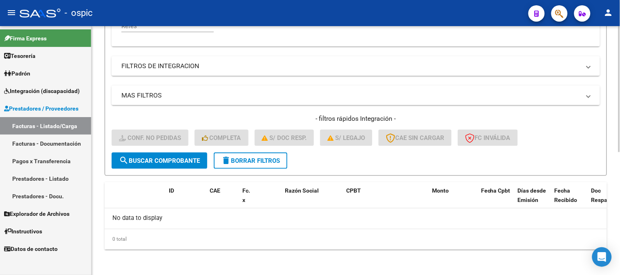
click at [257, 162] on span "delete Borrar Filtros" at bounding box center [250, 160] width 59 height 7
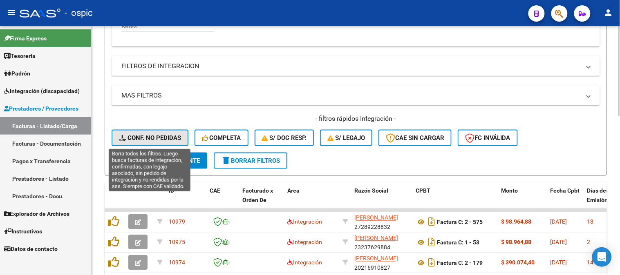
click at [168, 137] on span "Conf. no pedidas" at bounding box center [150, 137] width 62 height 7
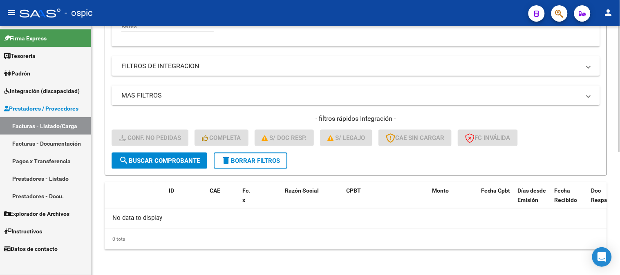
click at [238, 157] on span "delete Borrar Filtros" at bounding box center [250, 160] width 59 height 7
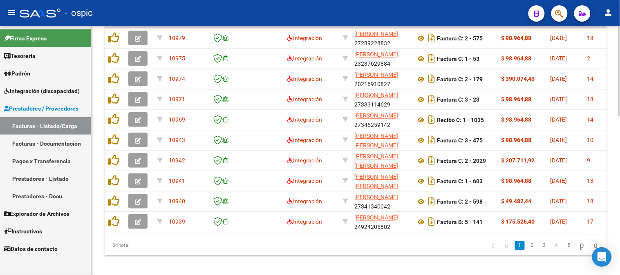
scroll to position [439, 0]
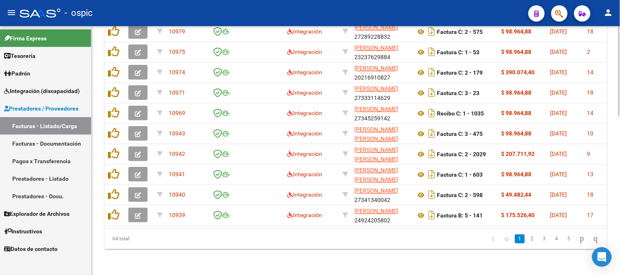
click at [595, 235] on icon "go to last page" at bounding box center [595, 239] width 7 height 10
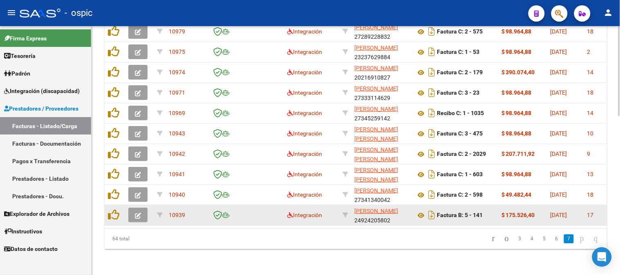
scroll to position [358, 0]
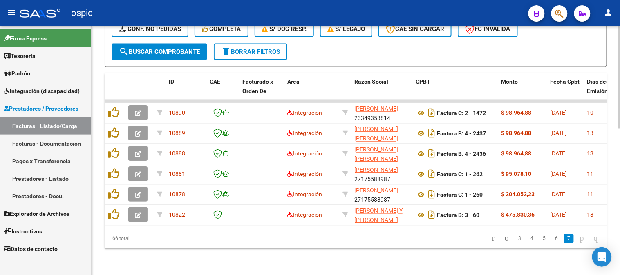
click at [491, 239] on icon "go to first page" at bounding box center [493, 239] width 5 height 10
